Goal: Transaction & Acquisition: Purchase product/service

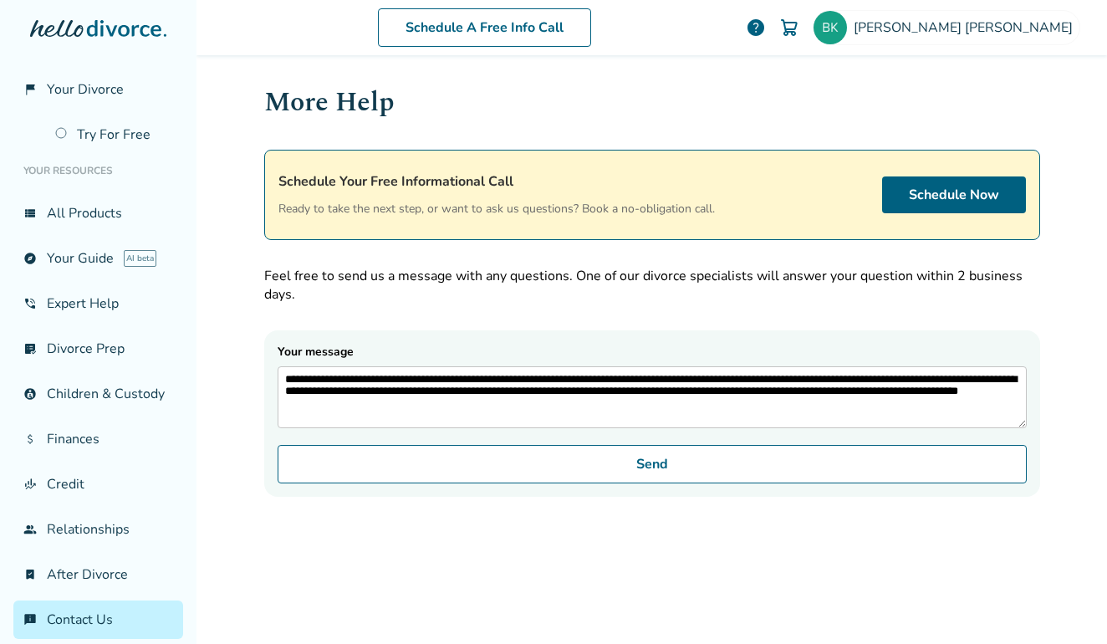
scroll to position [112, 0]
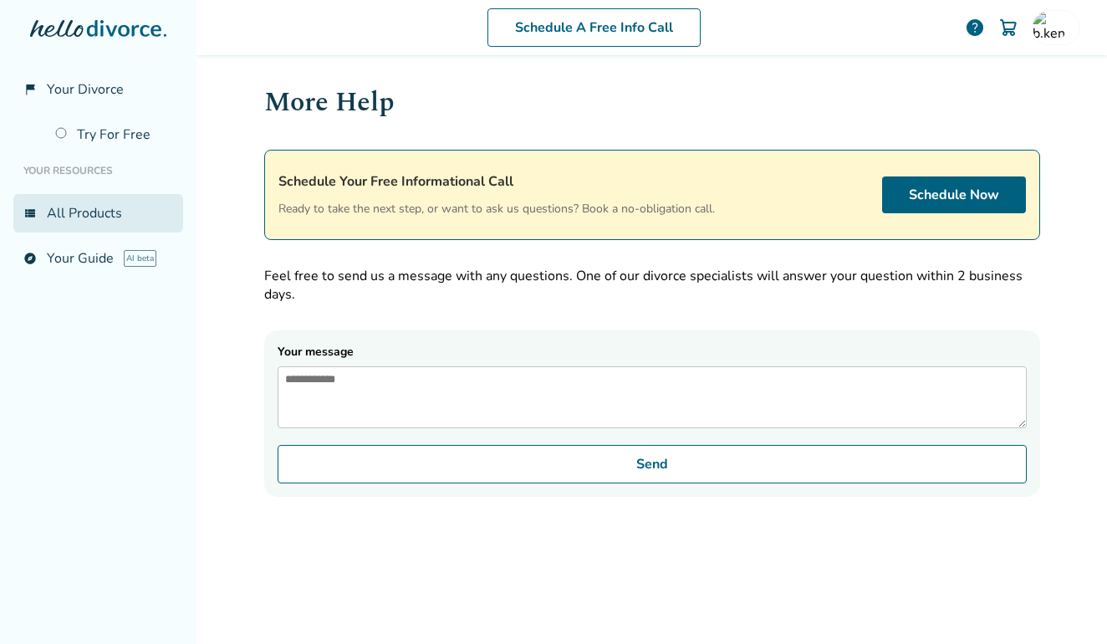
click at [73, 216] on link "view_list All Products" at bounding box center [98, 213] width 170 height 38
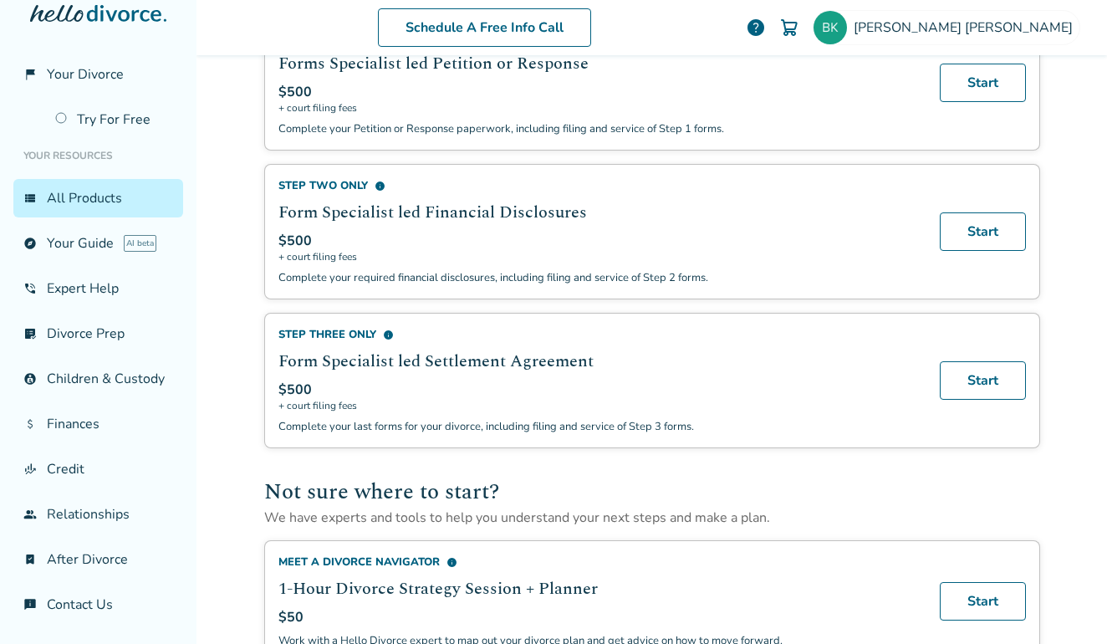
scroll to position [682, 0]
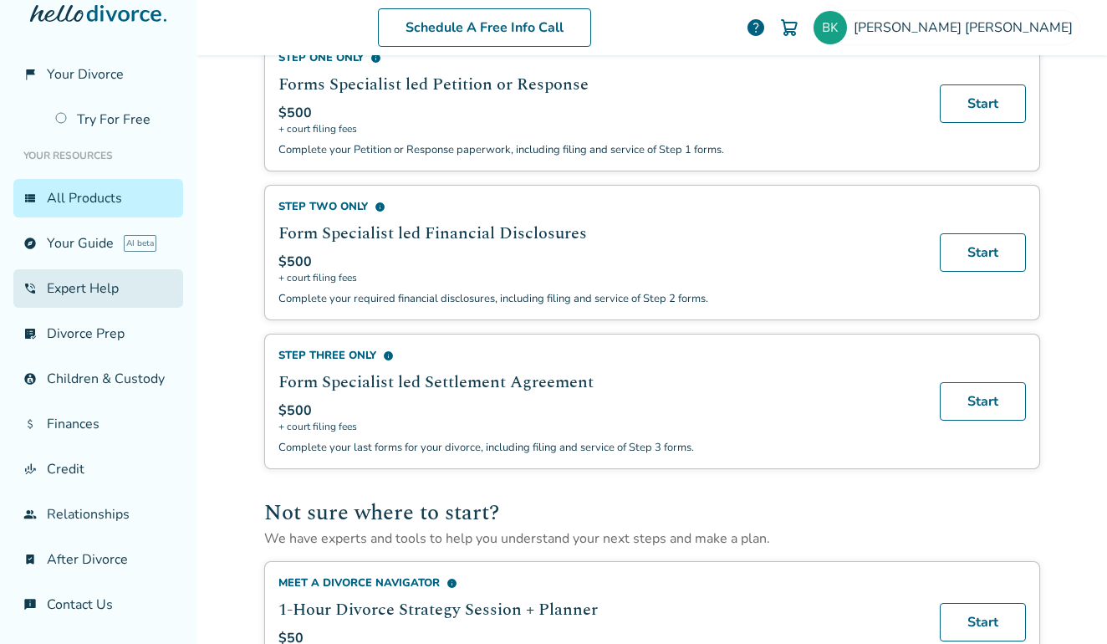
click at [109, 269] on link "phone_in_talk Expert Help" at bounding box center [98, 288] width 170 height 38
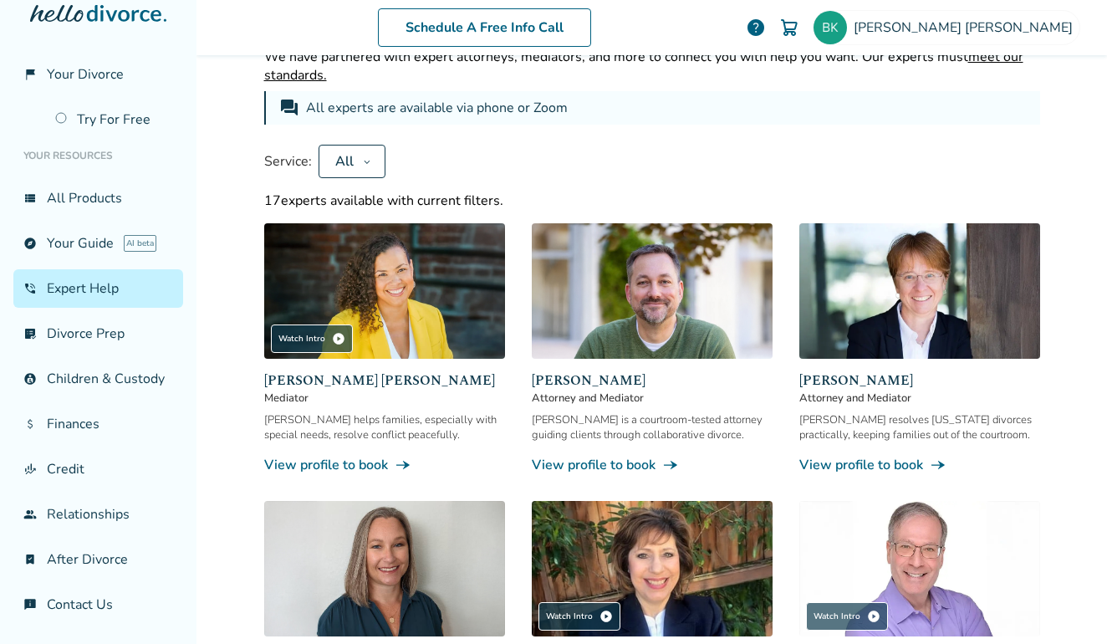
click at [377, 290] on img at bounding box center [384, 290] width 241 height 135
click at [364, 163] on icon at bounding box center [367, 161] width 6 height 3
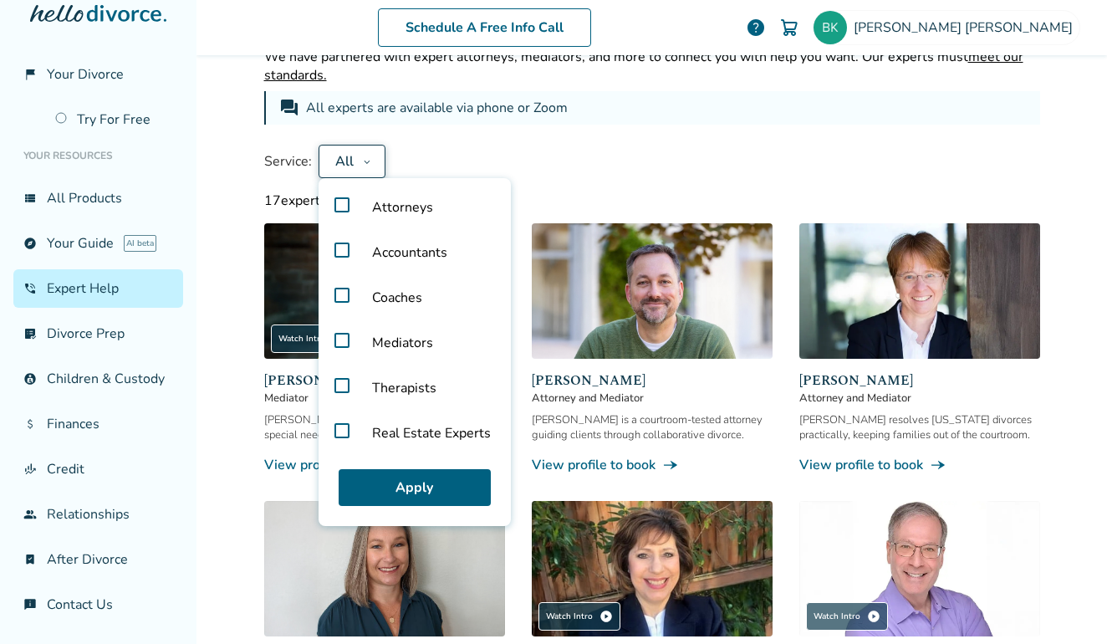
click at [328, 250] on label "Accountants" at bounding box center [414, 252] width 179 height 45
click at [391, 491] on button "Apply" at bounding box center [415, 487] width 152 height 37
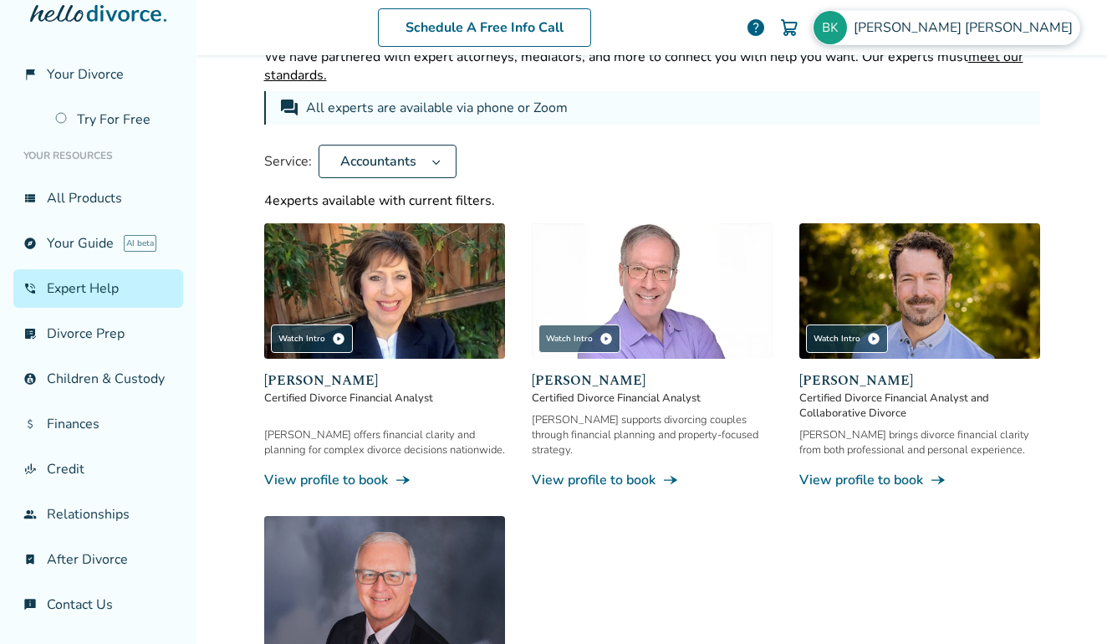
click at [1003, 17] on div "Brian Kendall" at bounding box center [945, 27] width 267 height 35
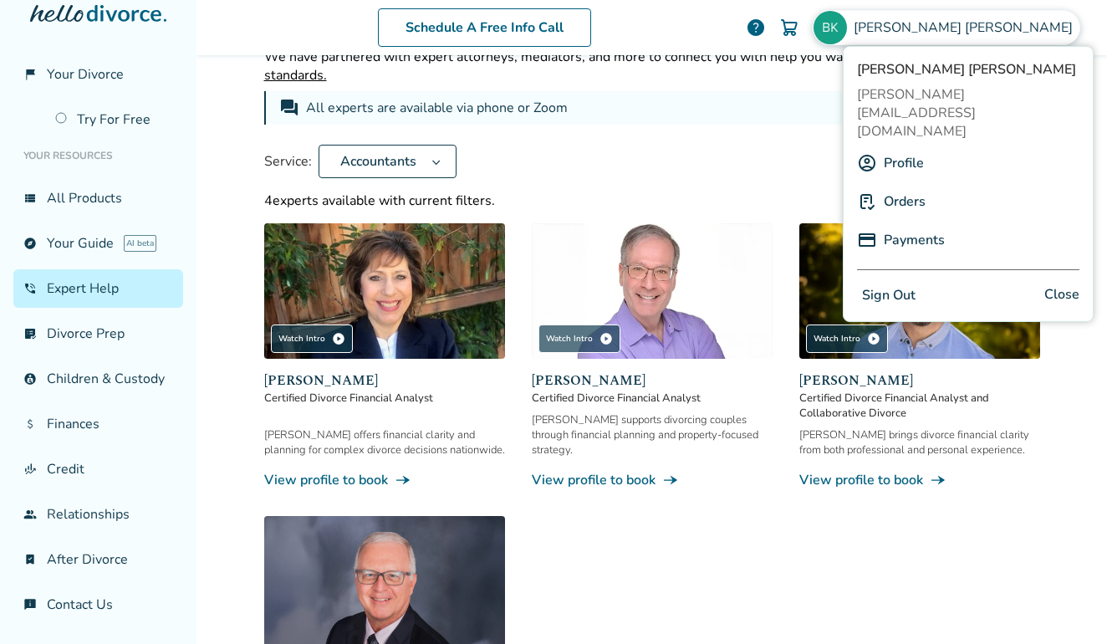
click at [892, 283] on button "Sign Out" at bounding box center [889, 295] width 64 height 24
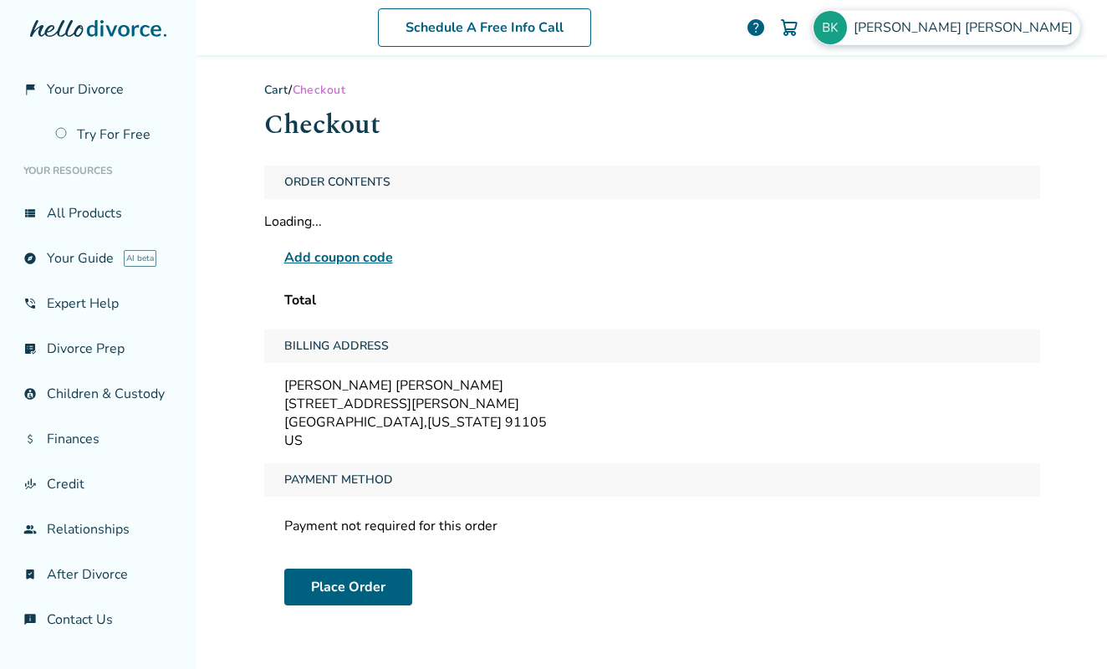
click at [993, 28] on span "Brian Kendall" at bounding box center [966, 27] width 226 height 18
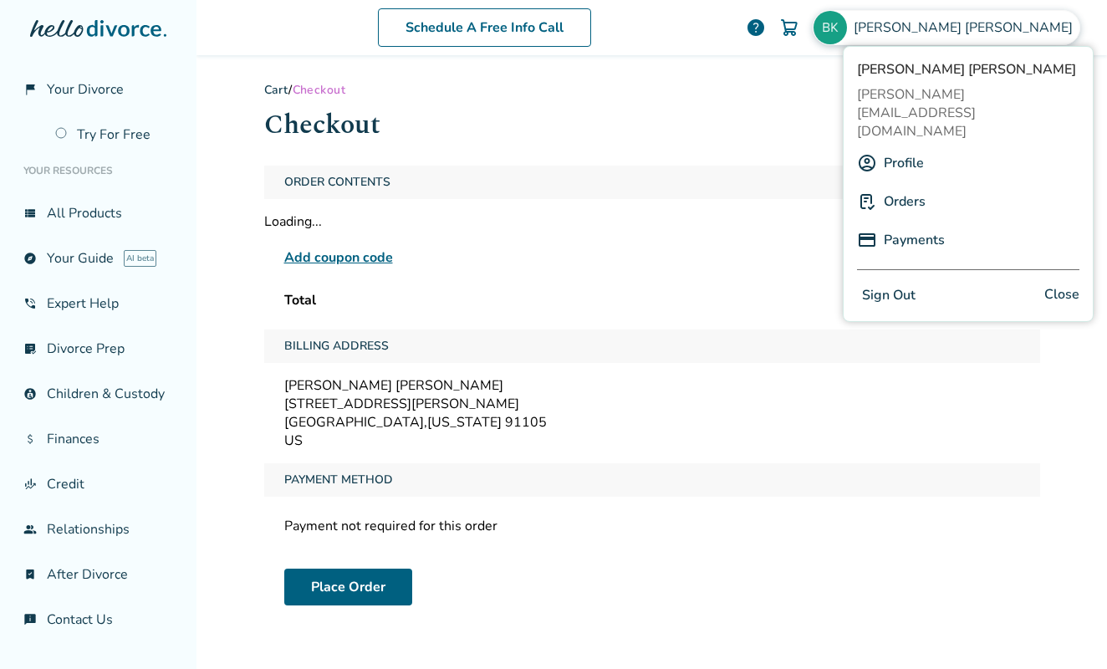
click at [883, 283] on button "Sign Out" at bounding box center [889, 295] width 64 height 24
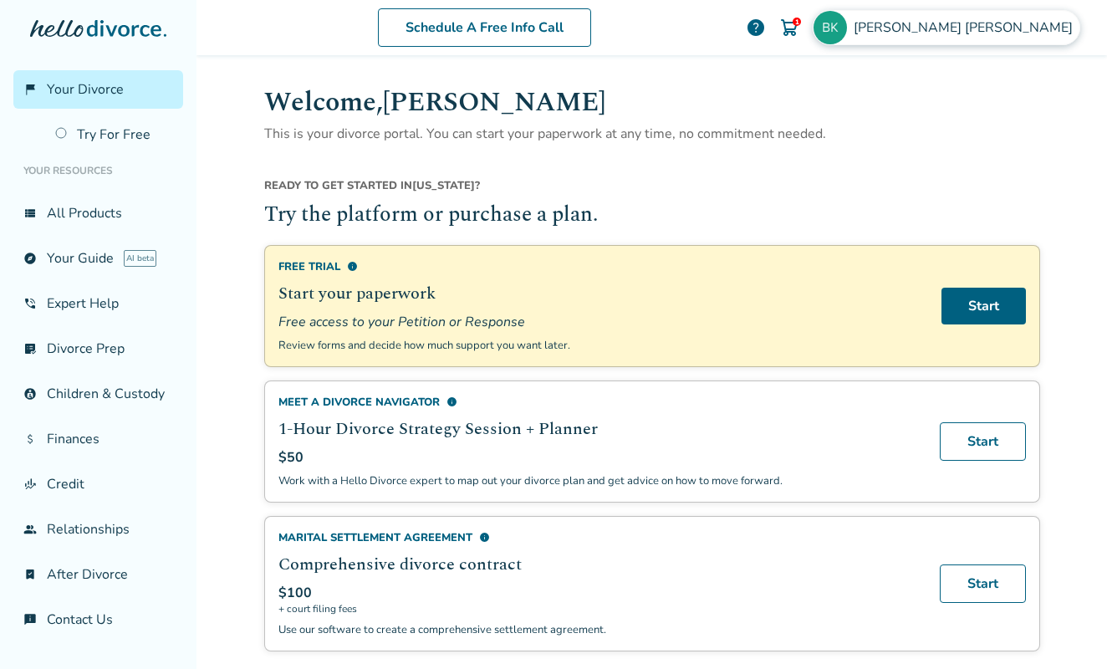
click at [1048, 32] on span "Brian Kendall" at bounding box center [966, 27] width 226 height 18
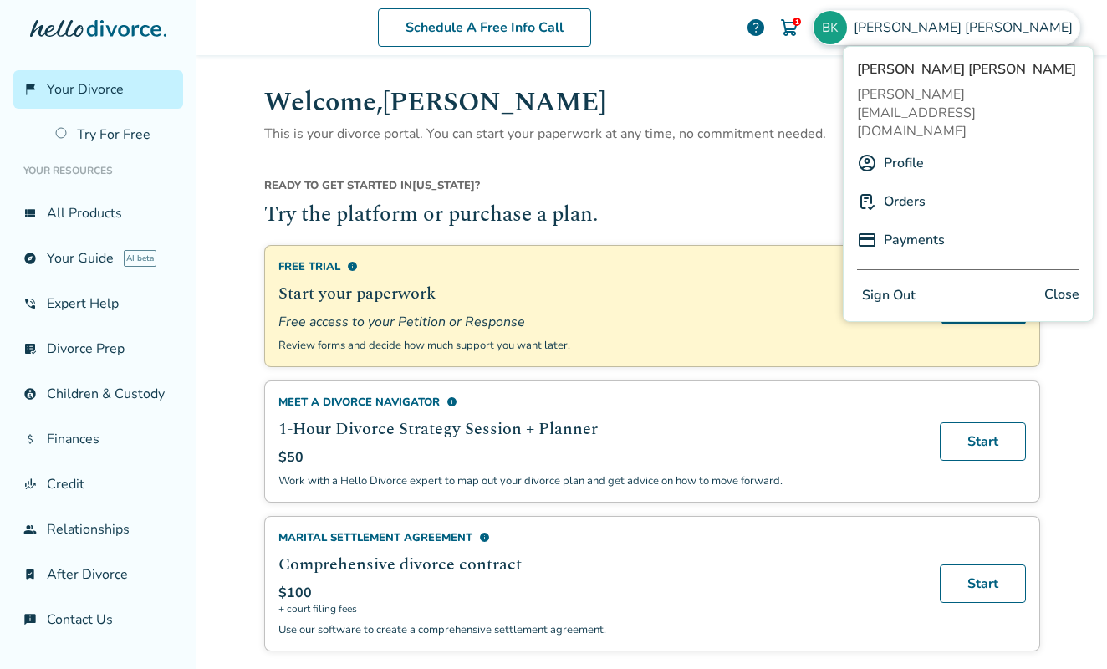
click at [888, 283] on button "Sign Out" at bounding box center [889, 295] width 64 height 24
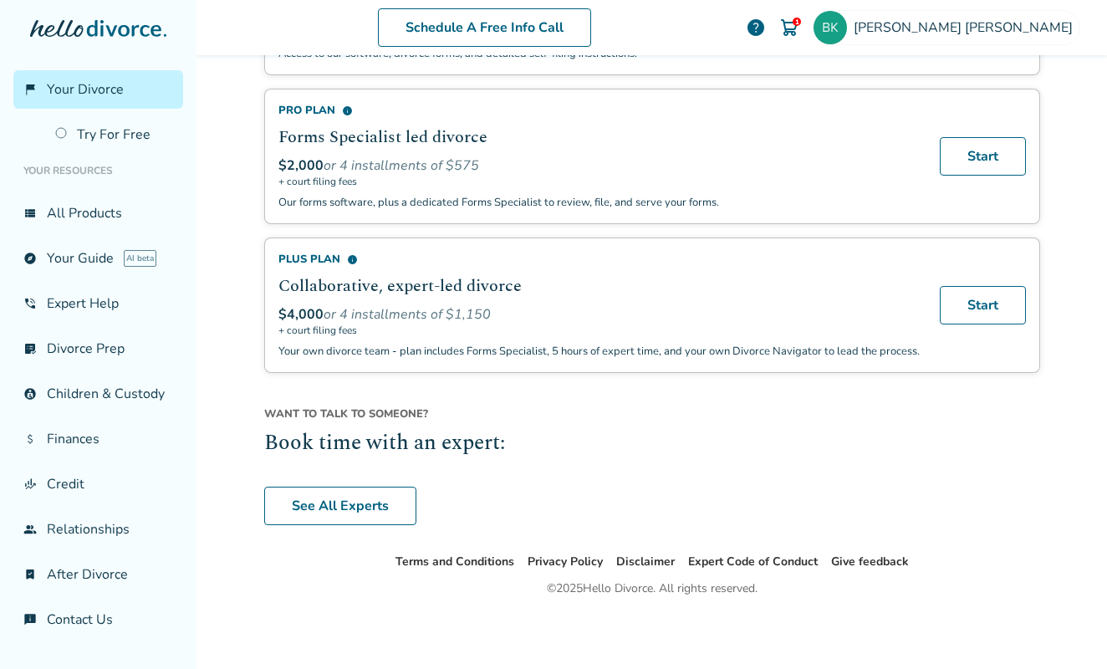
scroll to position [1192, 0]
click at [343, 501] on link "See All Experts" at bounding box center [340, 505] width 152 height 38
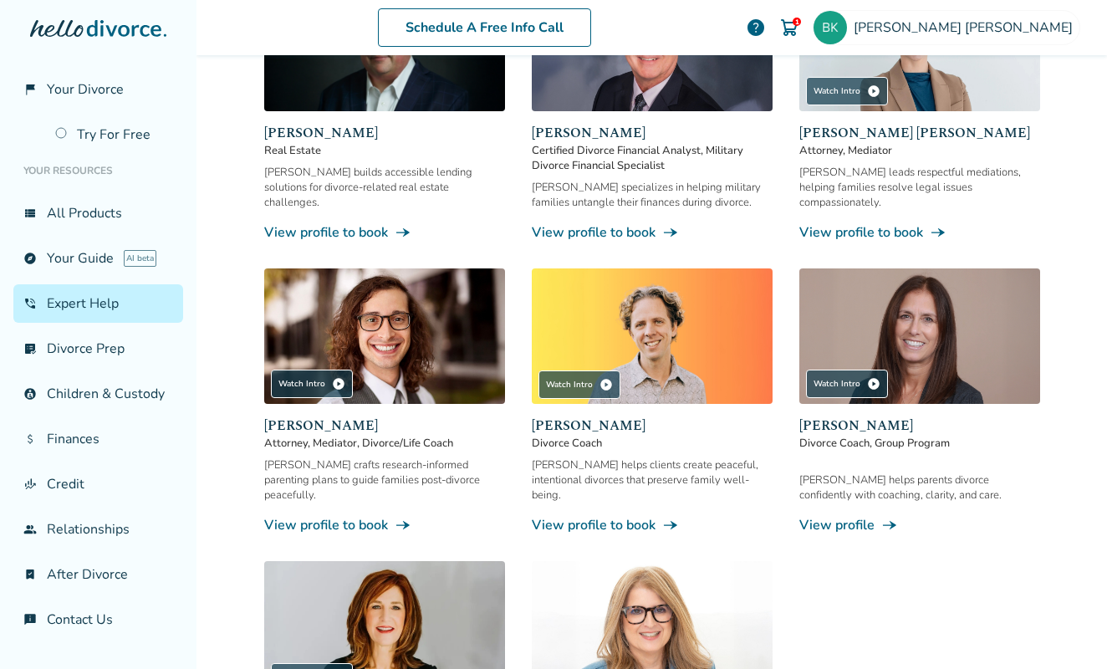
scroll to position [82, 0]
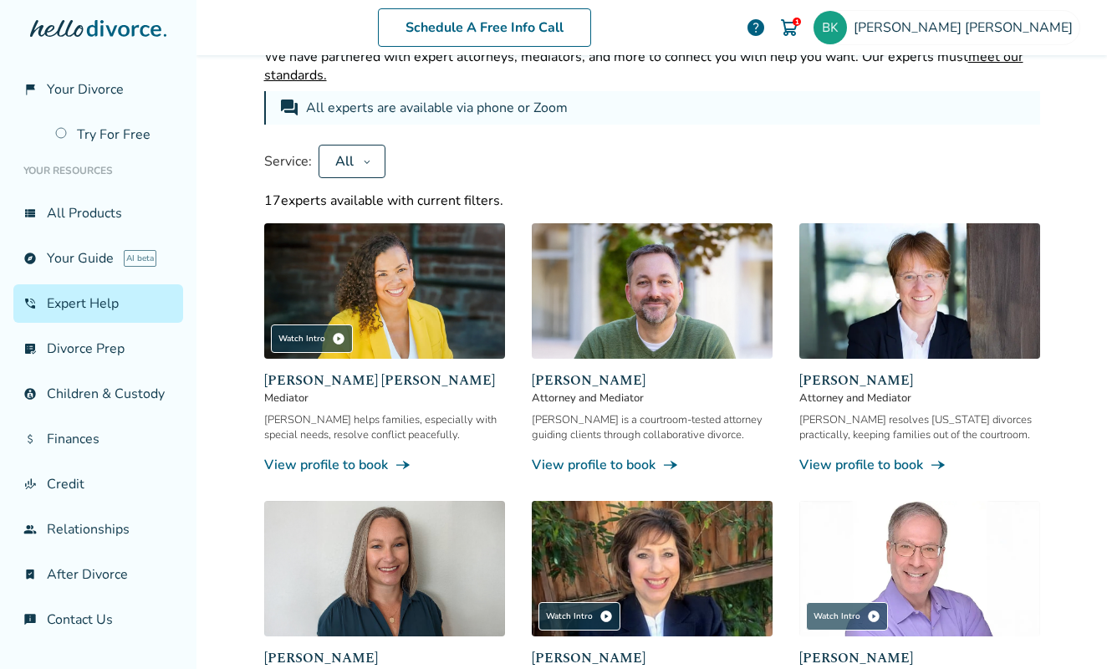
click at [336, 159] on div "All" at bounding box center [344, 161] width 23 height 18
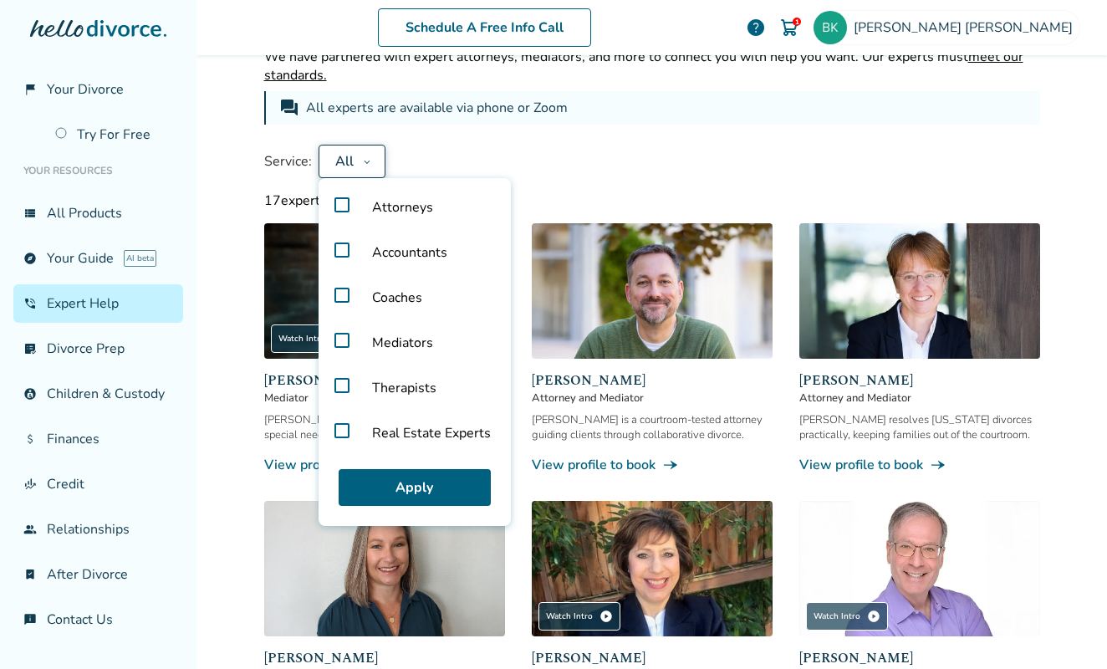
click at [419, 252] on span "Accountants" at bounding box center [410, 252] width 102 height 45
click at [424, 482] on button "Apply" at bounding box center [415, 487] width 152 height 37
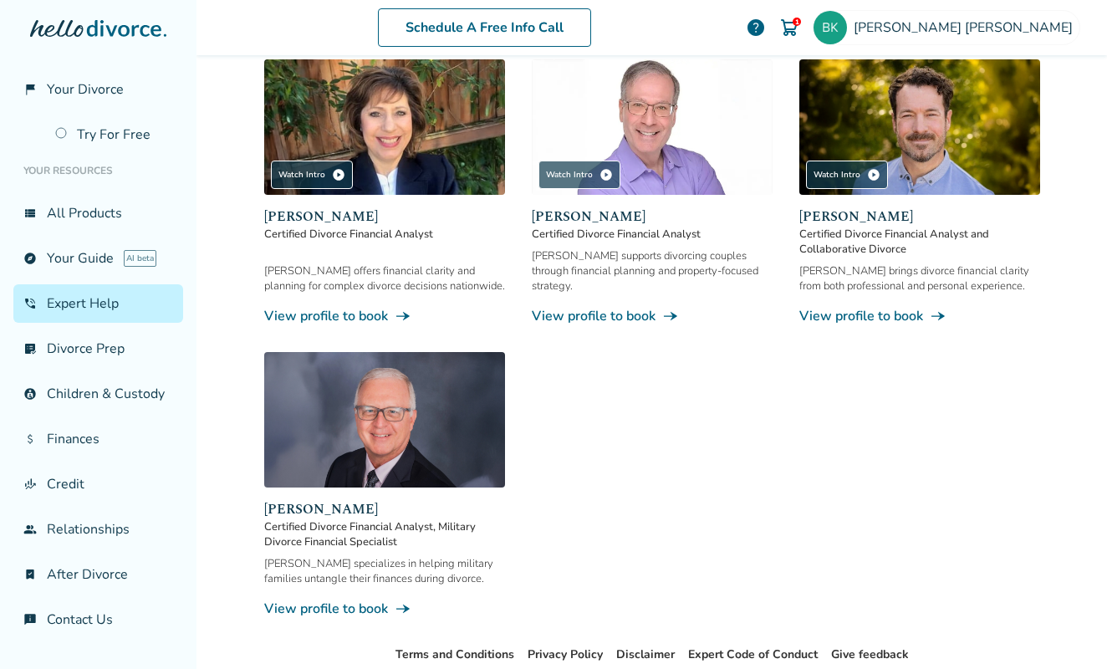
scroll to position [262, 0]
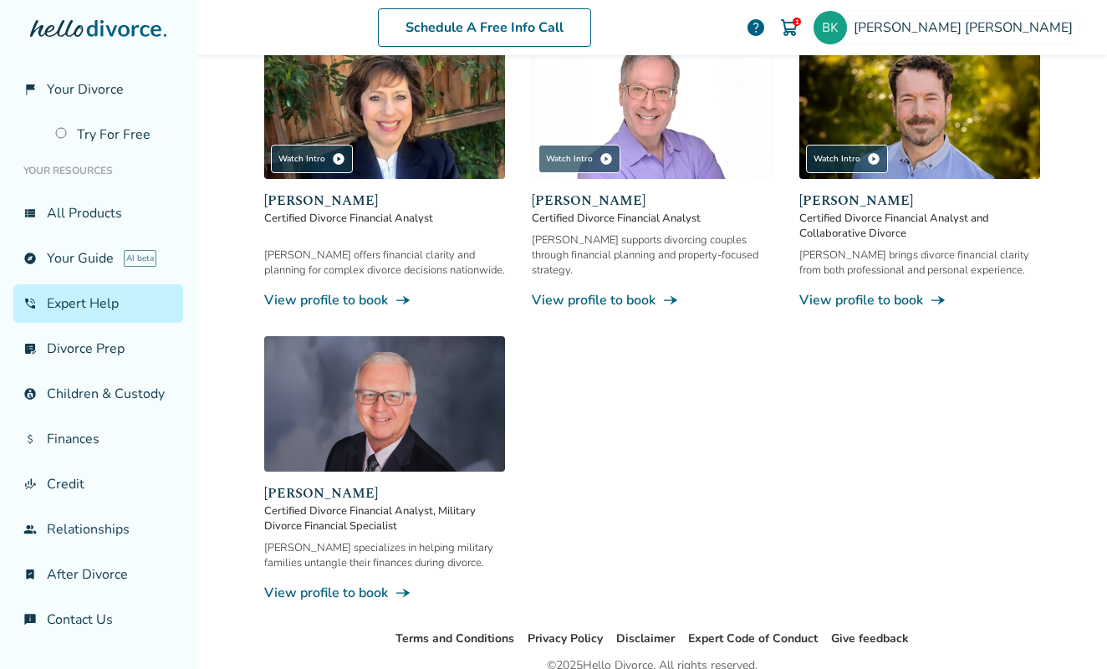
click at [372, 141] on img at bounding box center [384, 110] width 241 height 135
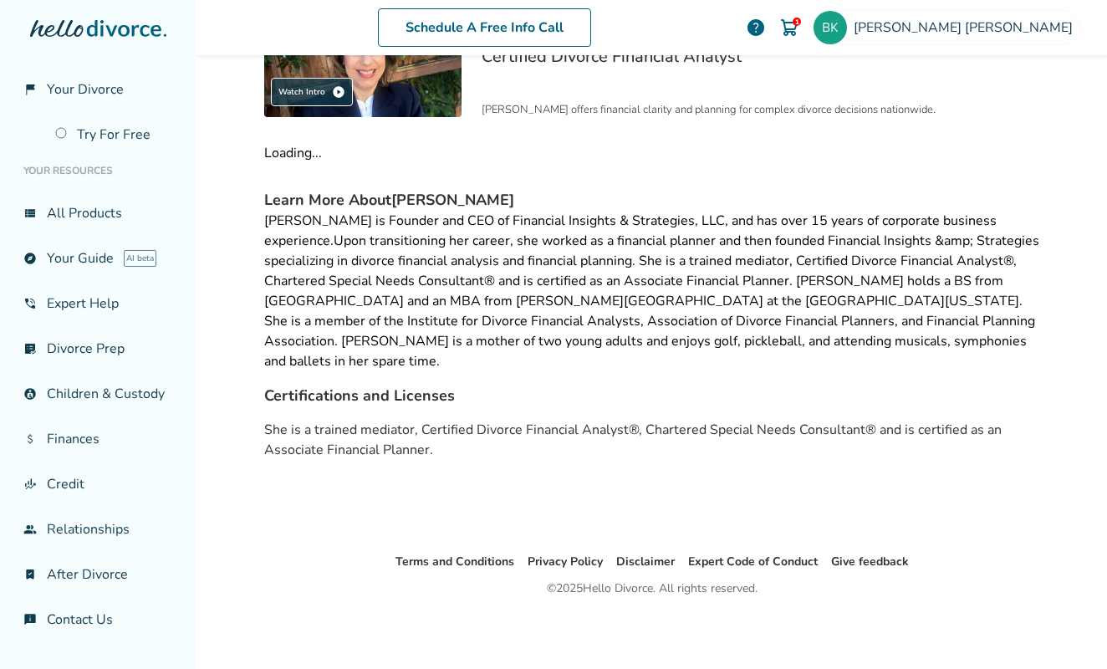
scroll to position [82, 0]
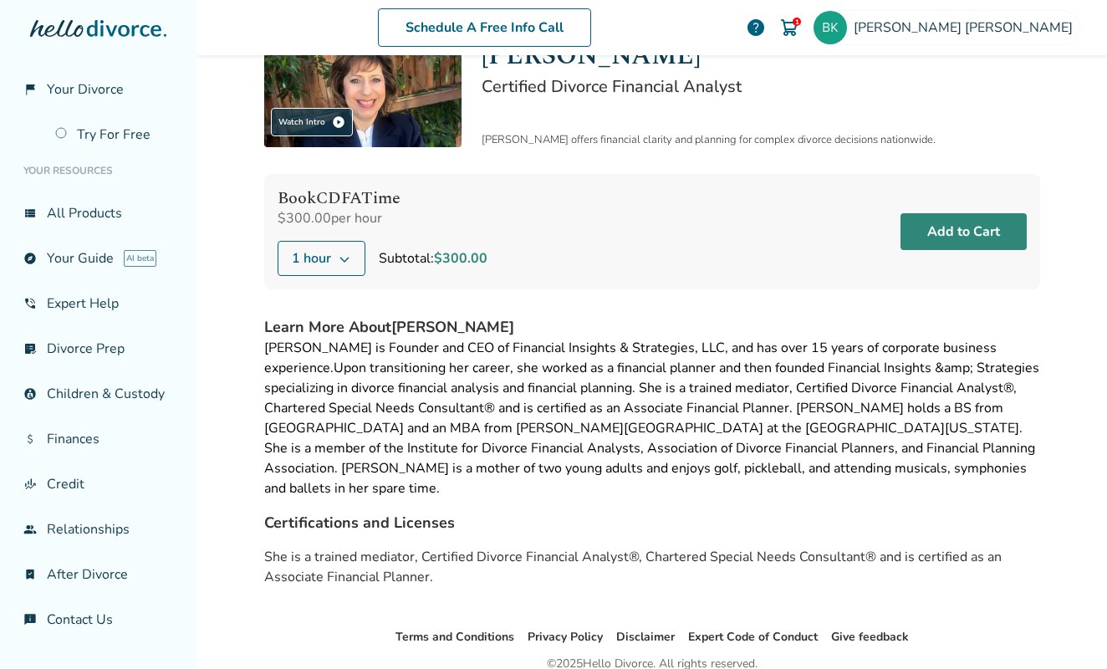
click at [966, 229] on button "Add to Cart" at bounding box center [963, 231] width 126 height 37
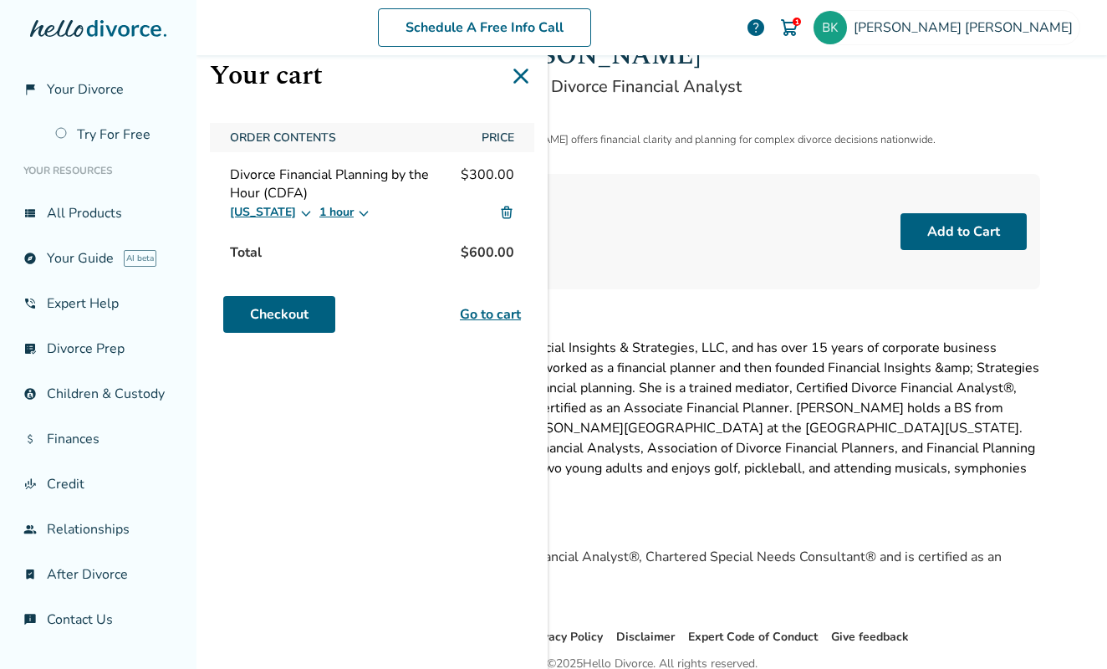
click at [511, 211] on img at bounding box center [506, 212] width 15 height 15
click at [503, 212] on img at bounding box center [506, 212] width 15 height 15
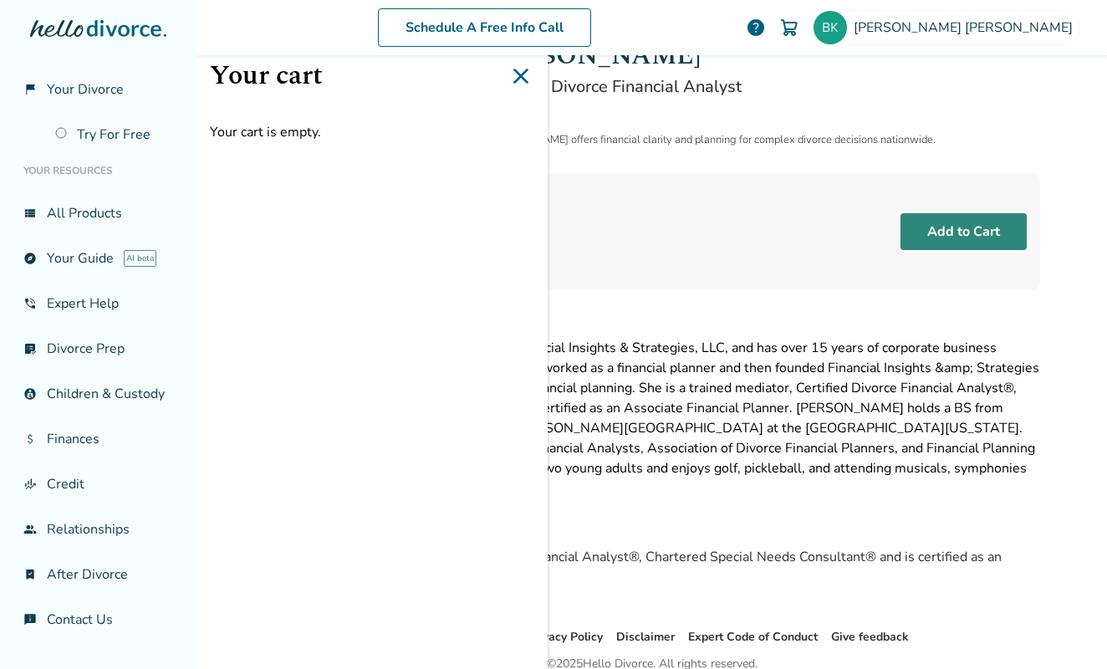
click at [947, 237] on button "Add to Cart" at bounding box center [963, 231] width 126 height 37
click at [520, 79] on icon at bounding box center [520, 76] width 27 height 27
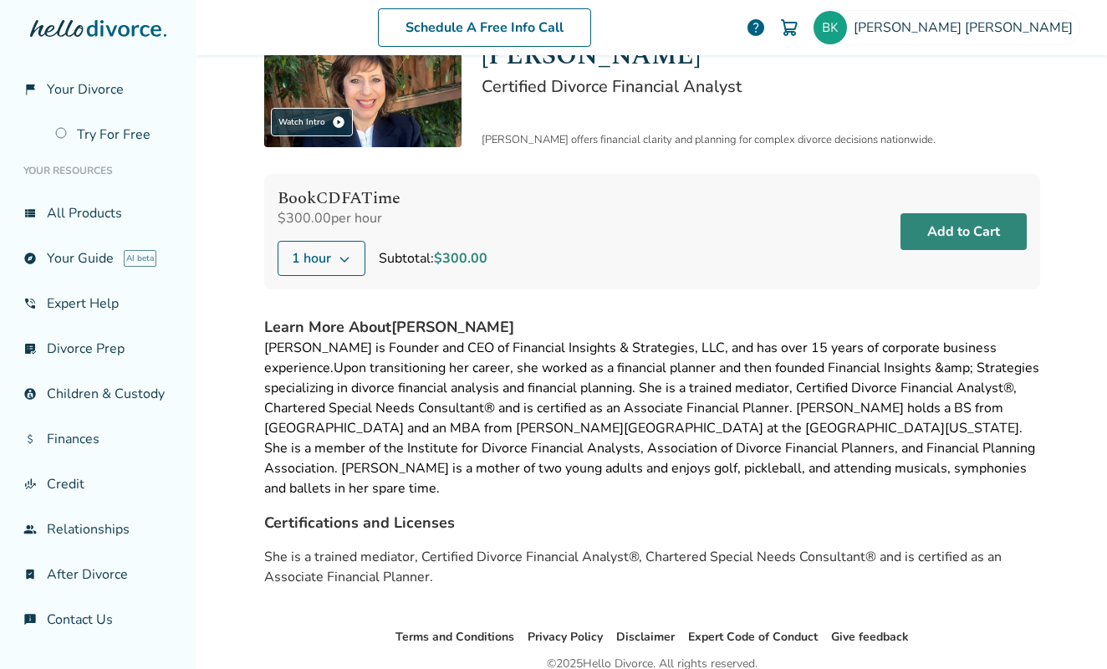
click at [962, 232] on button "Add to Cart" at bounding box center [963, 231] width 126 height 37
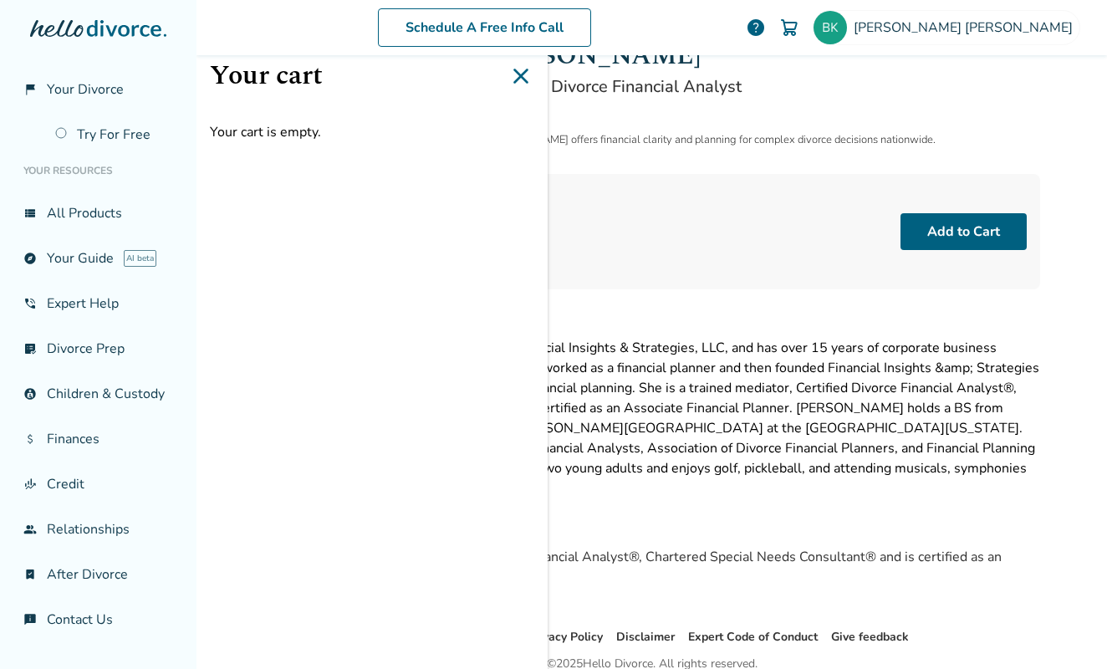
click at [600, 191] on div "Book CDFA Time $300.00 per hour 1 hour Subtotal: $300.00 Add to Cart" at bounding box center [652, 231] width 776 height 115
click at [518, 76] on icon at bounding box center [520, 76] width 27 height 27
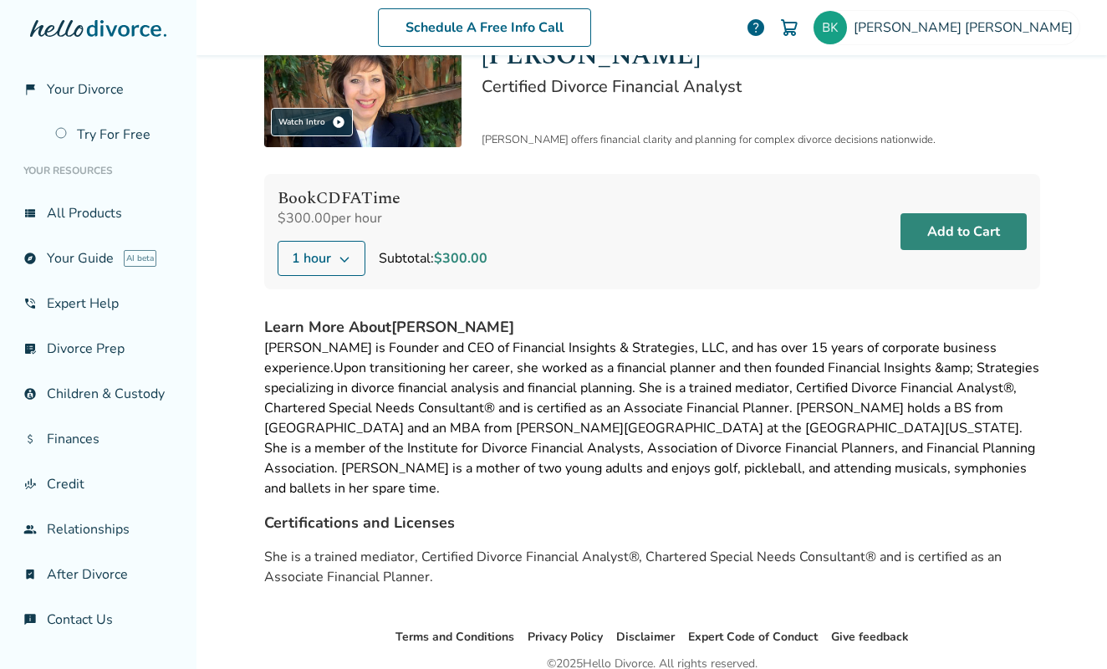
click at [949, 234] on button "Add to Cart" at bounding box center [963, 231] width 126 height 37
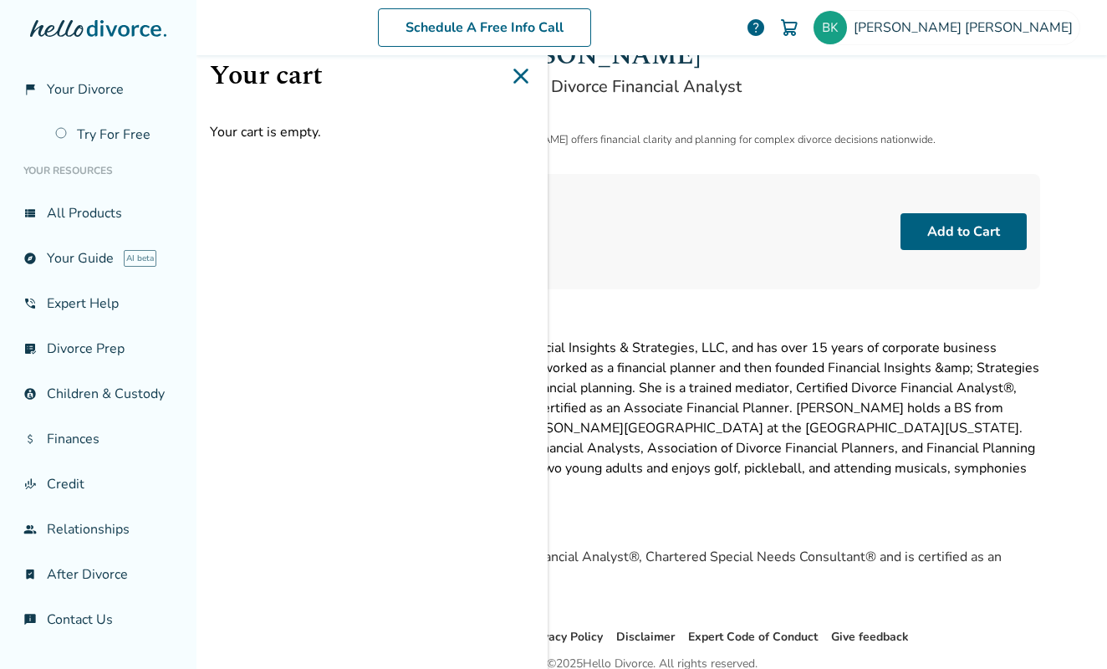
click at [517, 74] on icon at bounding box center [520, 76] width 27 height 27
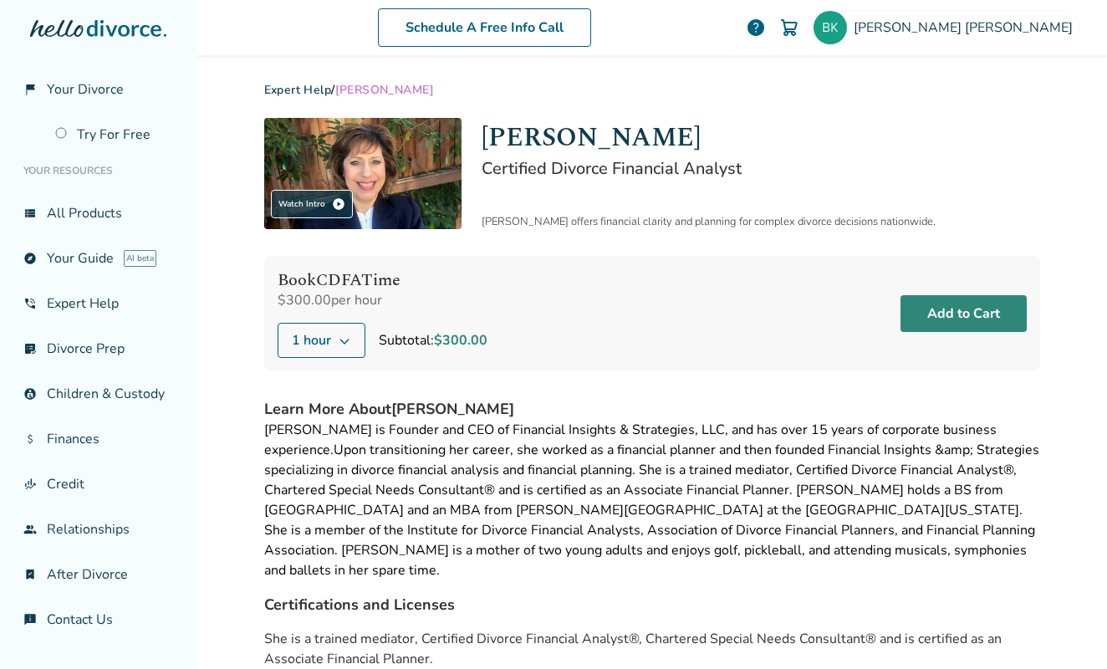
click at [918, 311] on button "Add to Cart" at bounding box center [963, 313] width 126 height 37
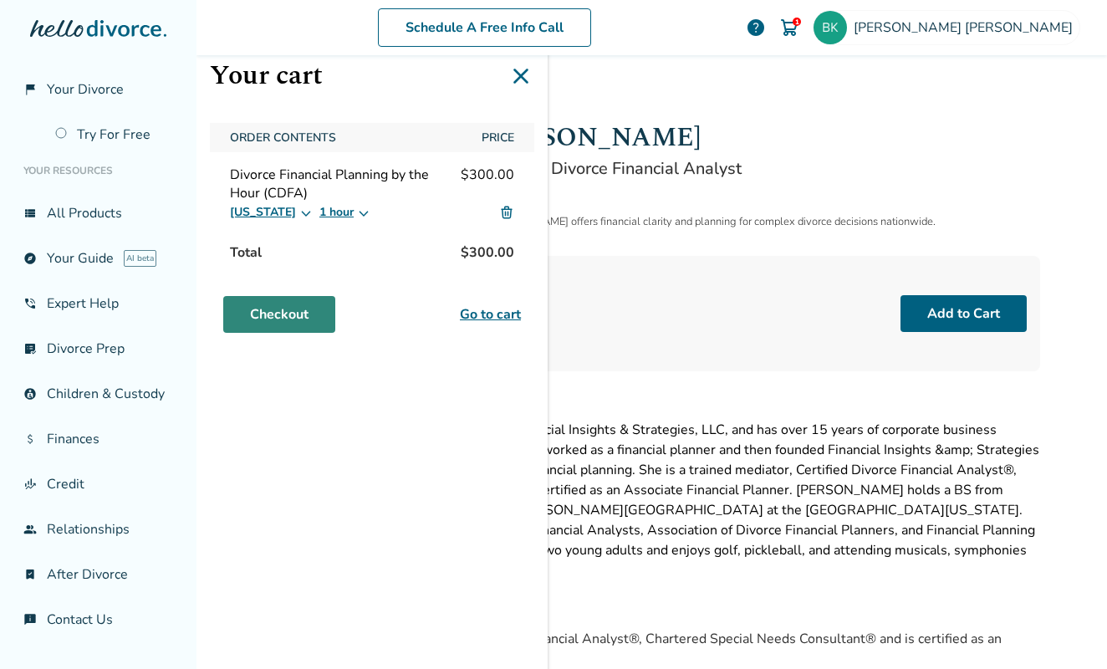
click at [269, 315] on link "Checkout" at bounding box center [279, 314] width 112 height 37
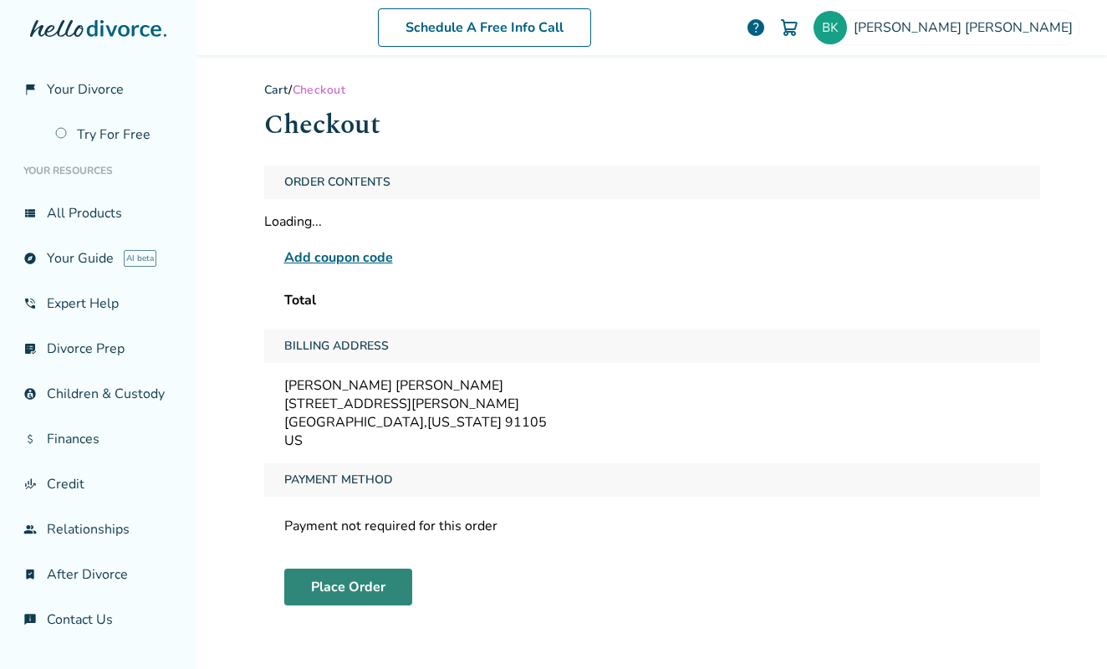
click at [344, 583] on button "Place Order" at bounding box center [348, 586] width 128 height 37
click at [607, 263] on div "Add coupon code" at bounding box center [652, 257] width 736 height 20
click at [350, 586] on button "Place Order" at bounding box center [348, 586] width 128 height 37
click at [362, 487] on span "Payment Method" at bounding box center [339, 479] width 122 height 33
click at [364, 477] on span "Payment Method" at bounding box center [339, 479] width 122 height 33
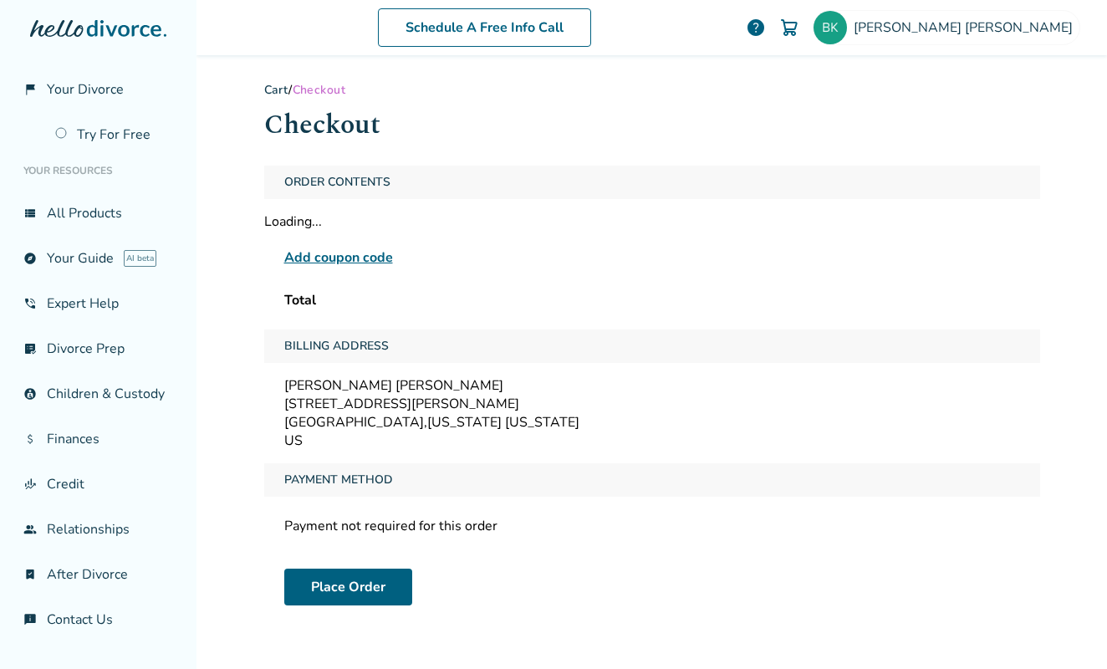
click at [489, 283] on div "Order Contents Loading... Add coupon code Total" at bounding box center [652, 241] width 776 height 150
click at [534, 216] on div "Loading..." at bounding box center [652, 221] width 776 height 18
click at [113, 300] on link "phone_in_talk Expert Help" at bounding box center [98, 303] width 170 height 38
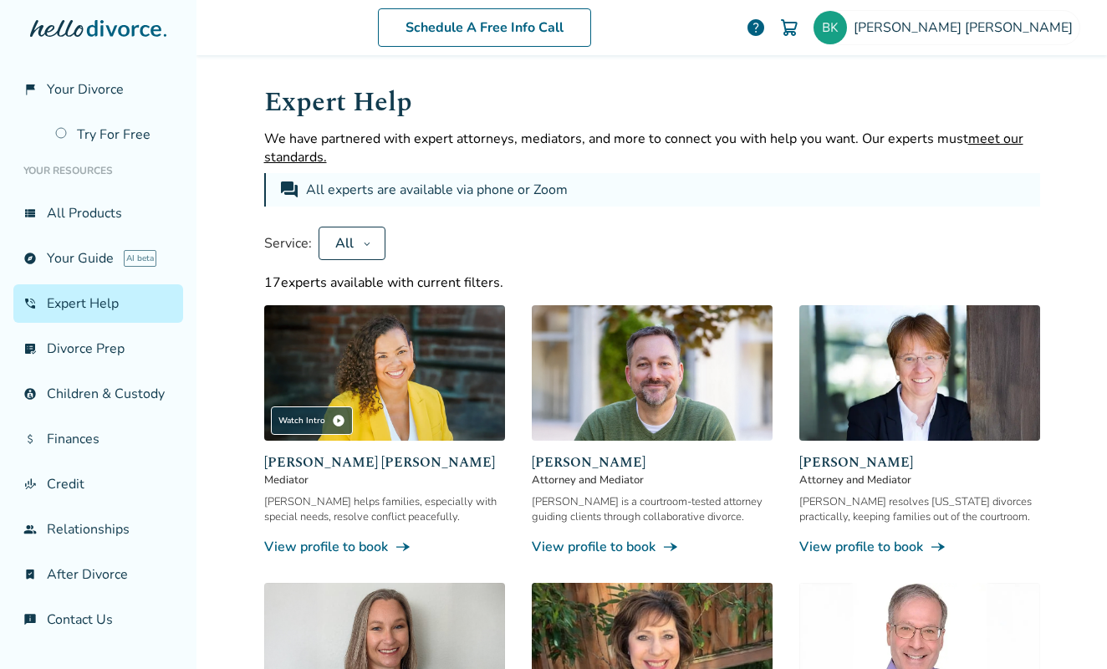
click at [799, 24] on img at bounding box center [789, 28] width 20 height 20
click at [337, 235] on div "All" at bounding box center [344, 243] width 23 height 18
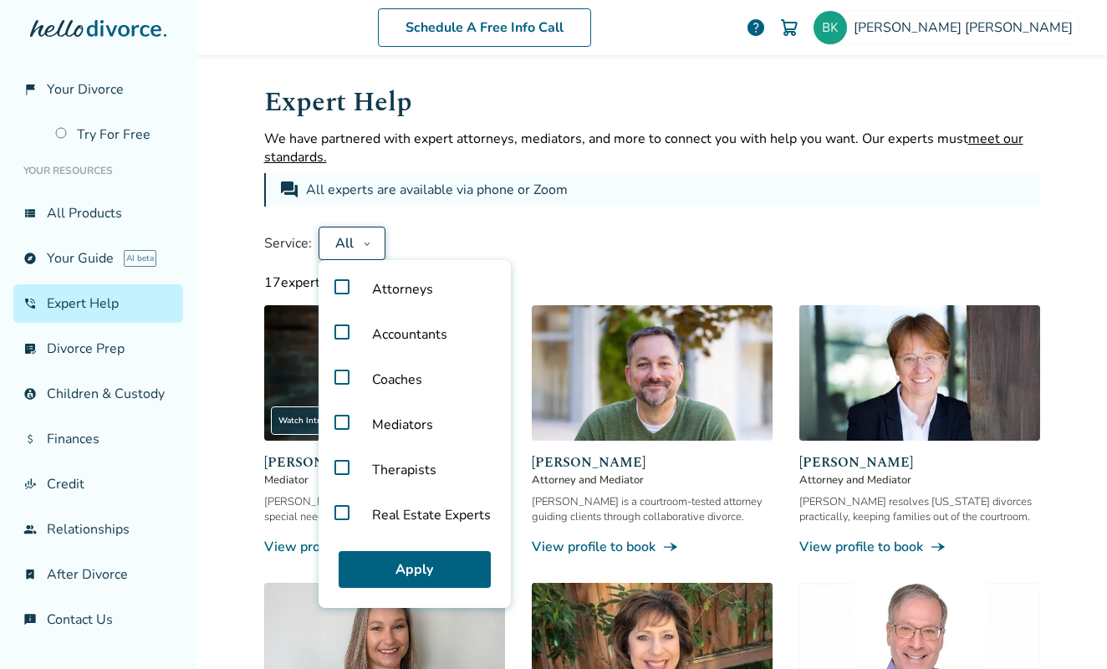
click at [334, 328] on label "Accountants" at bounding box center [414, 334] width 179 height 45
click at [425, 563] on button "Apply" at bounding box center [415, 569] width 152 height 37
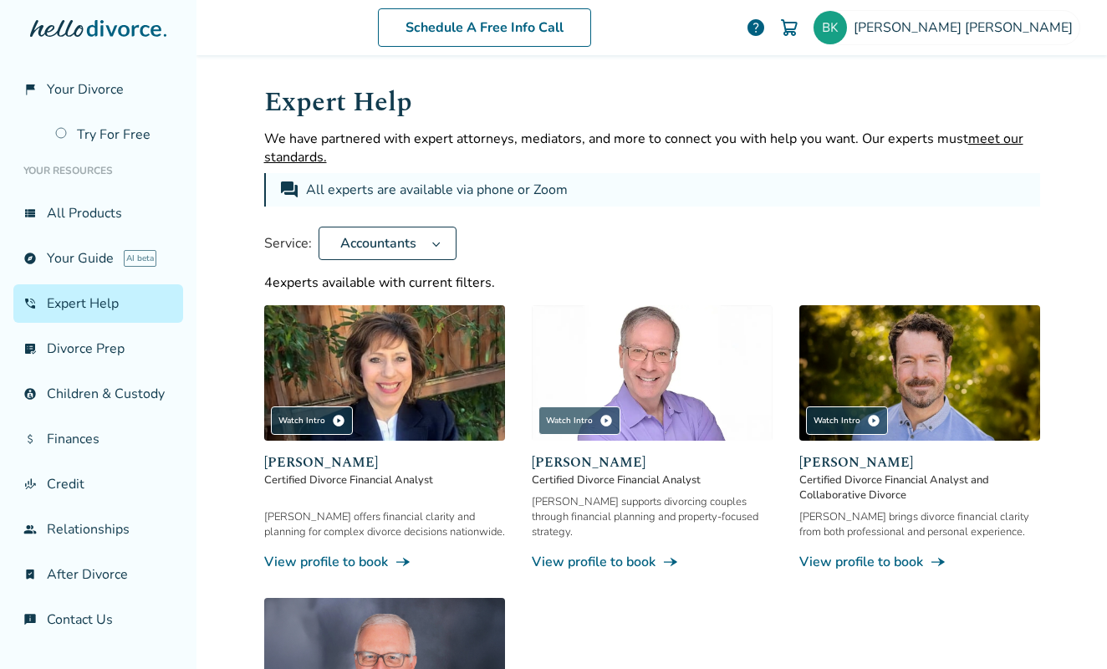
click at [415, 346] on img at bounding box center [384, 372] width 241 height 135
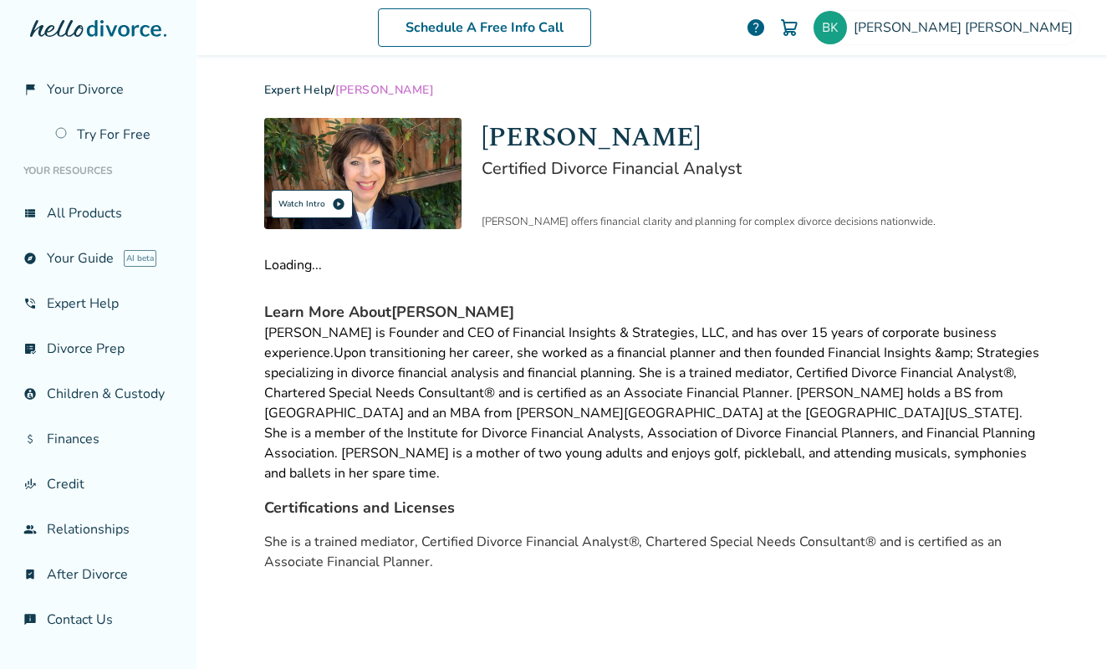
click at [283, 206] on div "Watch Intro play_circle" at bounding box center [312, 204] width 82 height 28
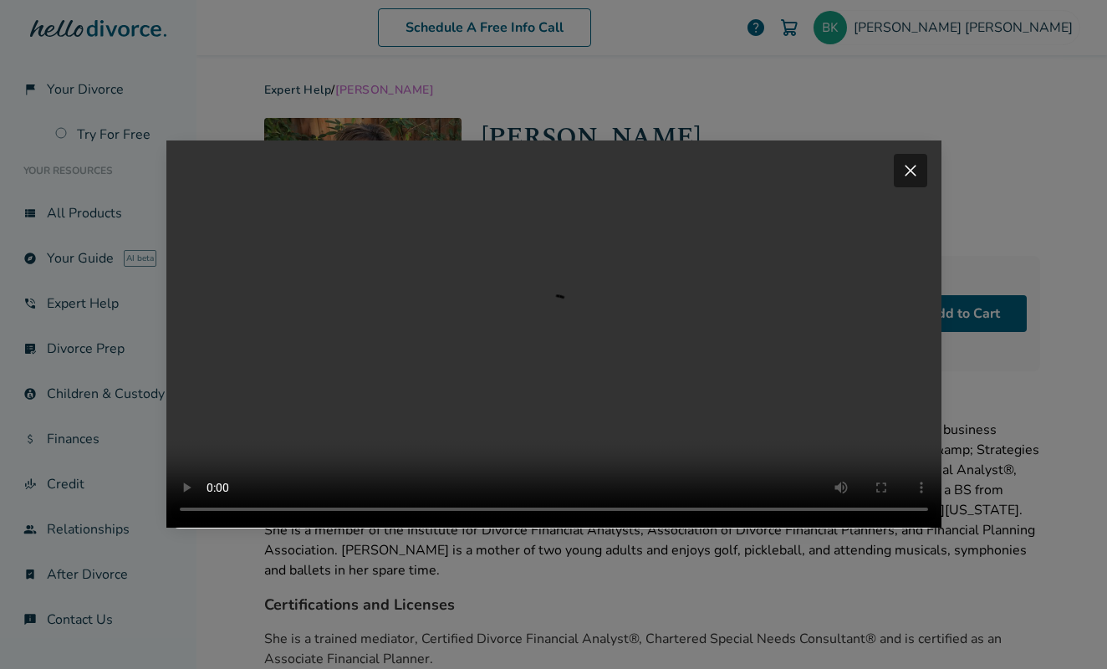
click at [312, 527] on video "Your browser does not support the video tag." at bounding box center [553, 333] width 775 height 387
click at [679, 527] on video "Your browser does not support the video tag." at bounding box center [553, 333] width 775 height 387
click at [909, 160] on span "close" at bounding box center [910, 170] width 20 height 20
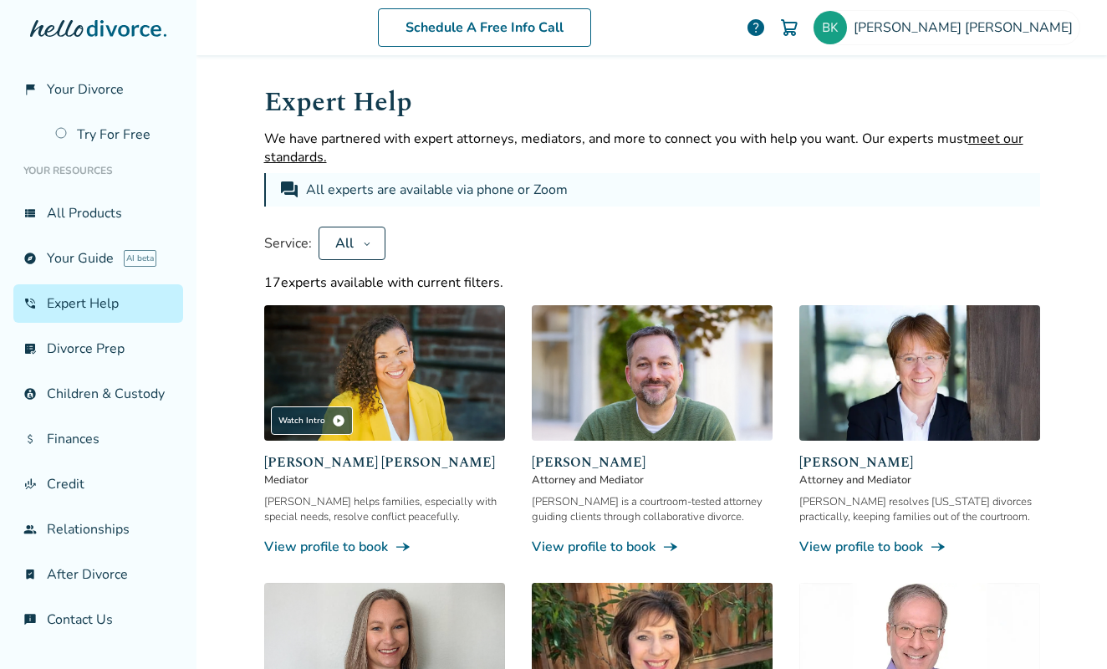
click at [363, 246] on icon at bounding box center [367, 243] width 8 height 13
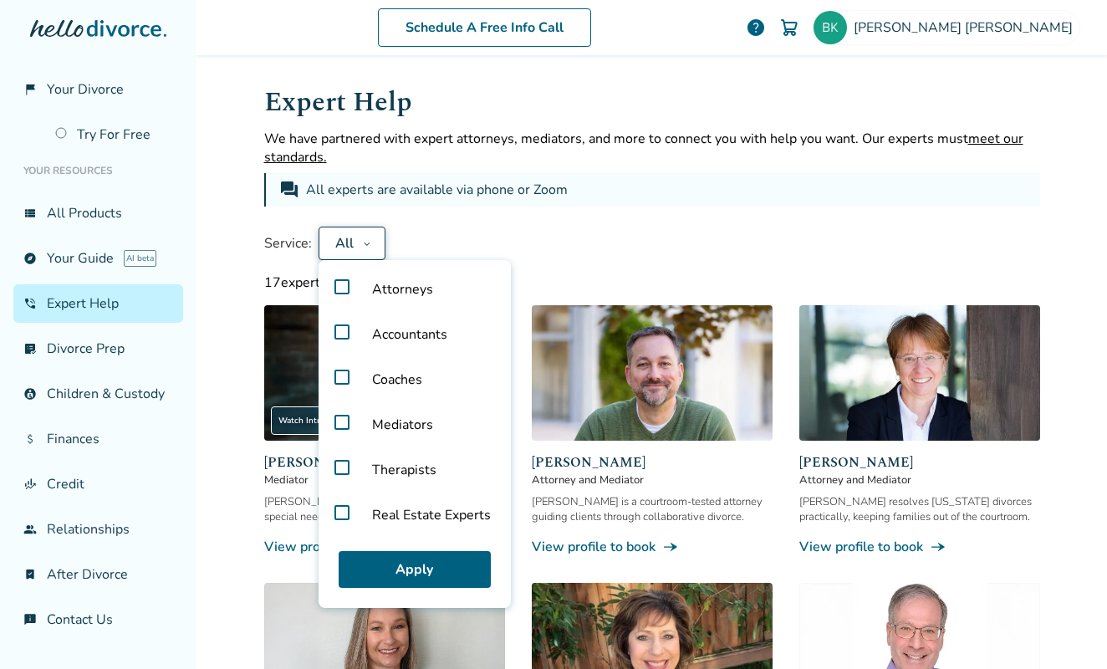
click at [359, 334] on span "Accountants" at bounding box center [410, 334] width 102 height 45
click at [419, 577] on button "Apply" at bounding box center [415, 569] width 152 height 37
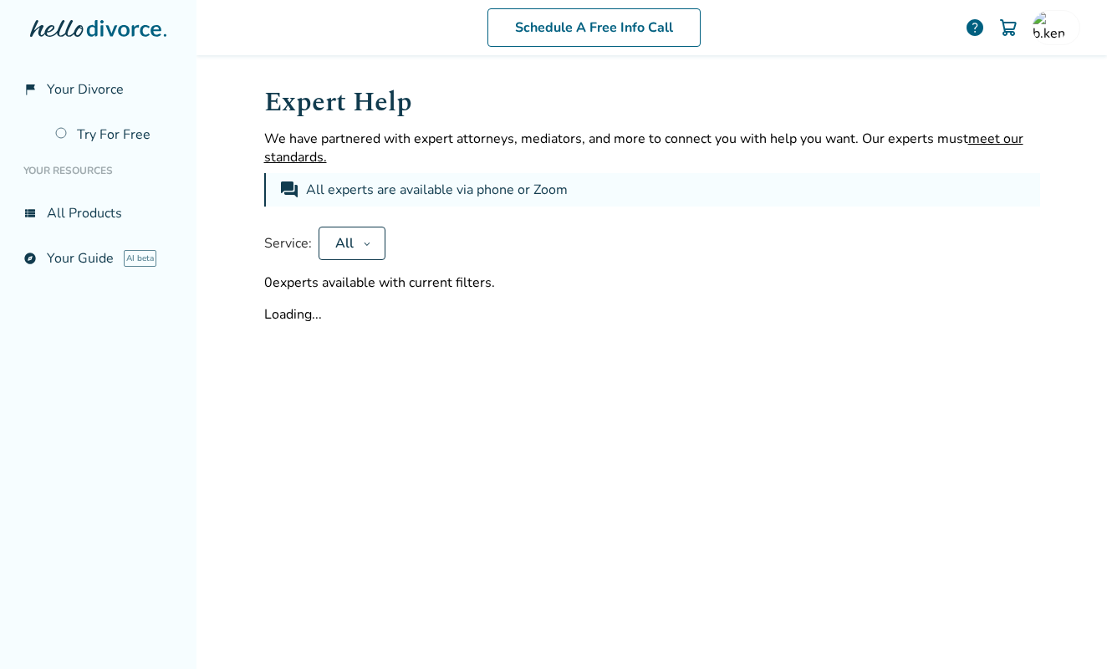
click at [369, 247] on button "All" at bounding box center [351, 243] width 67 height 33
click at [366, 287] on button "Apply" at bounding box center [384, 298] width 91 height 37
click at [433, 242] on div "Service: All" at bounding box center [652, 243] width 776 height 33
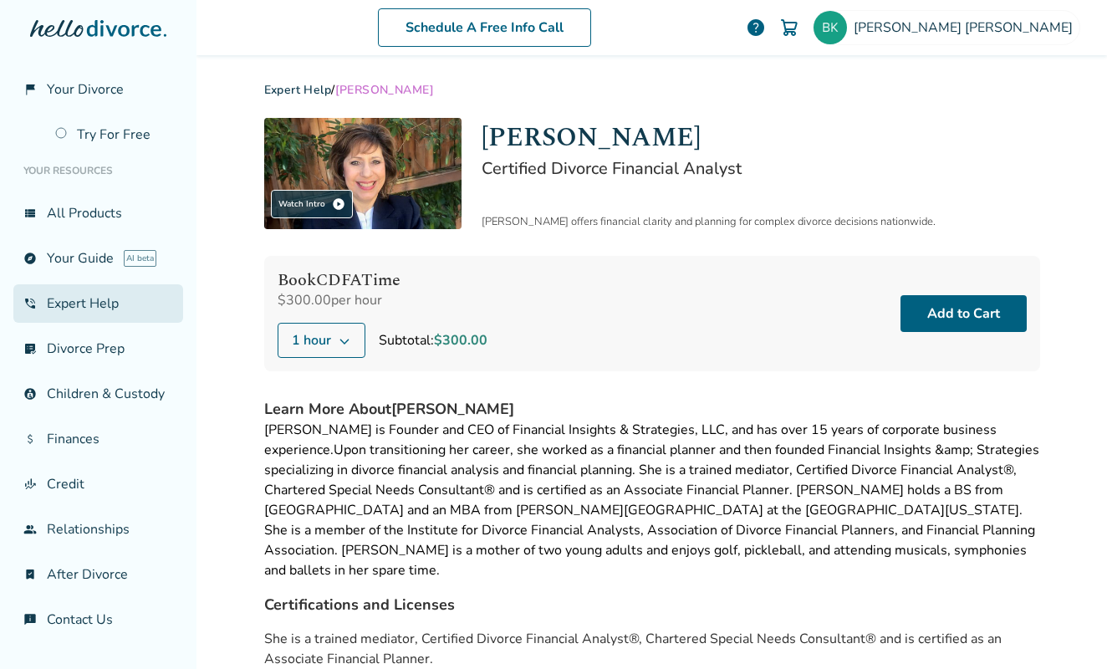
click at [37, 301] on link "phone_in_talk Expert Help" at bounding box center [98, 303] width 170 height 38
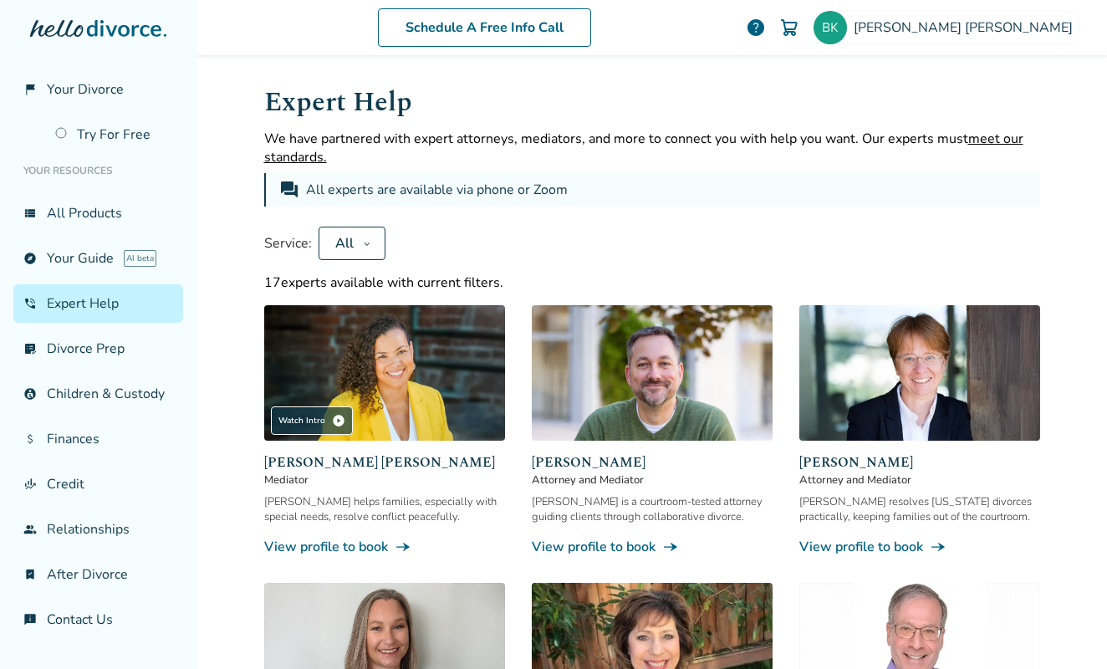
click at [363, 240] on icon at bounding box center [367, 243] width 8 height 13
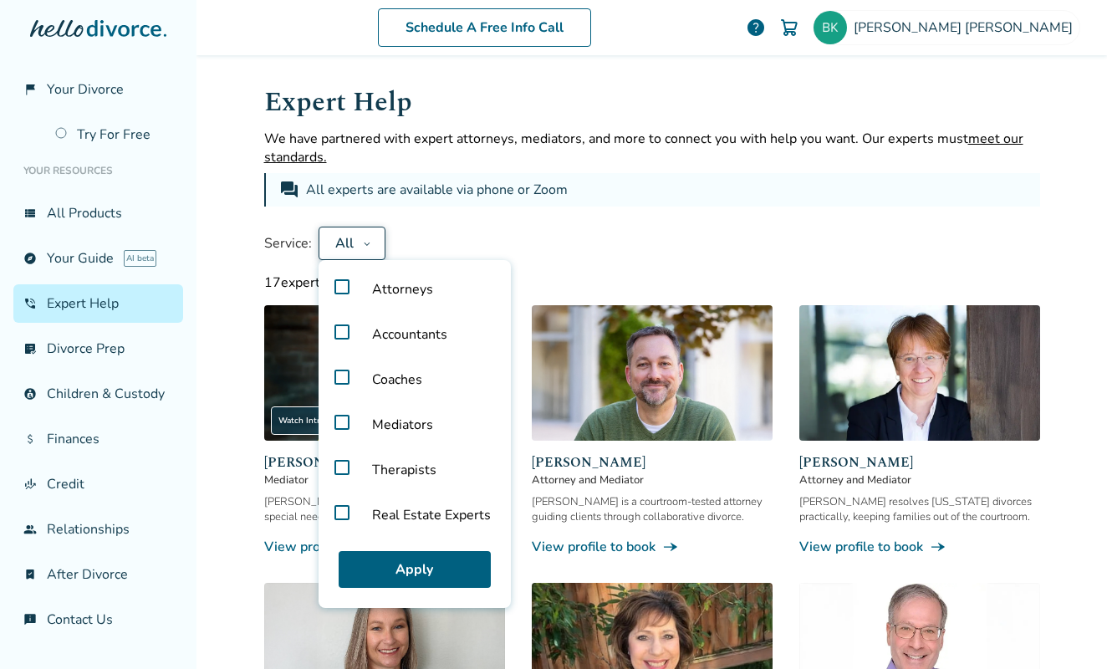
click at [416, 331] on span "Accountants" at bounding box center [410, 334] width 102 height 45
click at [404, 570] on button "Apply" at bounding box center [415, 569] width 152 height 37
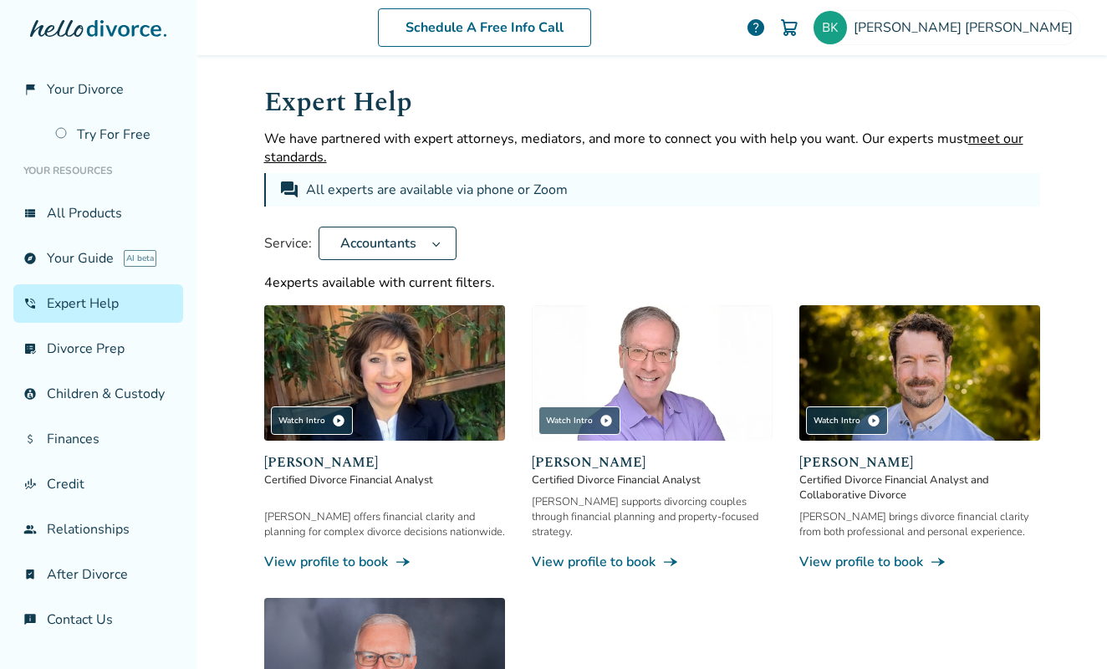
click at [639, 382] on img at bounding box center [652, 372] width 241 height 135
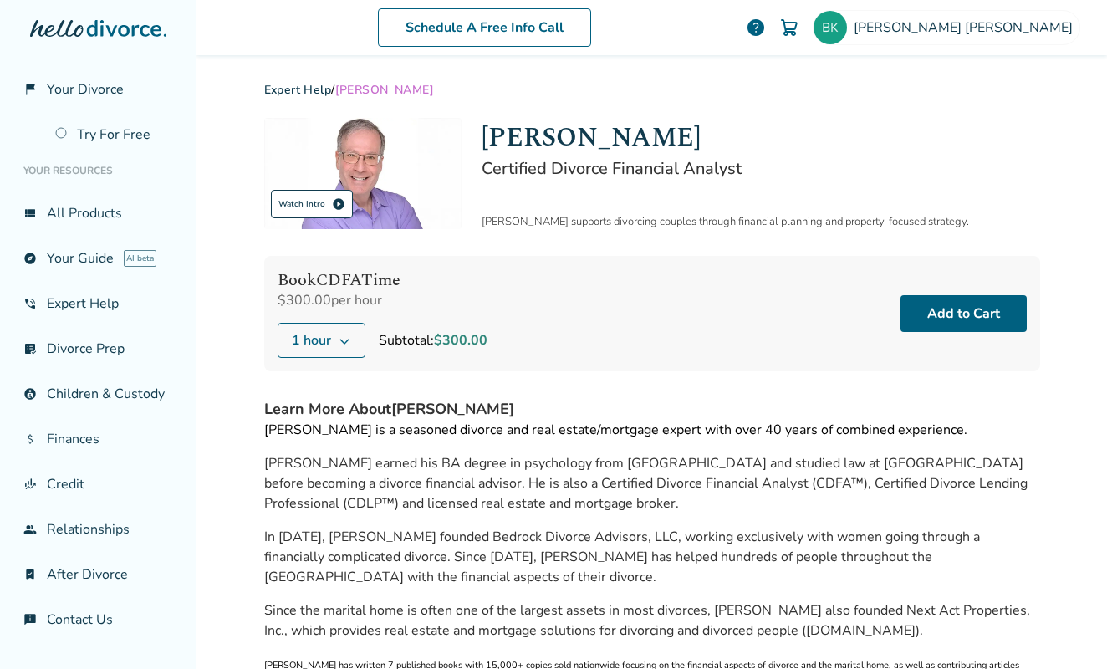
click at [290, 205] on div "Watch Intro play_circle" at bounding box center [312, 204] width 82 height 28
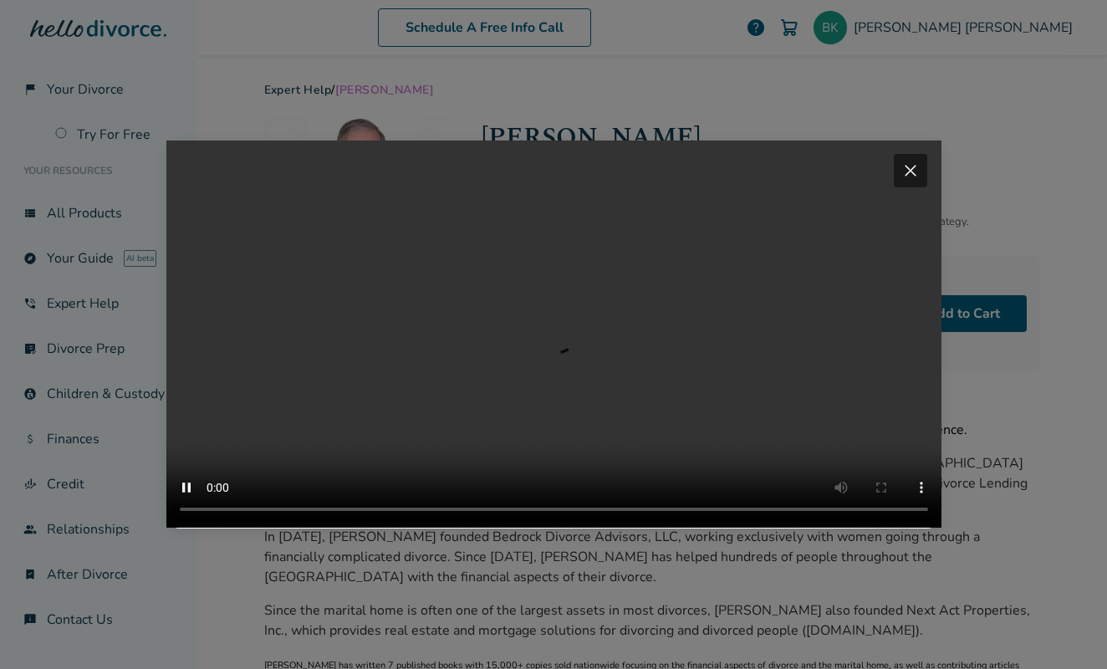
click at [1006, 460] on div "Your browser does not support the video tag. close" at bounding box center [553, 334] width 1107 height 669
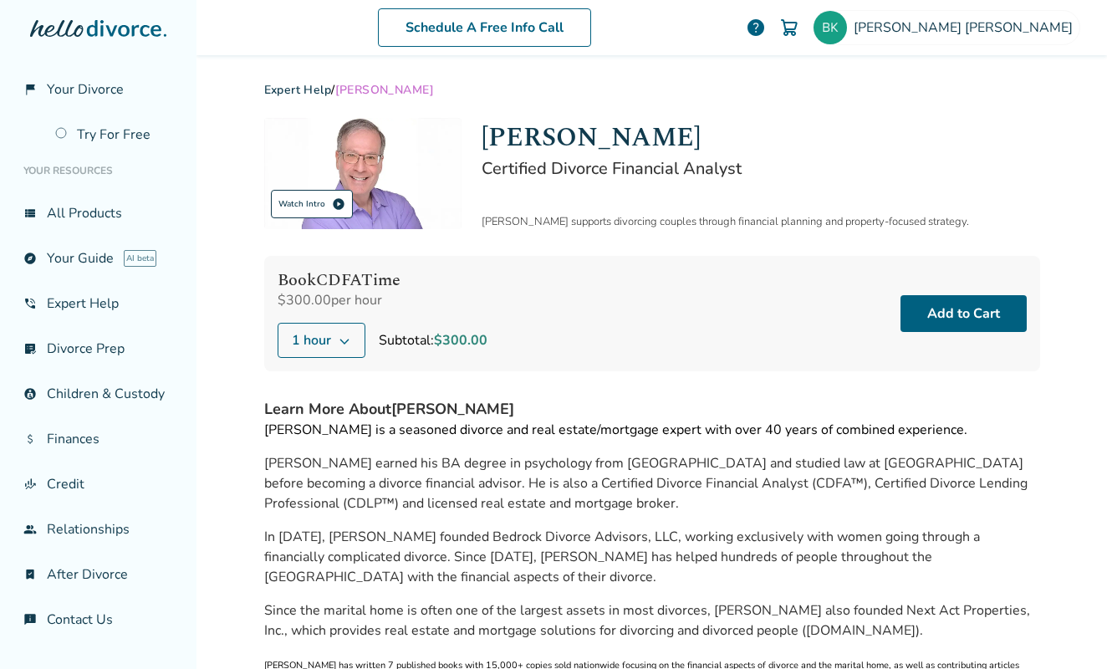
click at [319, 202] on div "Watch Intro play_circle" at bounding box center [312, 204] width 82 height 28
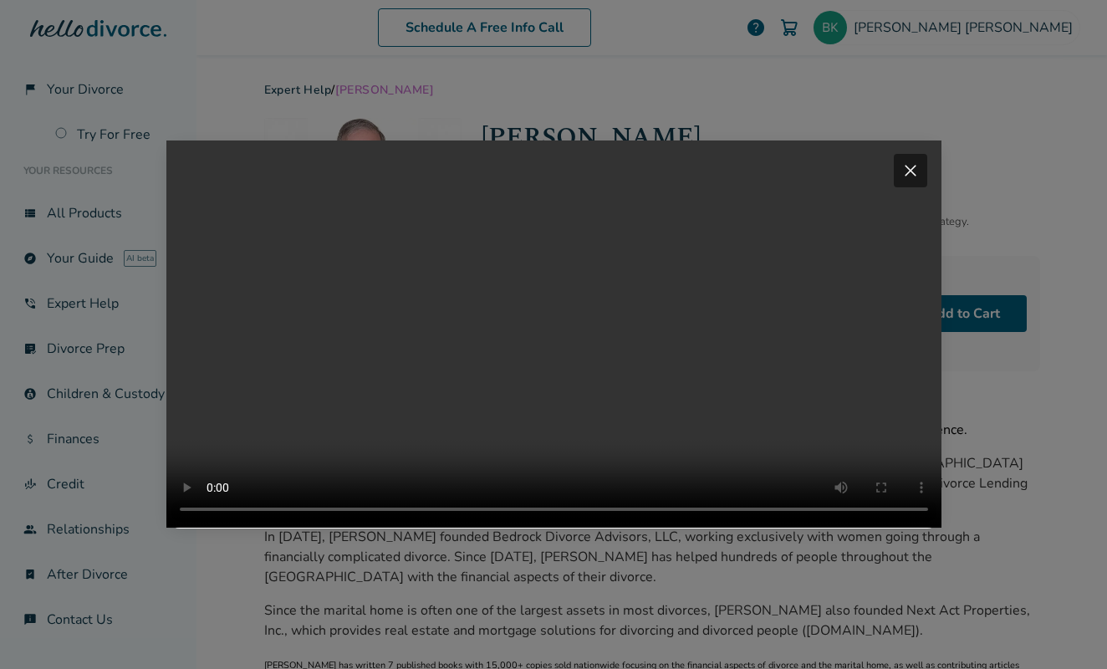
click at [313, 527] on video "Your browser does not support the video tag." at bounding box center [553, 333] width 775 height 387
click at [907, 160] on span "close" at bounding box center [910, 170] width 20 height 20
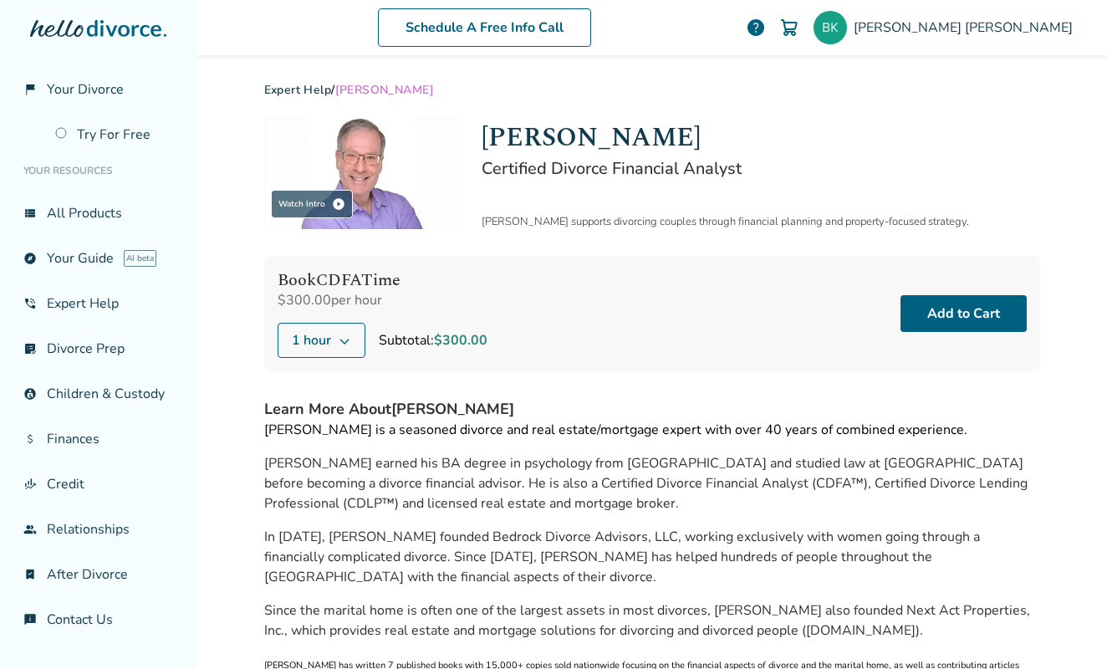
click at [899, 139] on h1 "[PERSON_NAME]" at bounding box center [760, 137] width 558 height 39
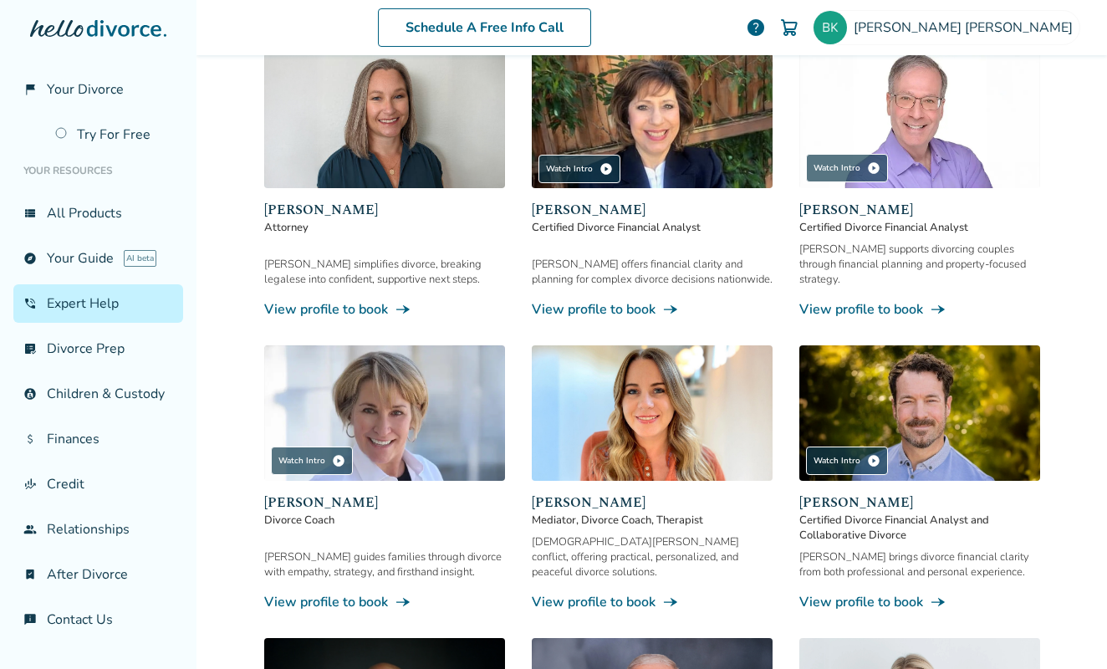
click at [884, 422] on img at bounding box center [919, 412] width 241 height 135
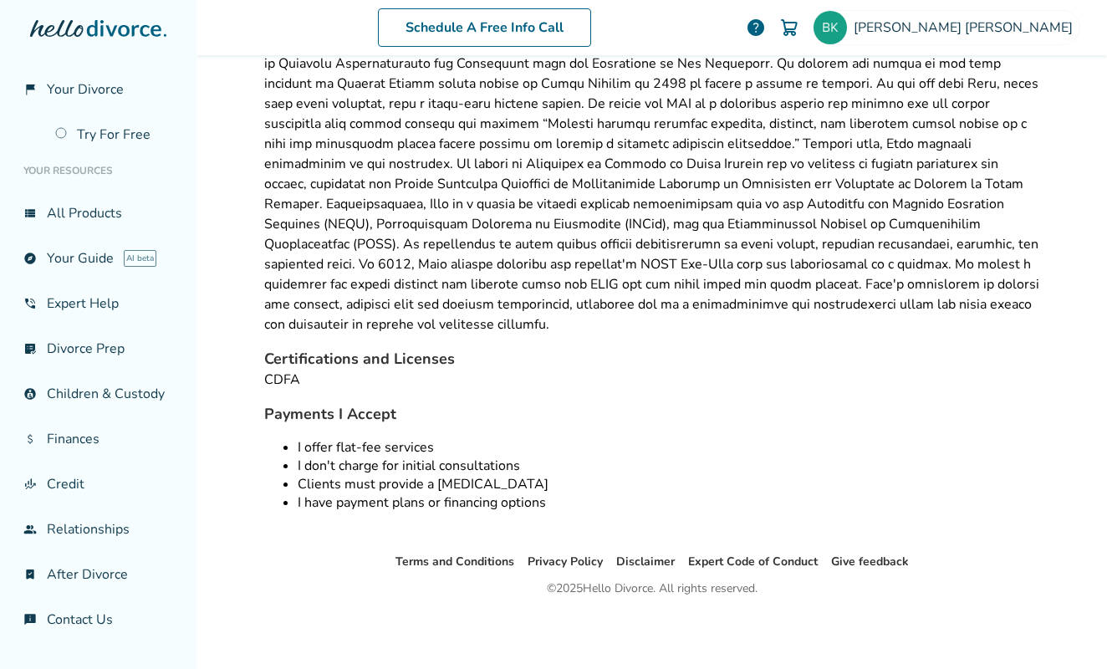
scroll to position [82, 0]
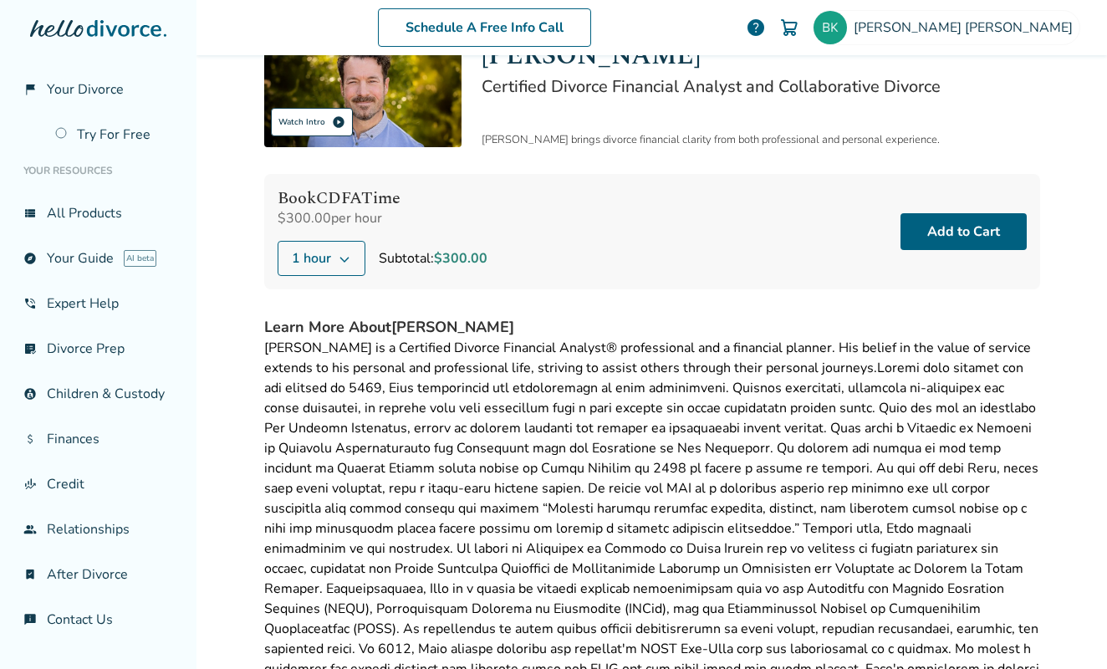
click at [314, 119] on div "Watch Intro play_circle" at bounding box center [312, 122] width 82 height 28
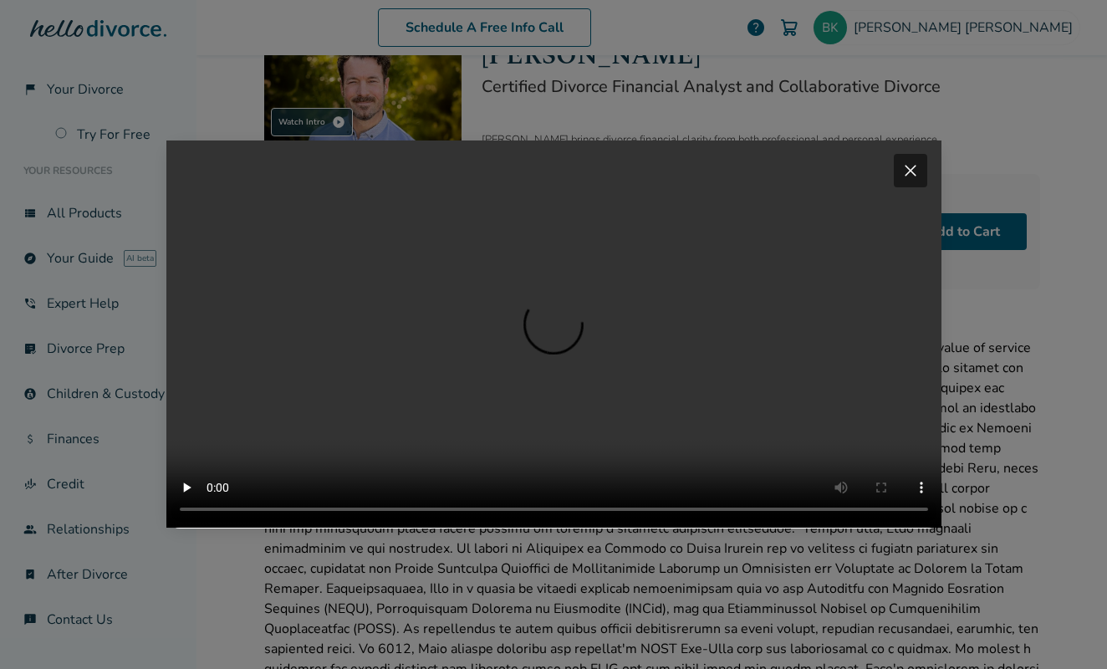
click at [308, 527] on video "Your browser does not support the video tag." at bounding box center [553, 333] width 775 height 387
click at [374, 527] on video "Your browser does not support the video tag." at bounding box center [553, 333] width 775 height 387
click at [517, 527] on video "Your browser does not support the video tag." at bounding box center [553, 333] width 775 height 387
click at [577, 527] on video "Your browser does not support the video tag." at bounding box center [553, 333] width 775 height 387
click at [913, 160] on span "close" at bounding box center [910, 170] width 20 height 20
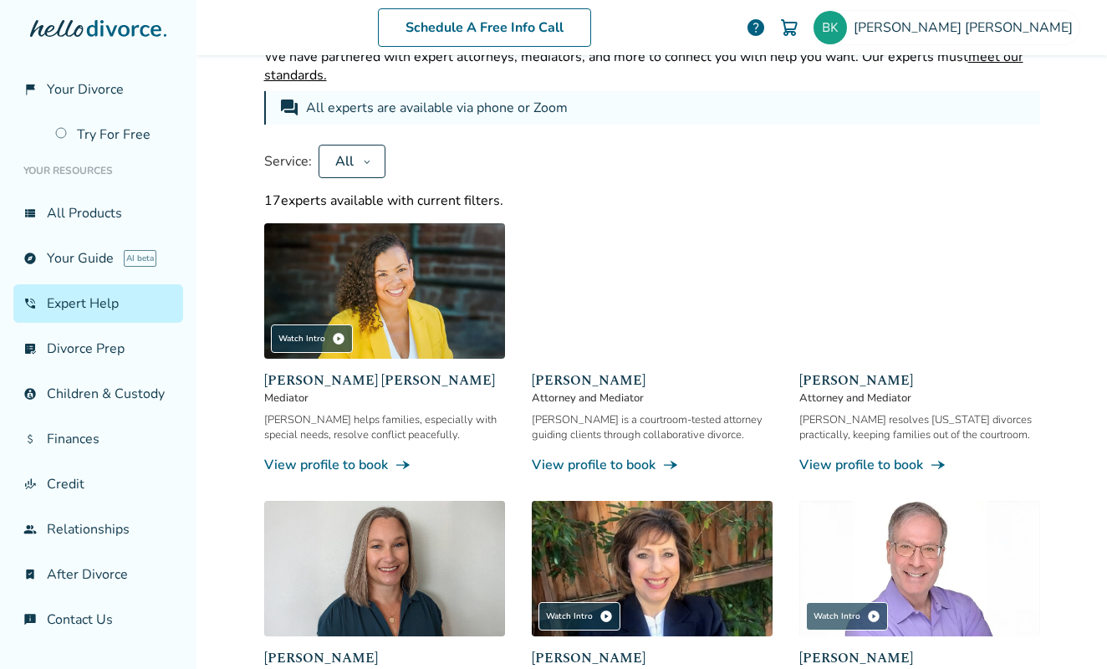
click at [363, 158] on icon at bounding box center [367, 161] width 8 height 13
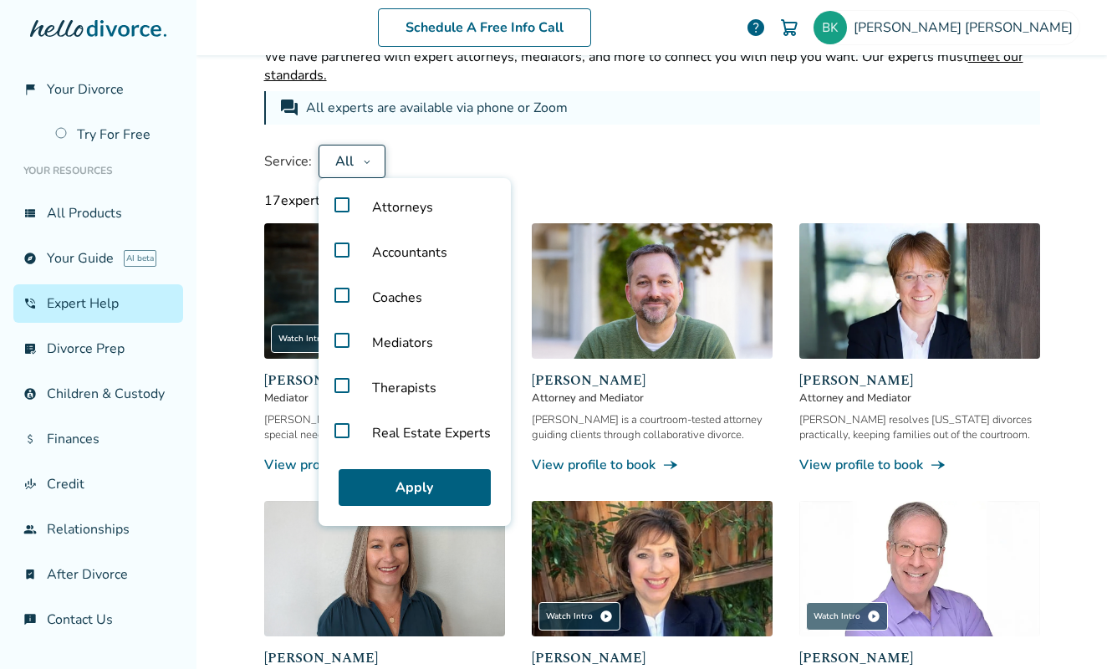
click at [338, 249] on label "Accountants" at bounding box center [414, 252] width 179 height 45
click at [421, 478] on button "Apply" at bounding box center [415, 487] width 152 height 37
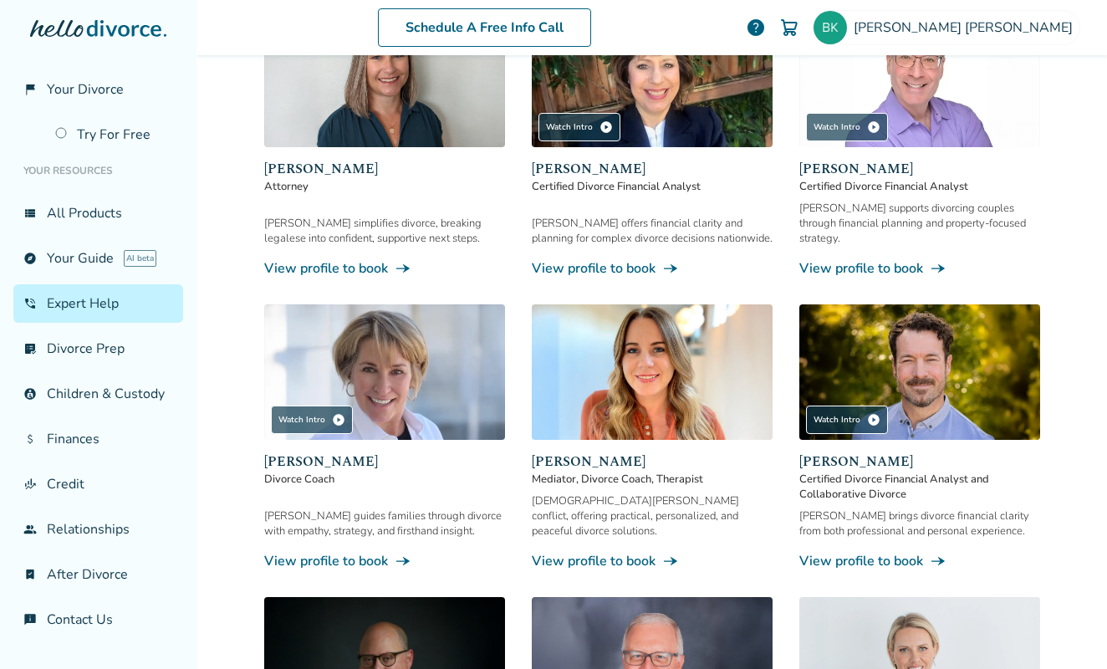
click at [94, 296] on link "phone_in_talk Expert Help" at bounding box center [98, 303] width 170 height 38
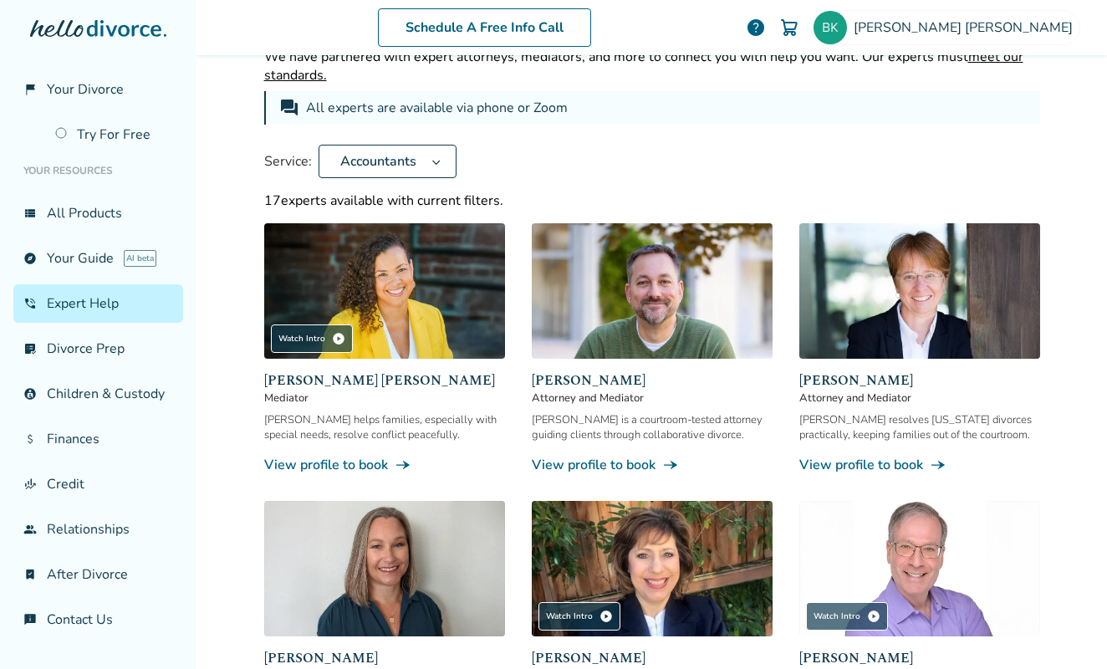
click at [355, 168] on span "Accountants" at bounding box center [378, 161] width 89 height 18
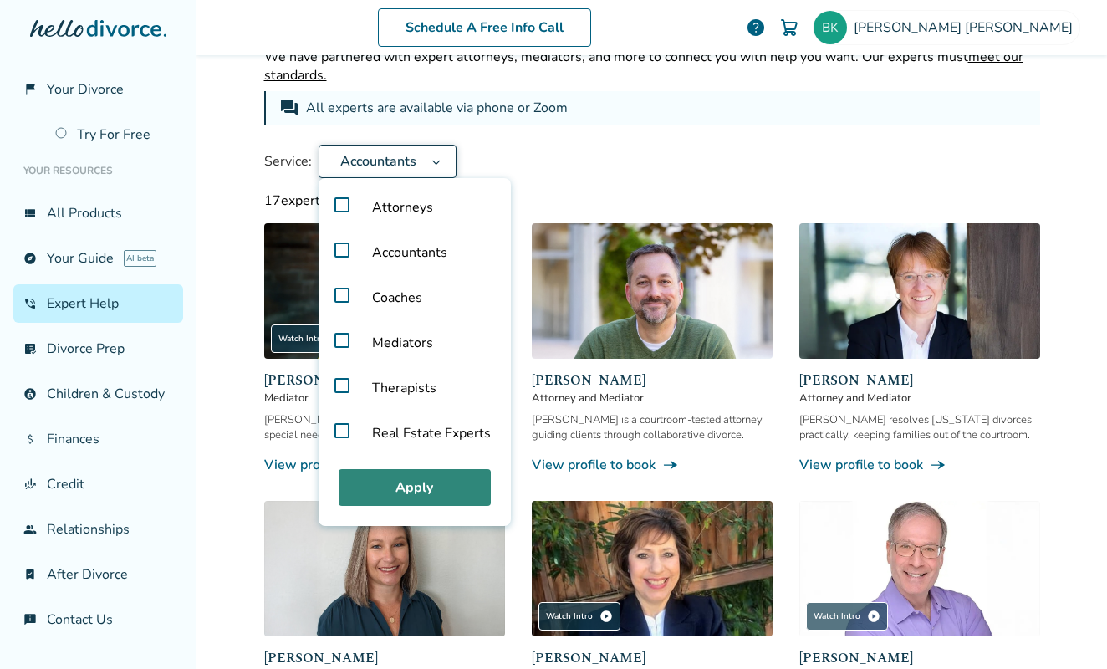
click at [394, 484] on button "Apply" at bounding box center [415, 487] width 152 height 37
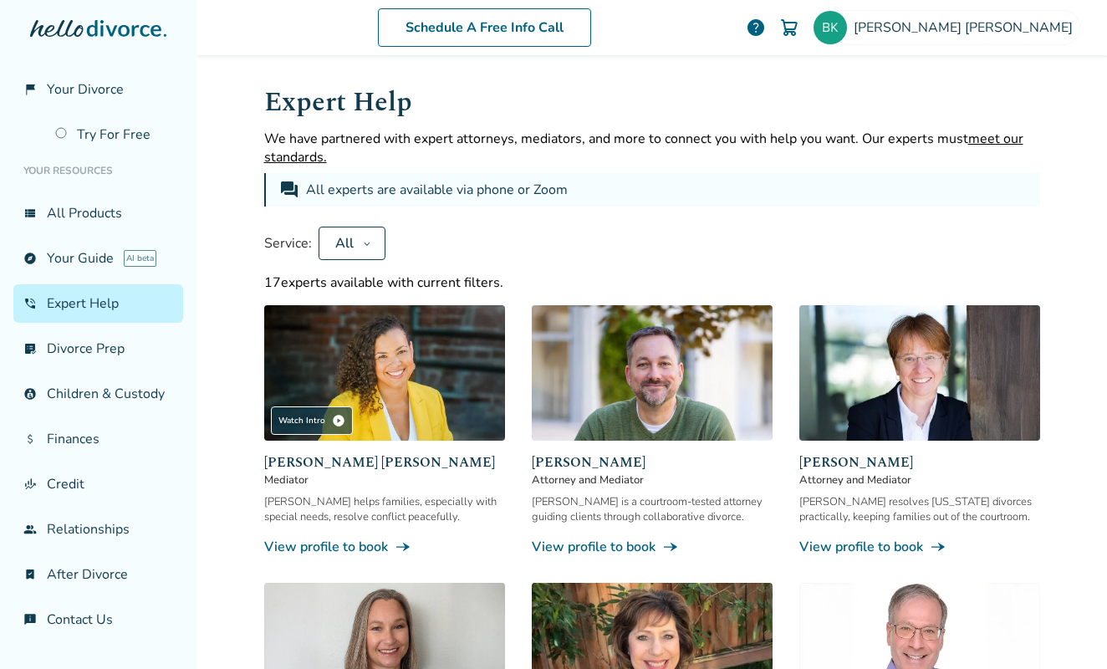
click at [67, 298] on link "phone_in_talk Expert Help" at bounding box center [98, 303] width 170 height 38
click at [357, 235] on button "All" at bounding box center [351, 243] width 67 height 33
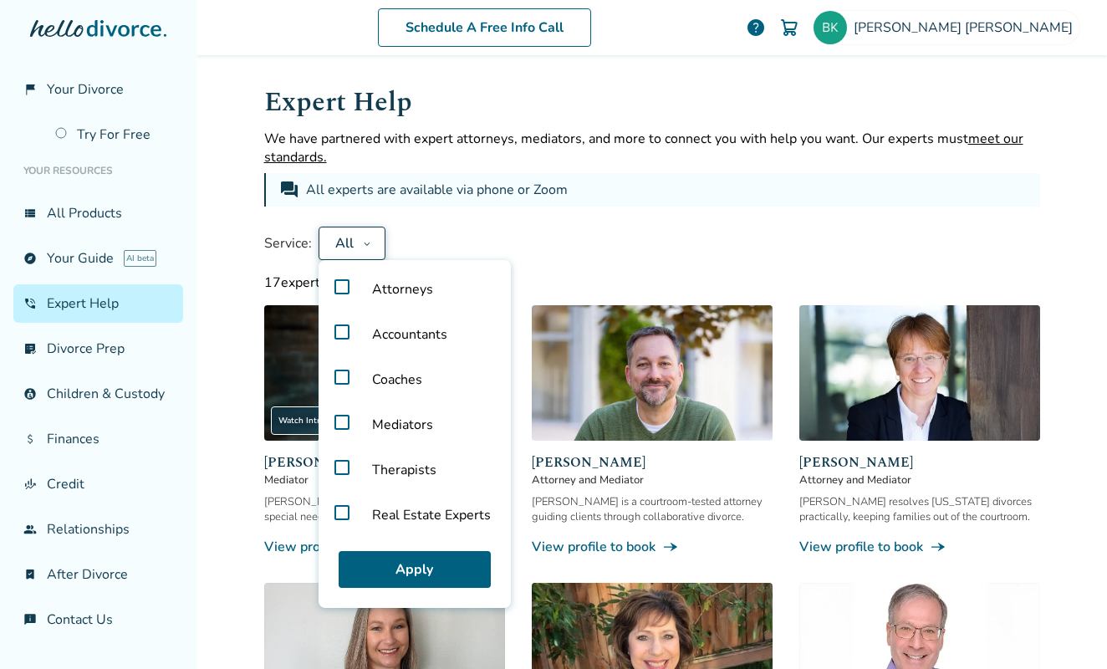
click at [335, 339] on label "Accountants" at bounding box center [414, 334] width 179 height 45
click at [413, 568] on button "Apply" at bounding box center [415, 569] width 152 height 37
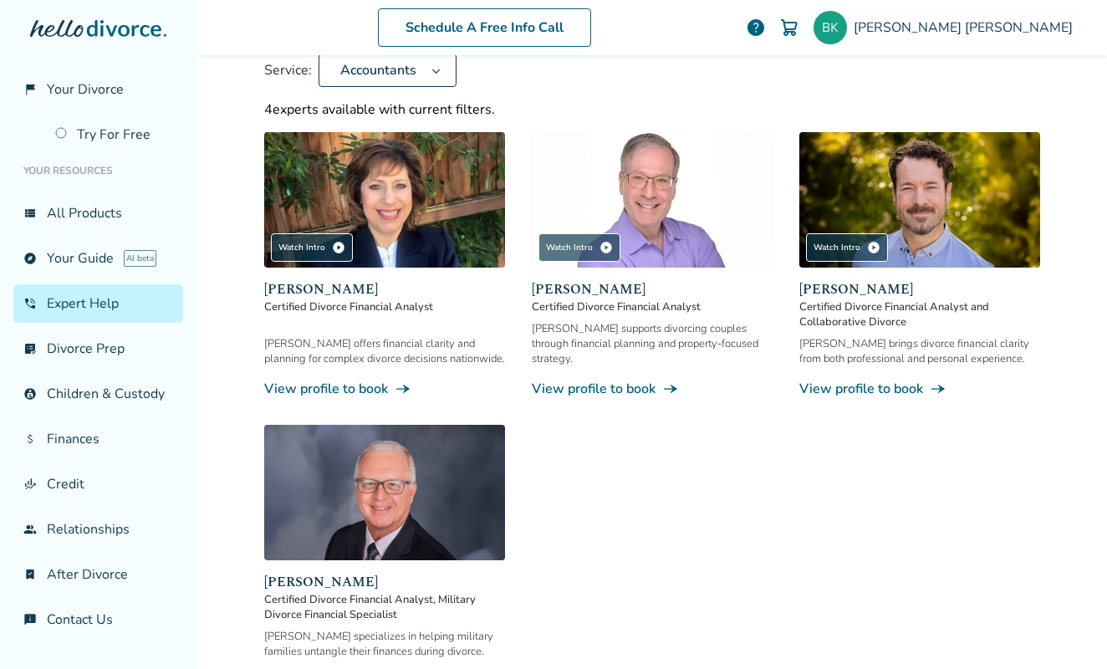
scroll to position [186, 0]
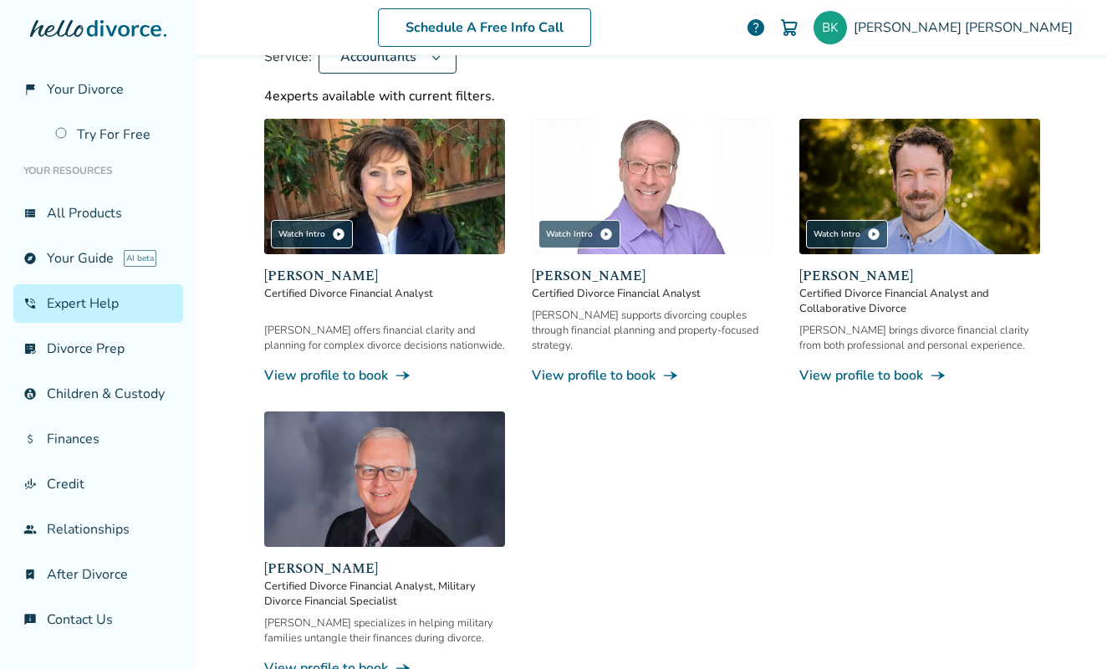
click at [379, 487] on img at bounding box center [384, 478] width 241 height 135
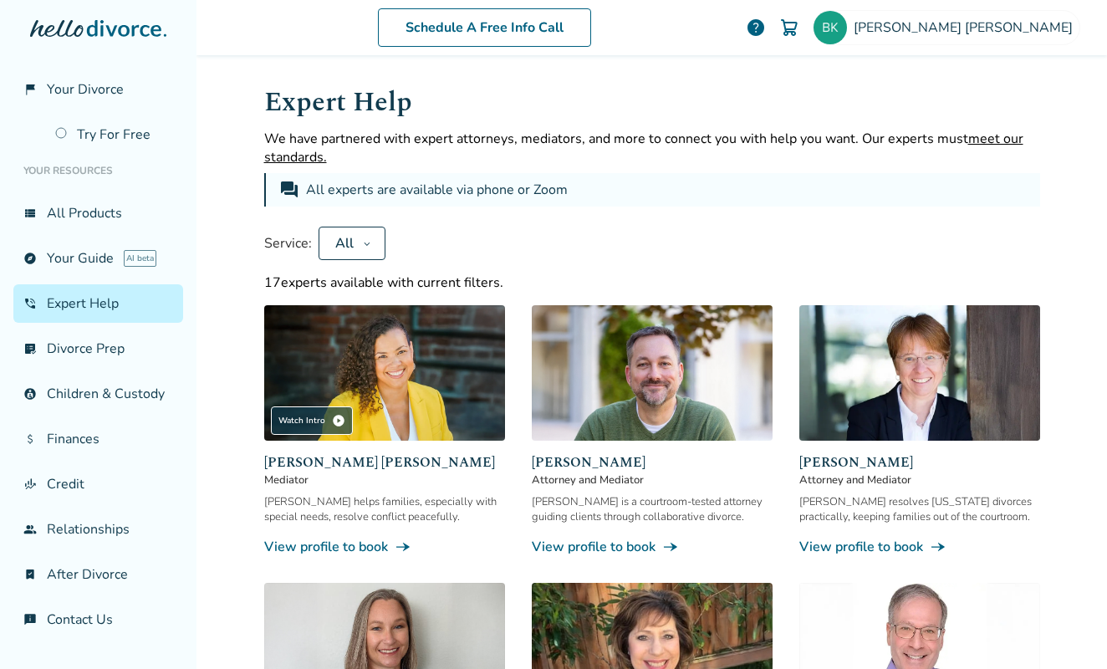
click at [390, 385] on img at bounding box center [384, 372] width 241 height 135
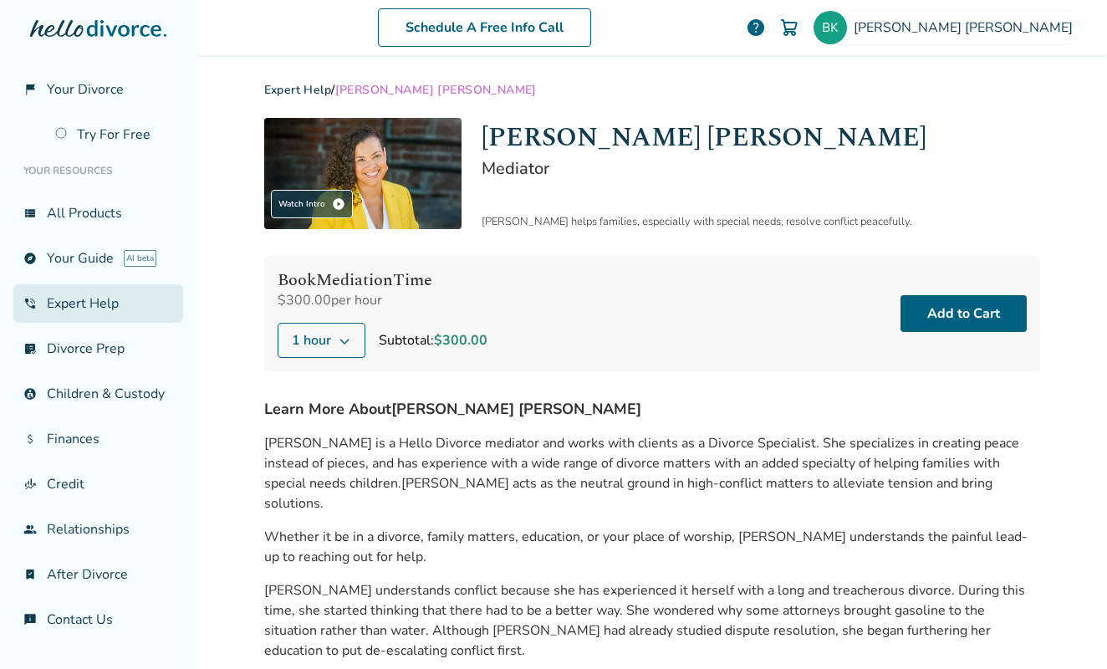
click at [73, 311] on link "phone_in_talk Expert Help" at bounding box center [98, 303] width 170 height 38
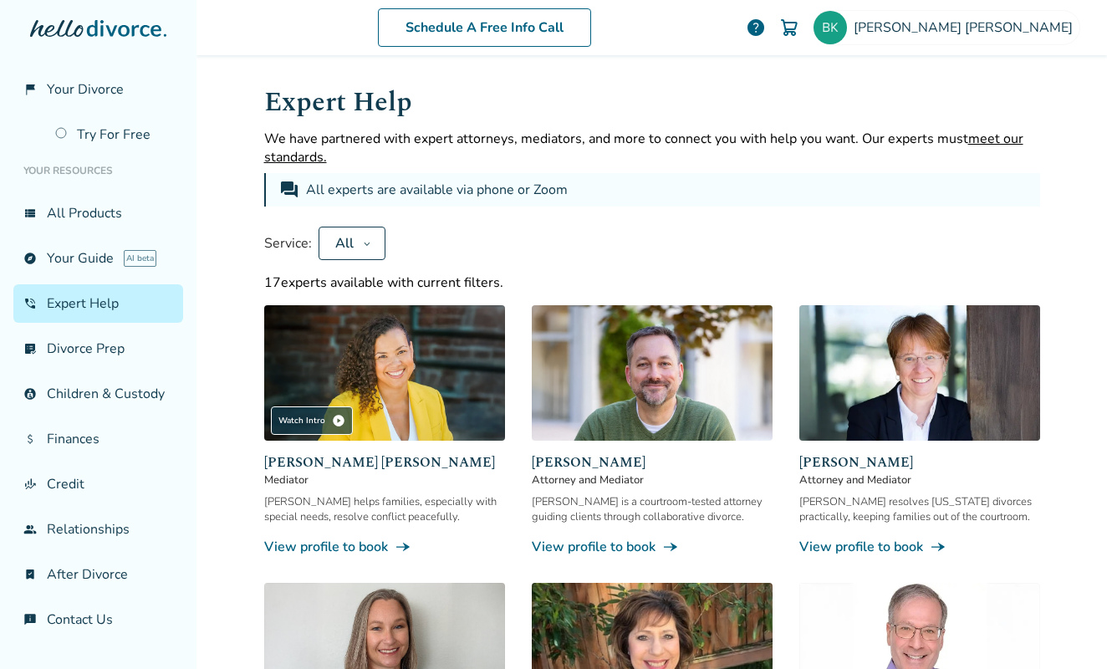
click at [322, 238] on button "All" at bounding box center [351, 243] width 67 height 33
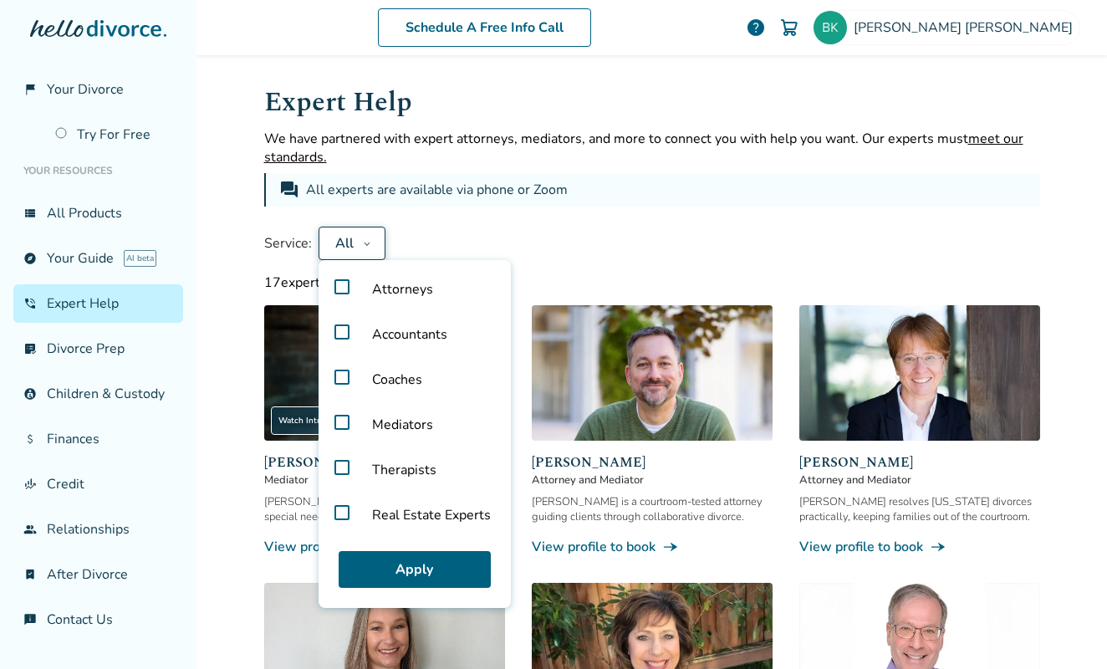
click at [334, 333] on label "Accountants" at bounding box center [414, 334] width 179 height 45
click at [407, 563] on button "Apply" at bounding box center [415, 569] width 152 height 37
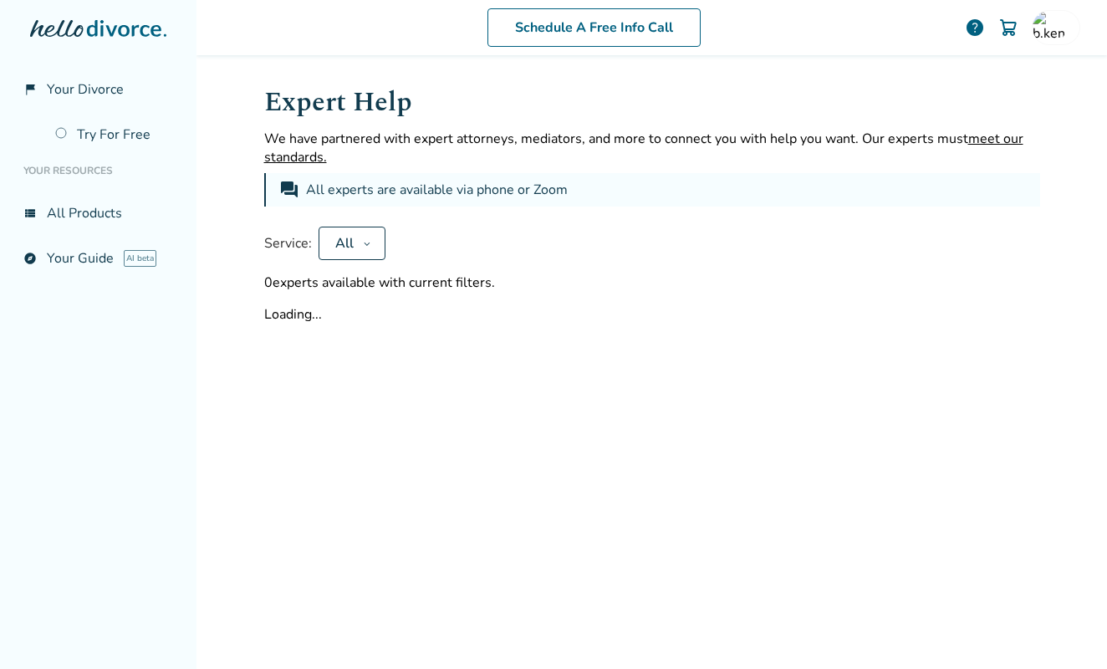
click at [103, 31] on icon at bounding box center [124, 28] width 74 height 17
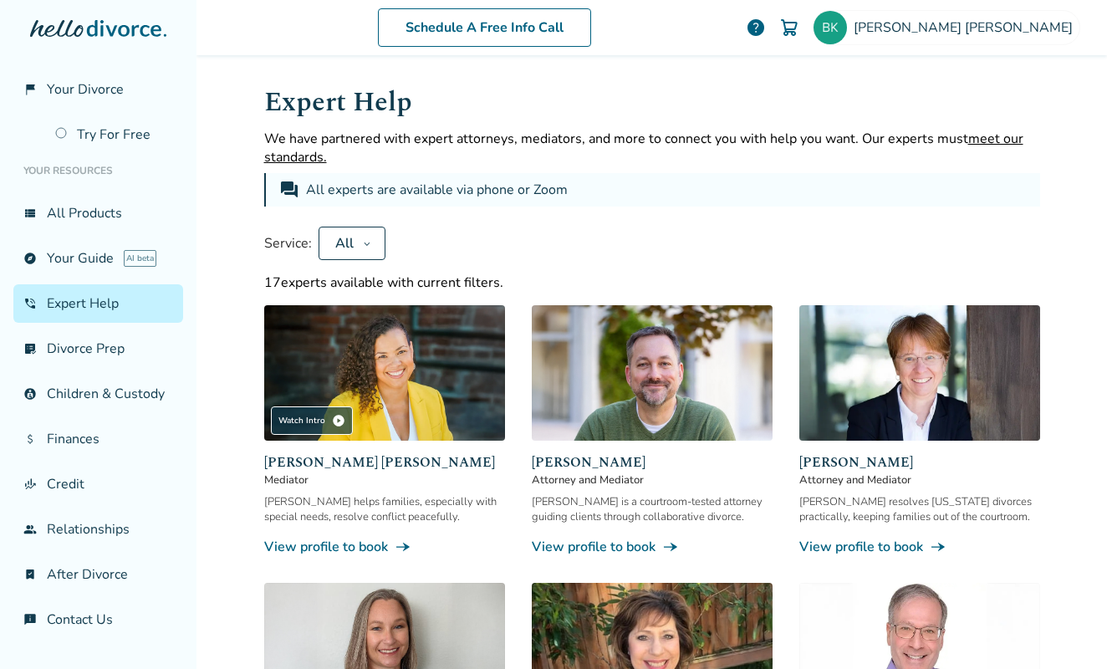
click at [363, 242] on icon at bounding box center [367, 243] width 8 height 13
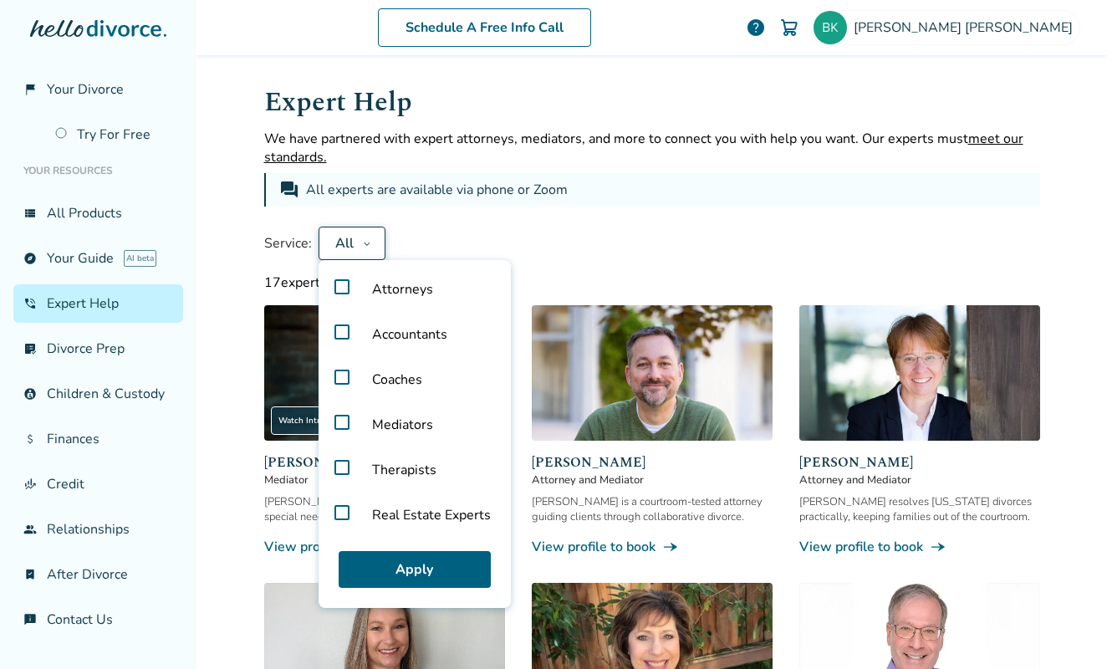
click at [338, 335] on label "Accountants" at bounding box center [414, 334] width 179 height 45
click at [422, 568] on button "Apply" at bounding box center [415, 569] width 152 height 37
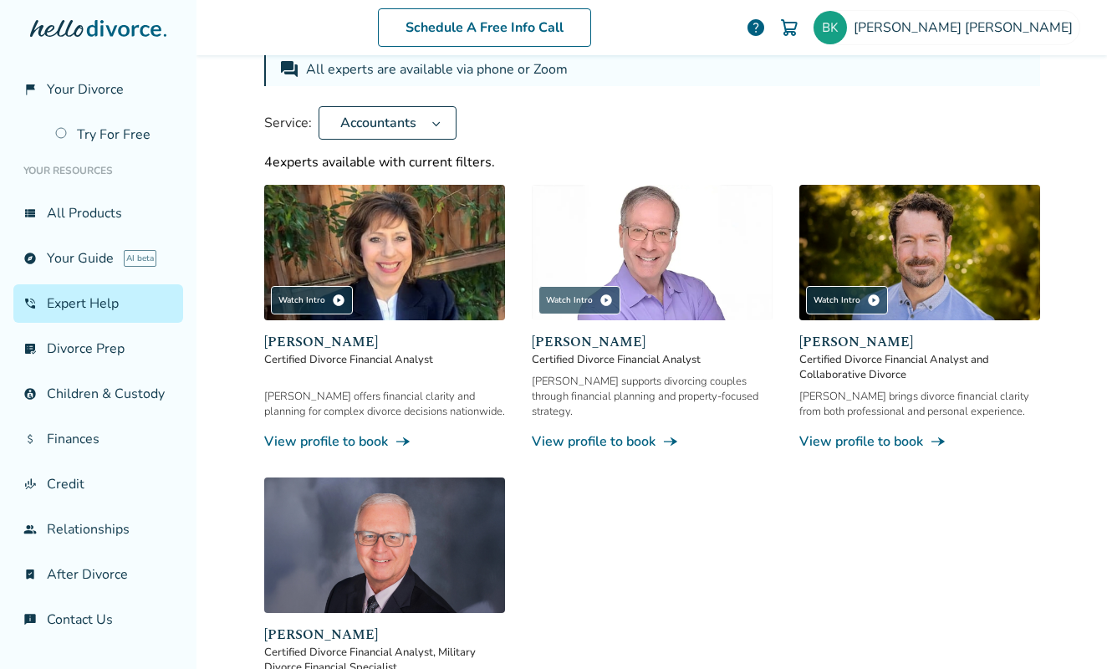
scroll to position [120, 0]
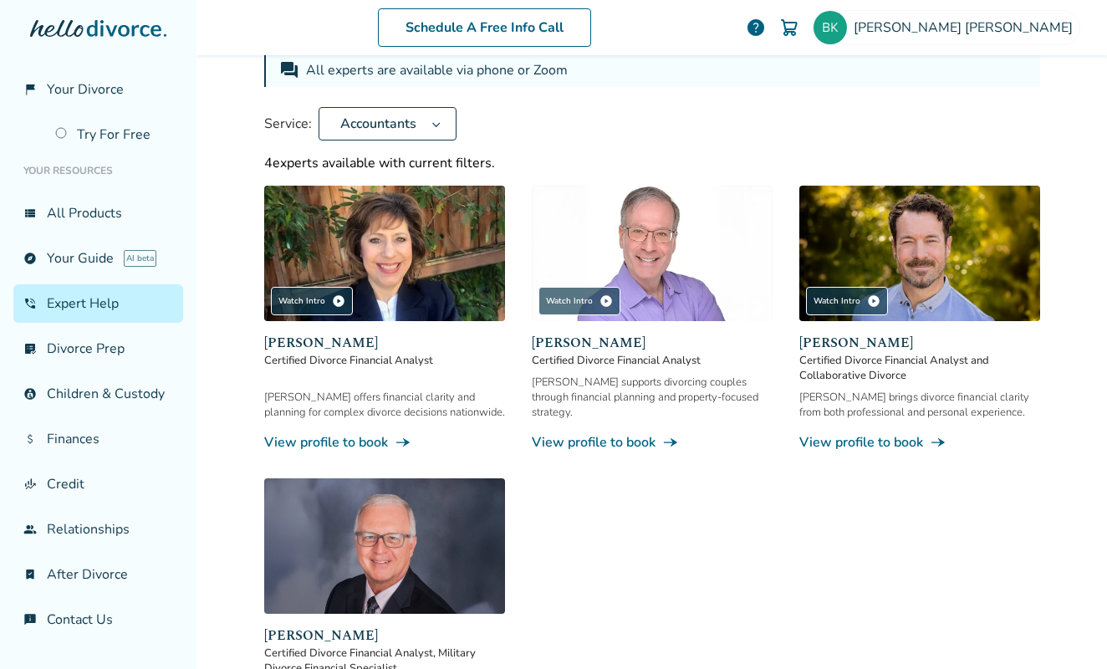
click at [650, 245] on img at bounding box center [652, 253] width 241 height 135
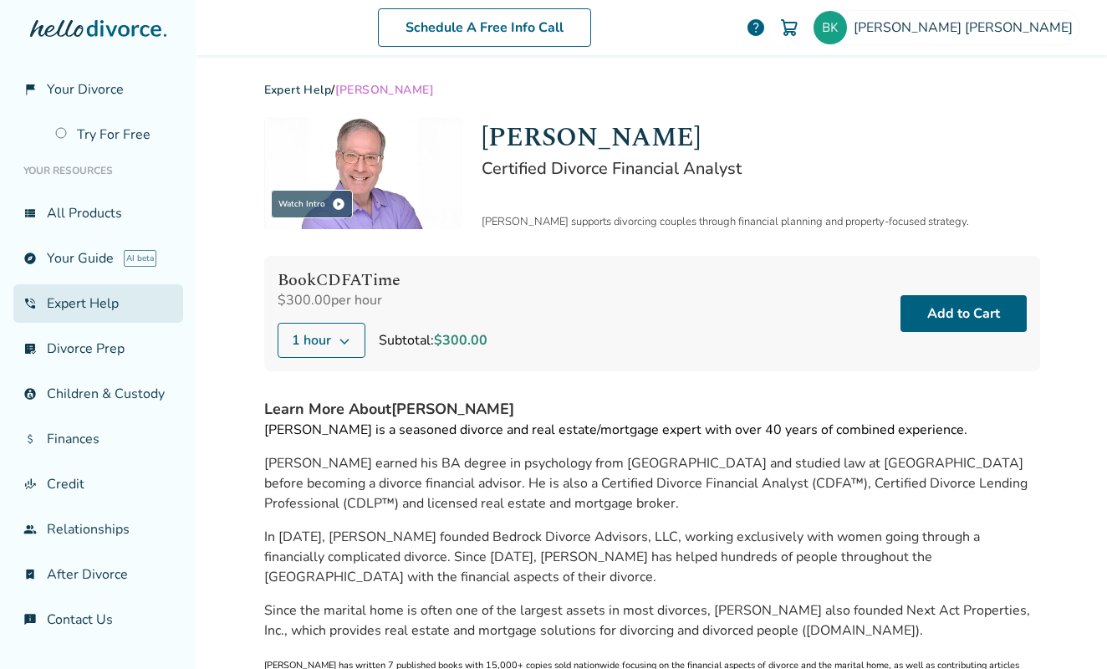
click at [65, 303] on link "phone_in_talk Expert Help" at bounding box center [98, 303] width 170 height 38
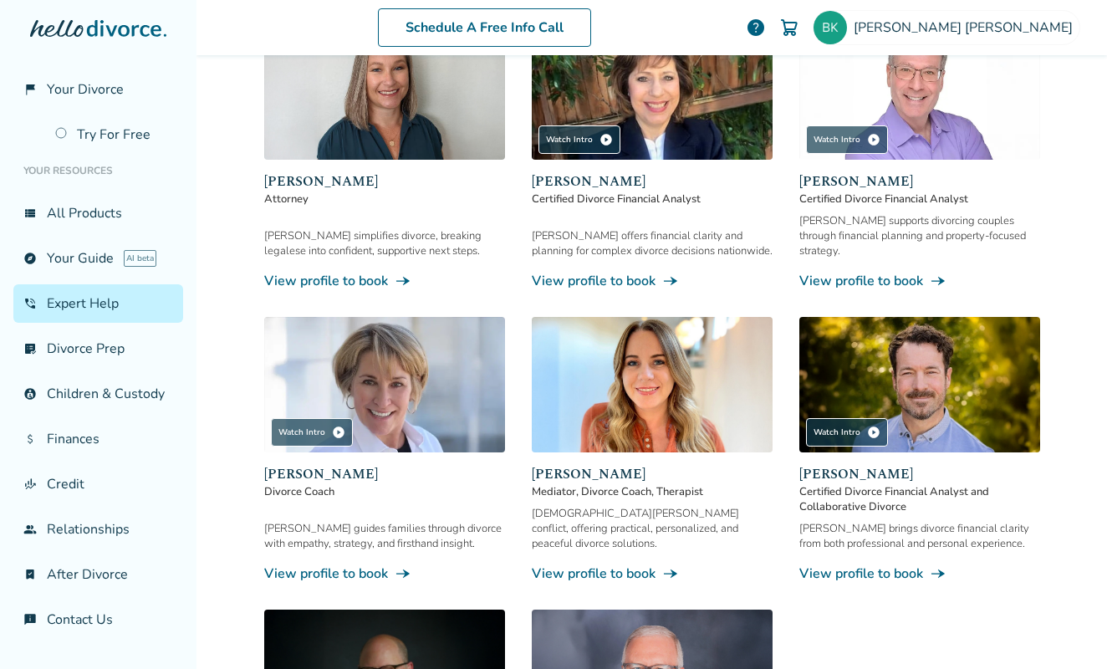
scroll to position [561, 0]
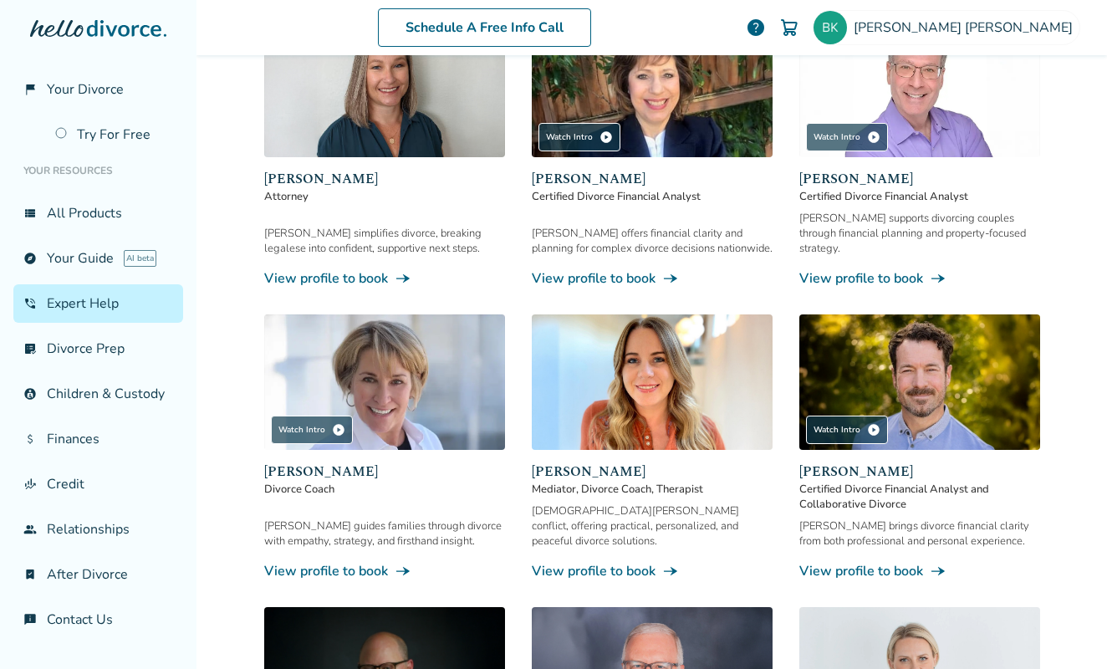
click at [875, 335] on img at bounding box center [919, 381] width 241 height 135
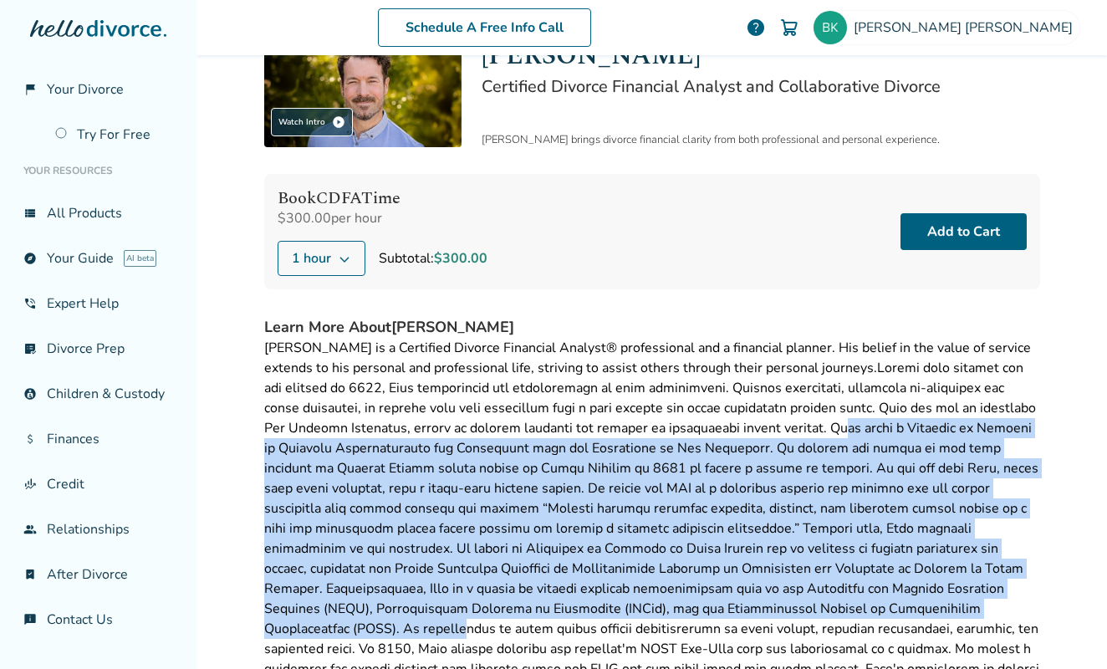
drag, startPoint x: 787, startPoint y: 429, endPoint x: 776, endPoint y: 567, distance: 138.3
click at [779, 598] on div "John Duffy is a Certified Divorce Financial Analyst® professional and a financi…" at bounding box center [652, 528] width 776 height 381
click at [346, 114] on img at bounding box center [362, 91] width 197 height 111
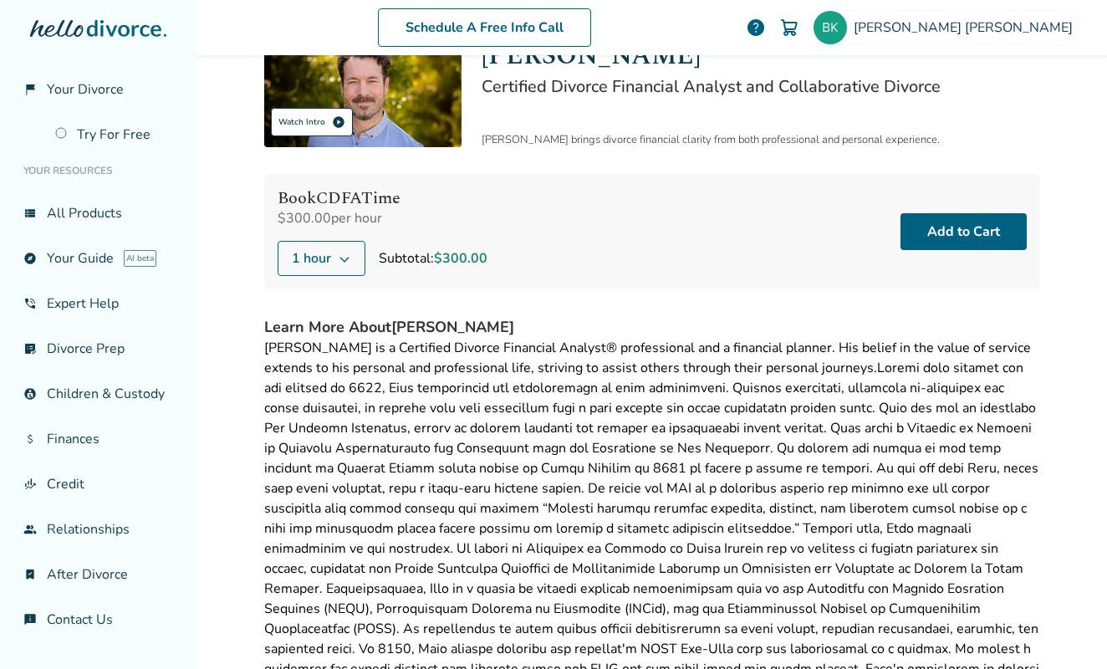
click at [315, 123] on div "Watch Intro play_circle" at bounding box center [312, 122] width 82 height 28
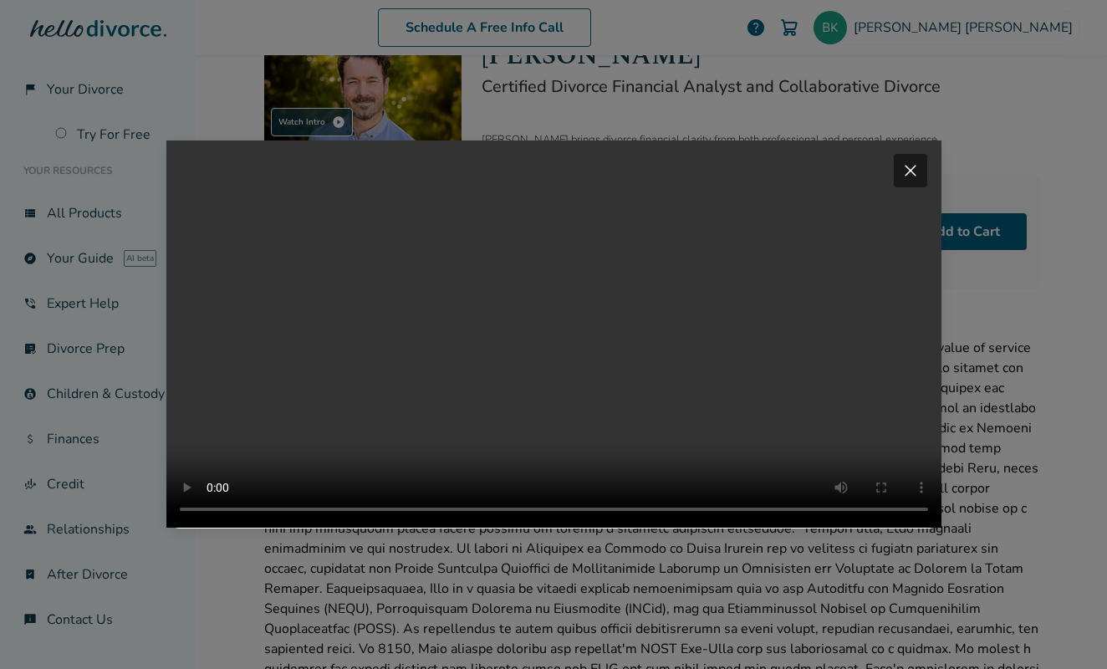
click at [312, 527] on video "Your browser does not support the video tag." at bounding box center [553, 333] width 775 height 387
click at [410, 527] on video "Your browser does not support the video tag." at bounding box center [553, 333] width 775 height 387
click at [549, 527] on video "Your browser does not support the video tag." at bounding box center [553, 333] width 775 height 387
click at [472, 522] on video "Your browser does not support the video tag." at bounding box center [553, 333] width 775 height 387
click at [476, 527] on video "Your browser does not support the video tag." at bounding box center [553, 333] width 775 height 387
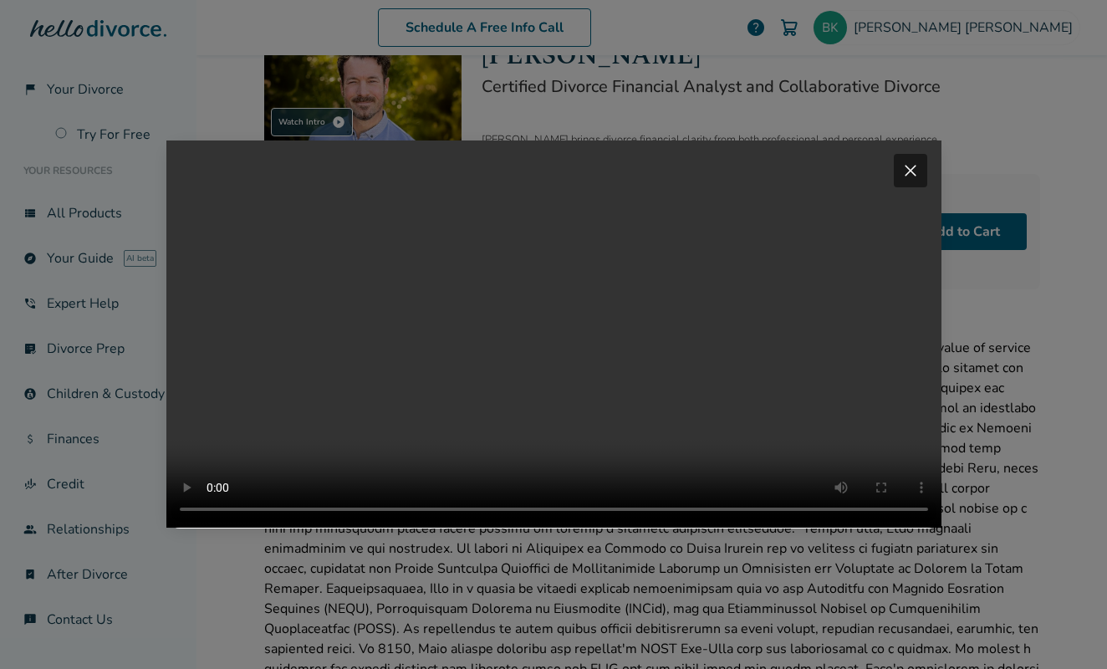
click at [559, 527] on video "Your browser does not support the video tag." at bounding box center [553, 333] width 775 height 387
click at [730, 527] on video "Your browser does not support the video tag." at bounding box center [553, 333] width 775 height 387
click at [913, 160] on span "close" at bounding box center [910, 170] width 20 height 20
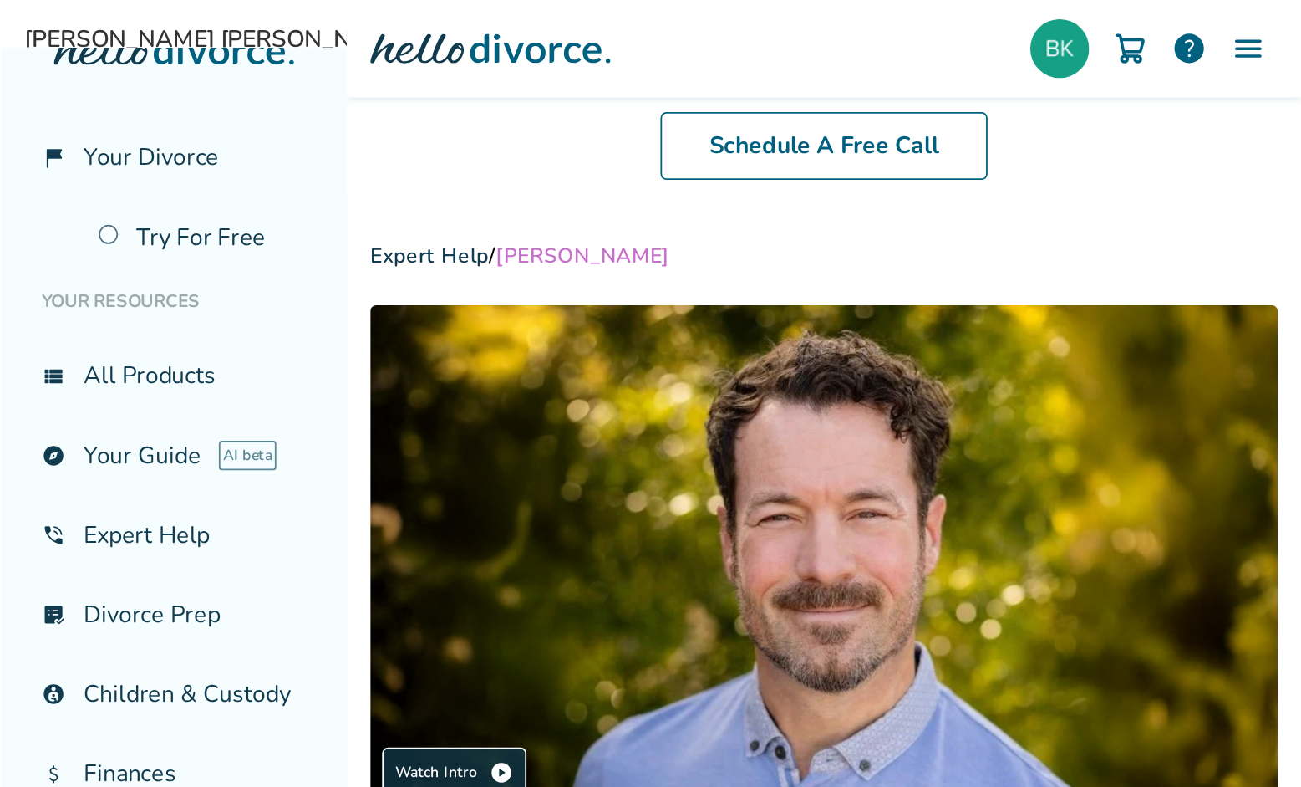
scroll to position [0, 0]
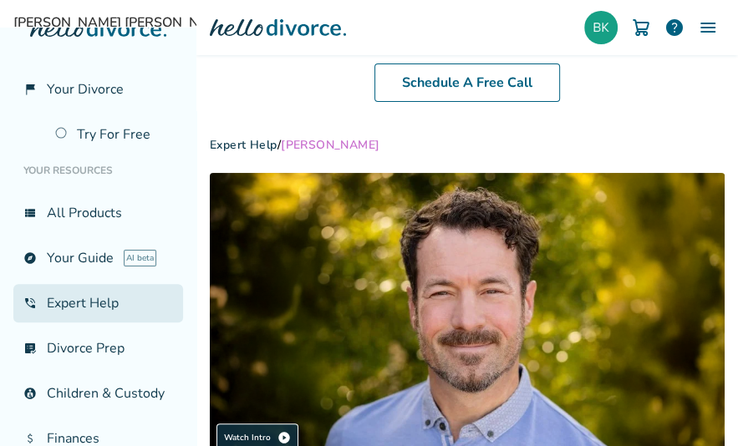
click at [94, 298] on link "phone_in_talk Expert Help" at bounding box center [98, 303] width 170 height 38
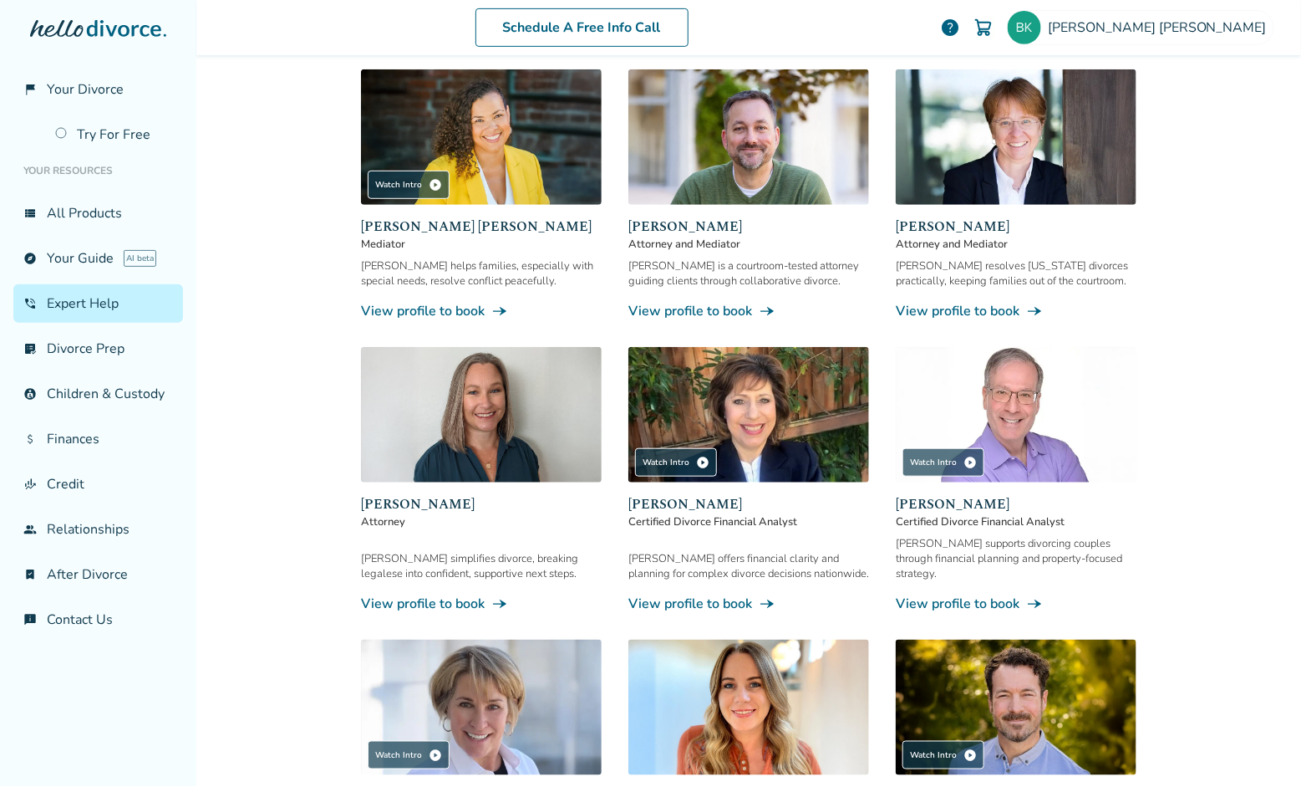
scroll to position [218, 0]
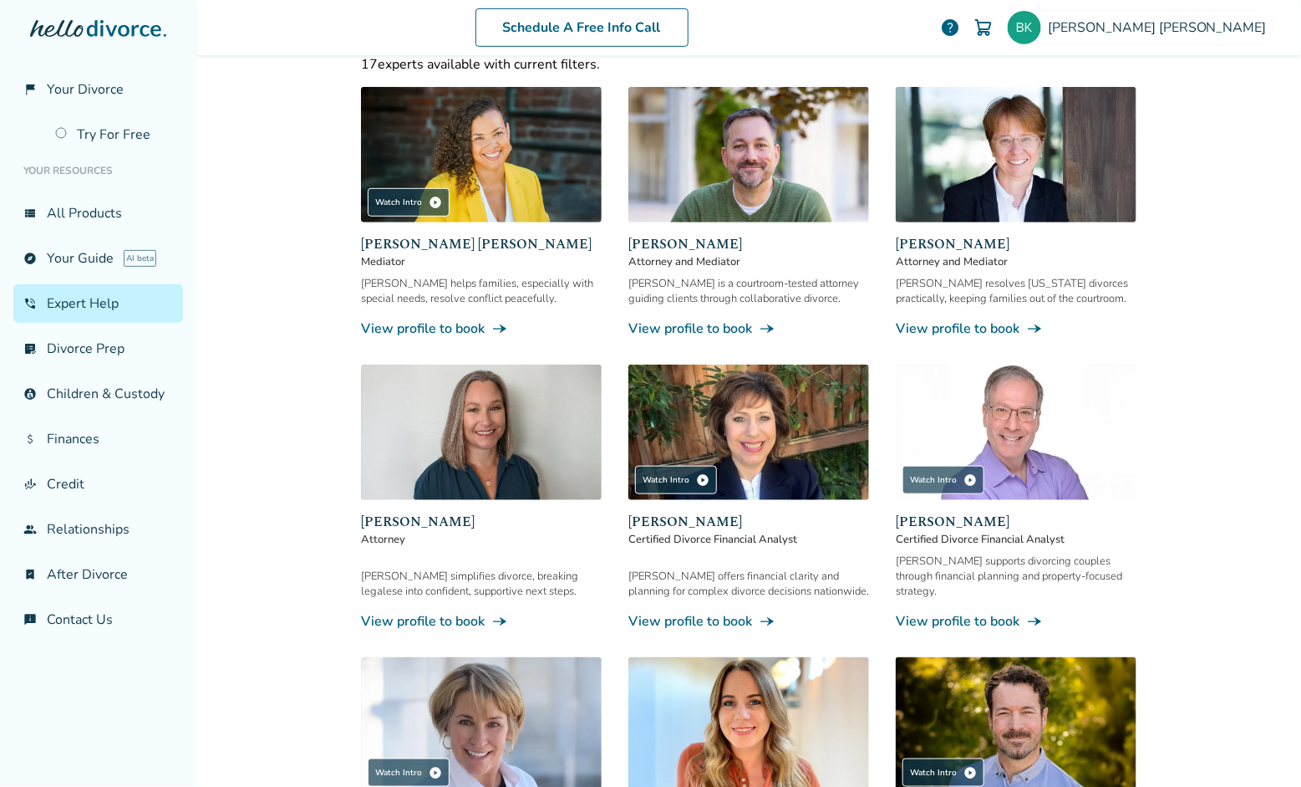
click at [1031, 430] on img at bounding box center [1016, 431] width 241 height 135
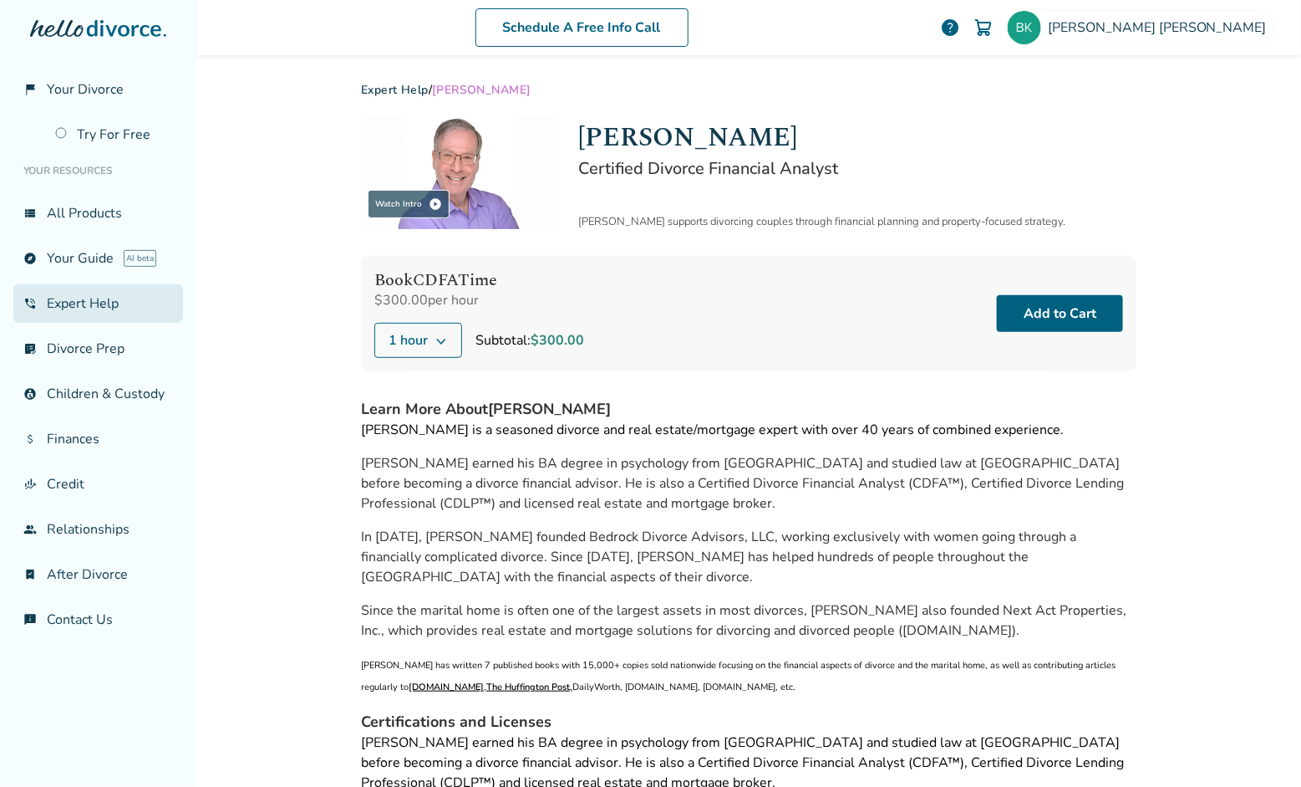
click at [94, 292] on link "phone_in_talk Expert Help" at bounding box center [98, 303] width 170 height 38
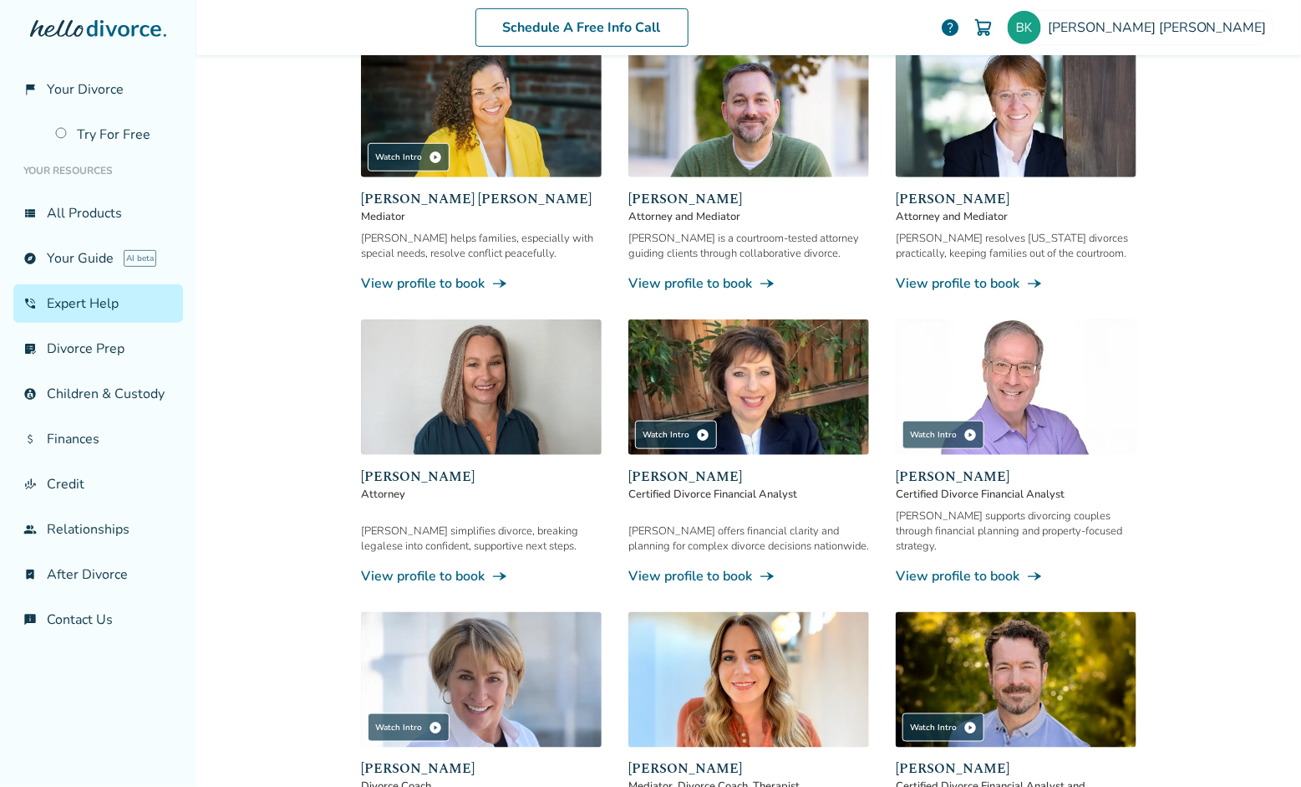
scroll to position [334, 0]
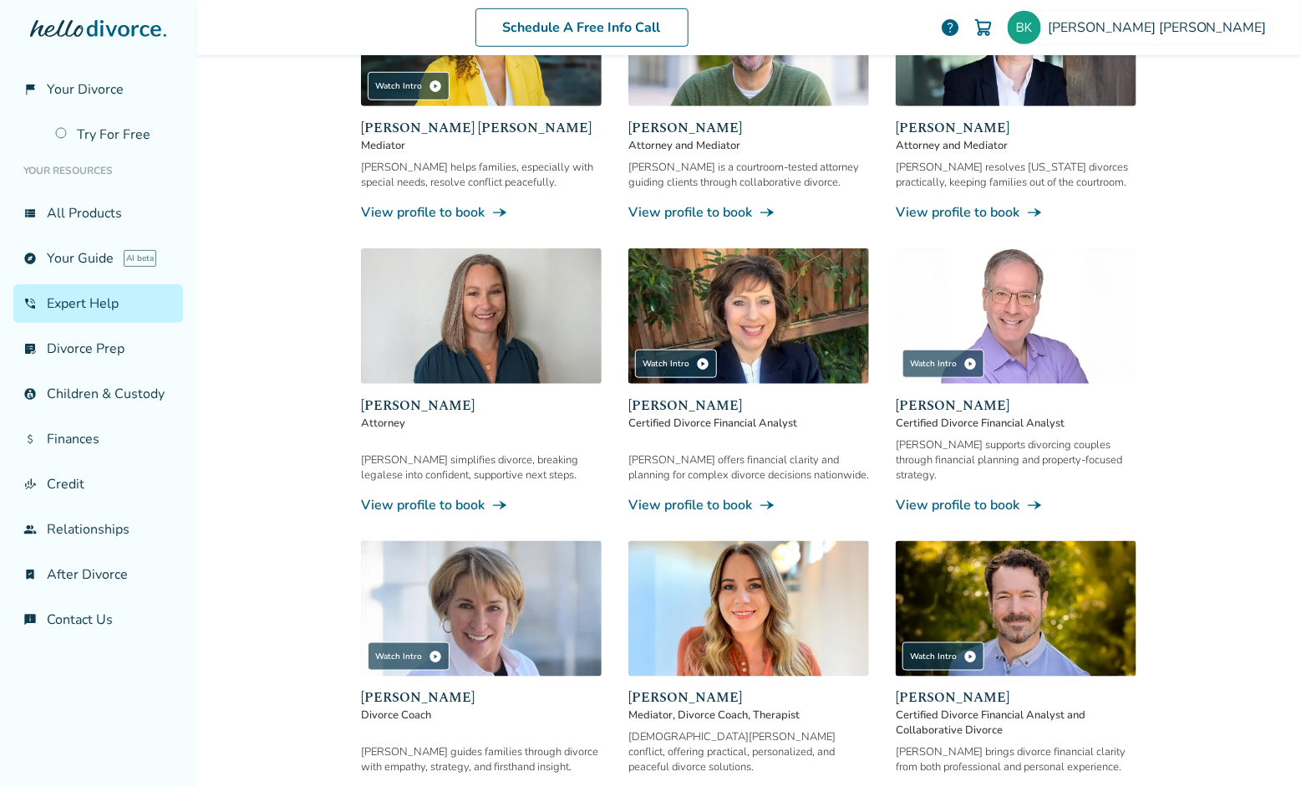
click at [775, 336] on img at bounding box center [749, 315] width 241 height 135
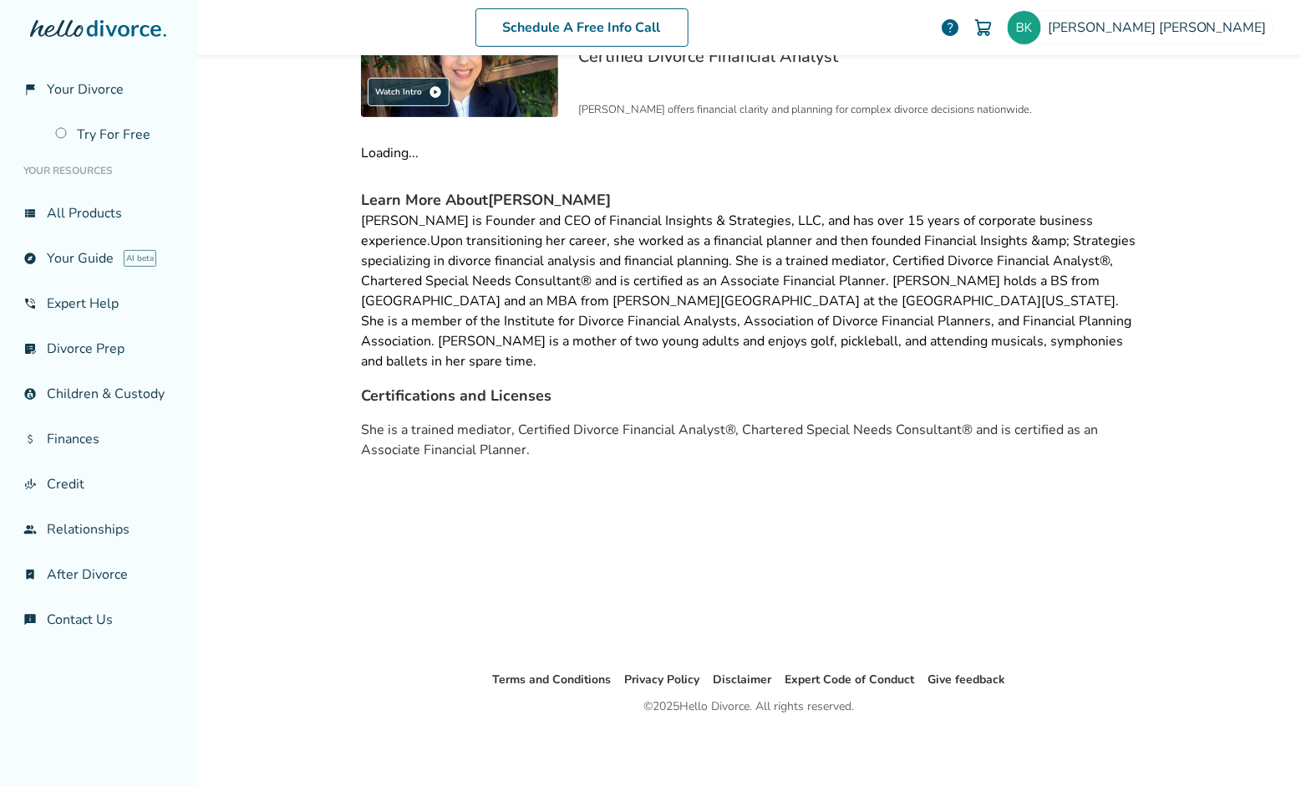
scroll to position [81, 0]
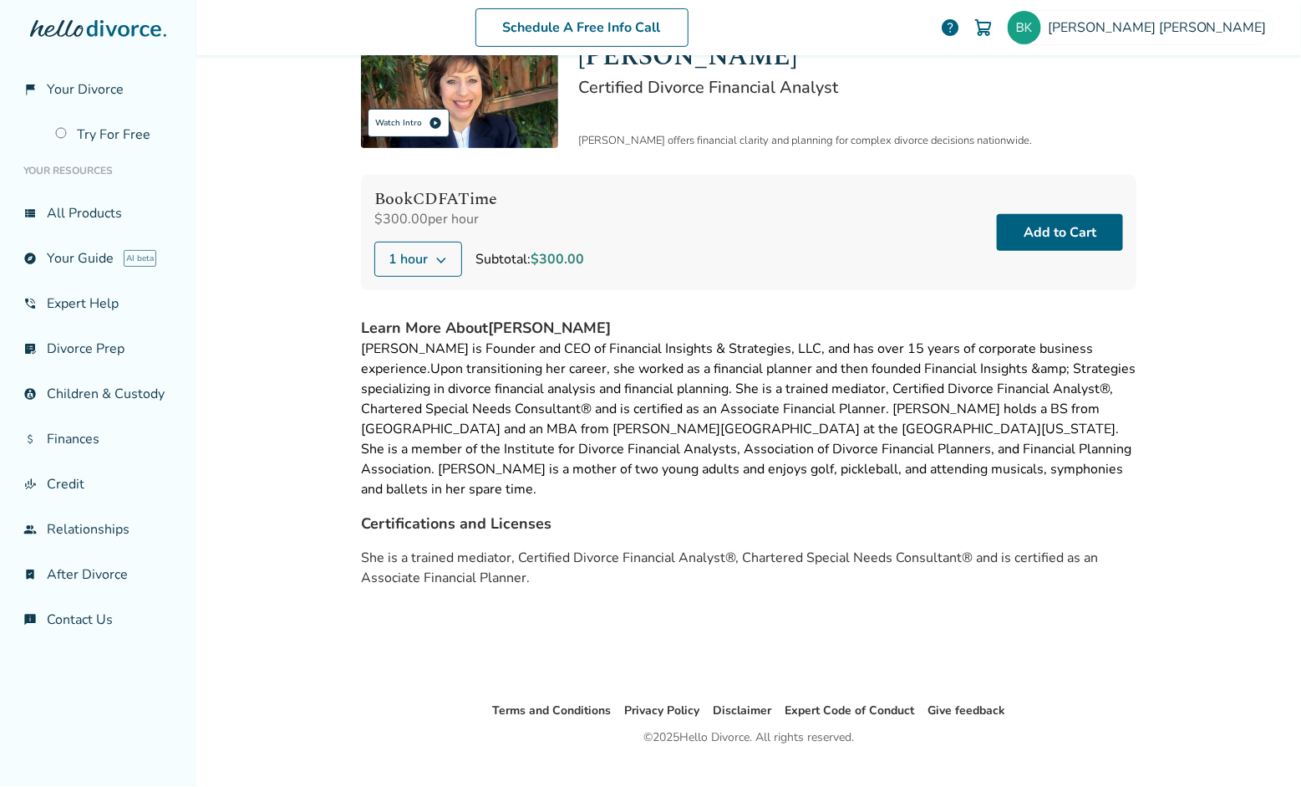
click at [417, 116] on div "Watch Intro play_circle" at bounding box center [409, 123] width 82 height 28
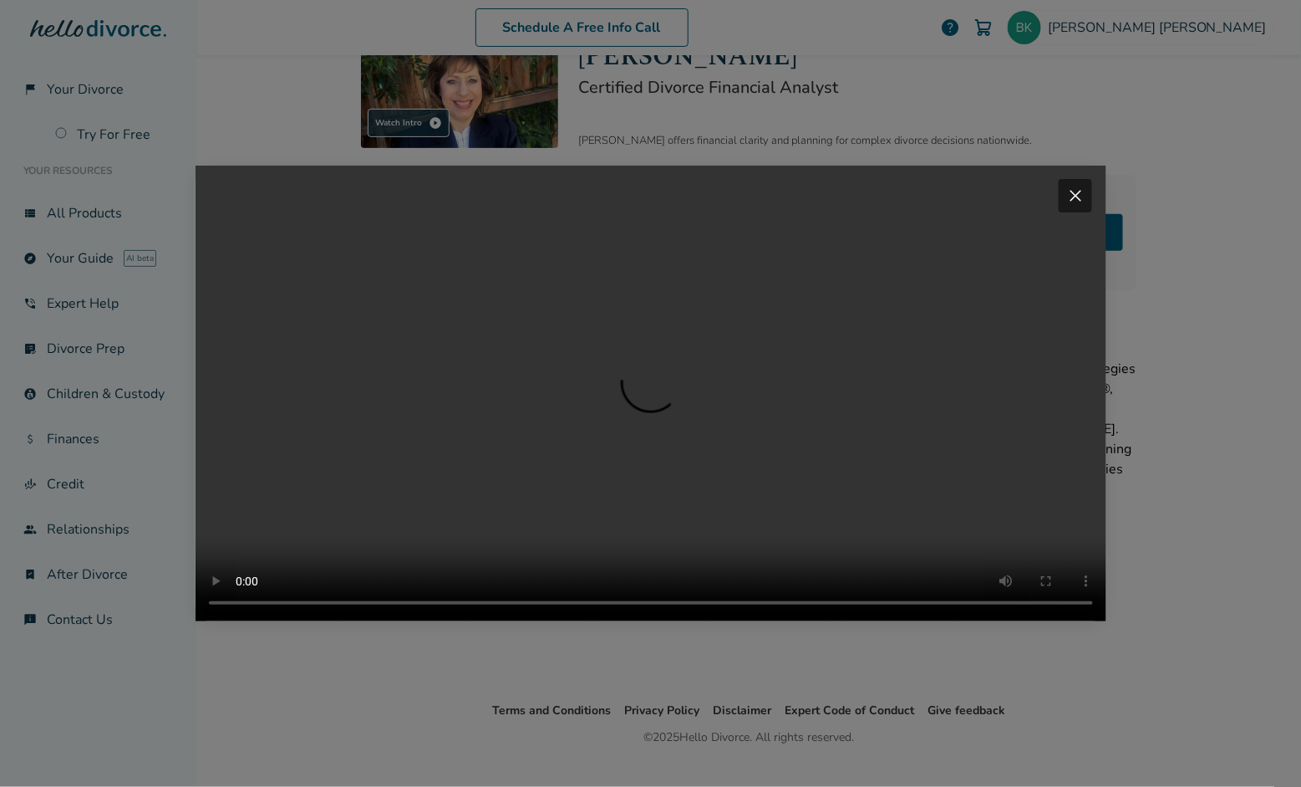
click at [339, 621] on video "Your browser does not support the video tag." at bounding box center [651, 394] width 911 height 456
click at [395, 621] on video "Your browser does not support the video tag." at bounding box center [651, 394] width 911 height 456
click at [1080, 186] on span "close" at bounding box center [1076, 196] width 20 height 20
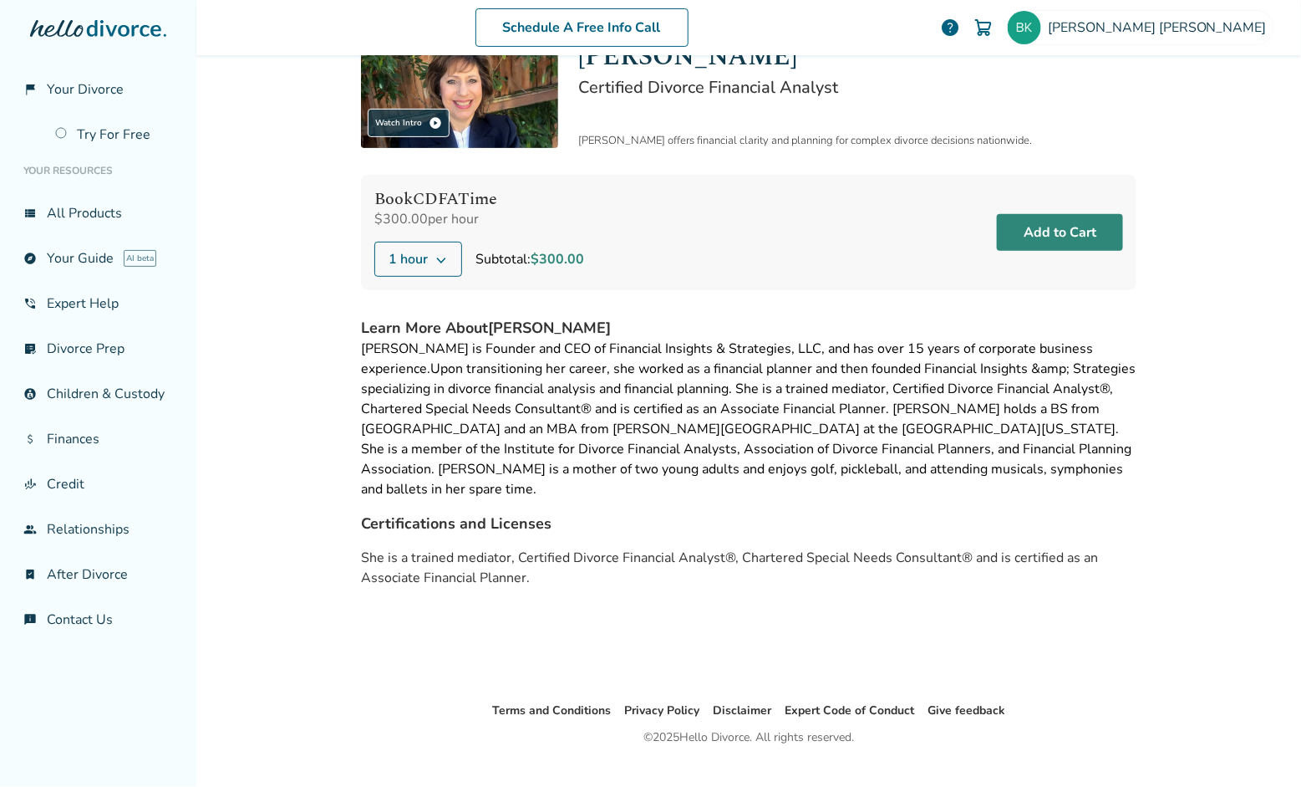
click at [1035, 227] on button "Add to Cart" at bounding box center [1060, 232] width 126 height 37
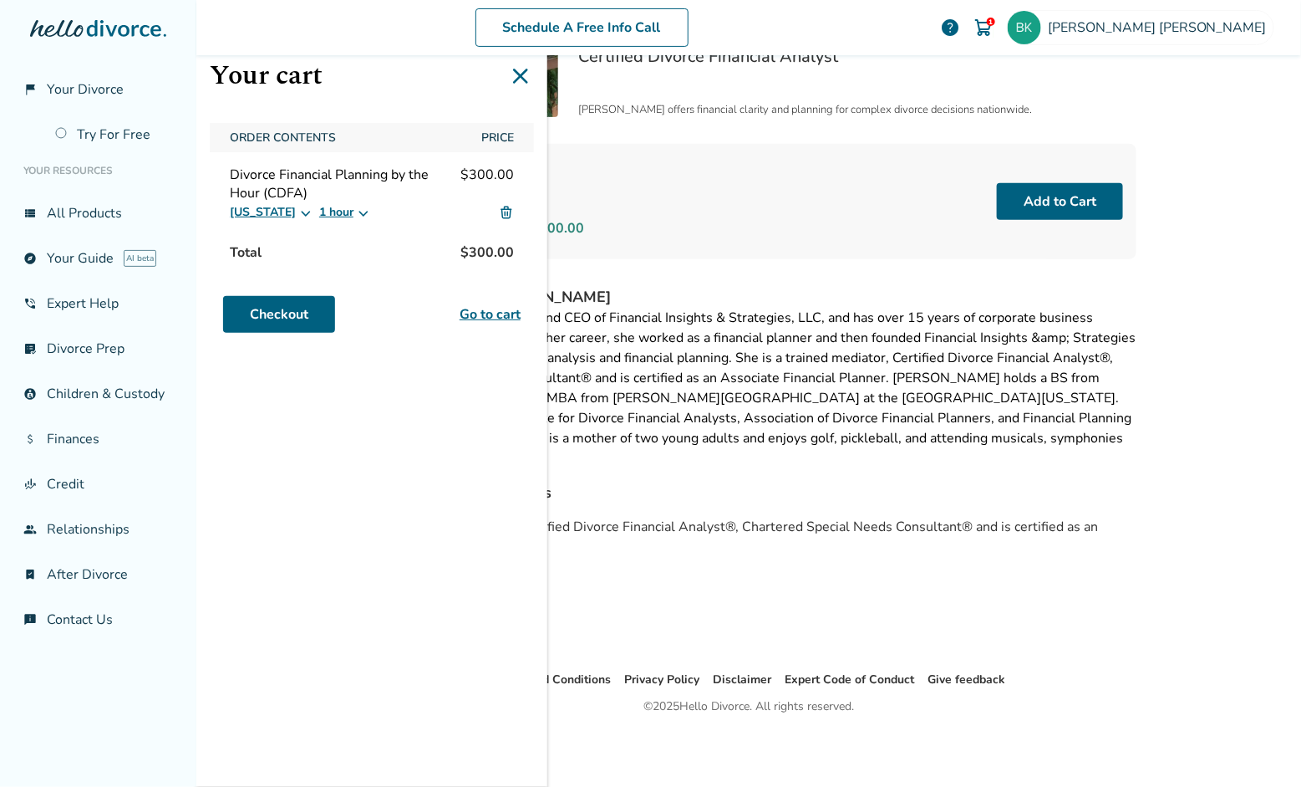
scroll to position [110, 0]
click at [283, 315] on link "Checkout" at bounding box center [279, 314] width 112 height 37
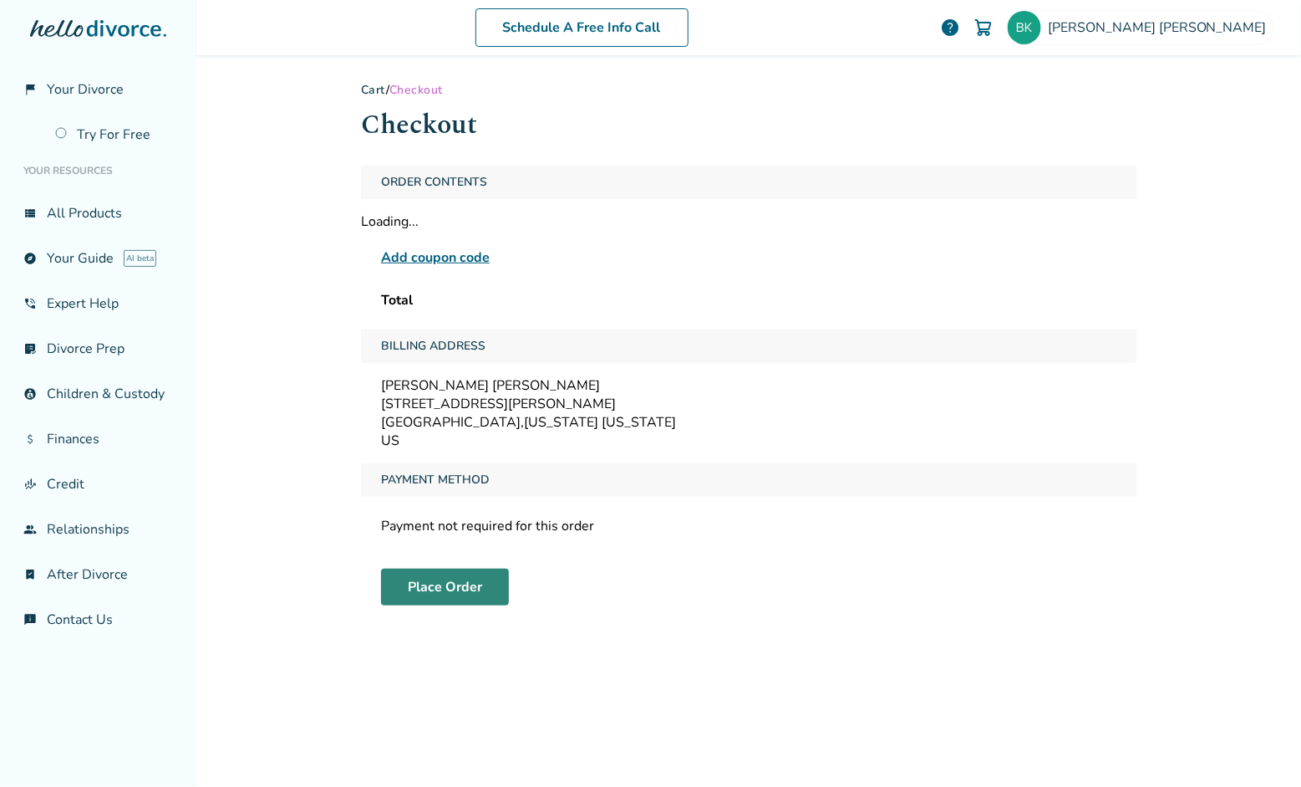
click at [453, 583] on button "Place Order" at bounding box center [445, 586] width 128 height 37
click at [427, 587] on button "Place Order" at bounding box center [445, 586] width 128 height 37
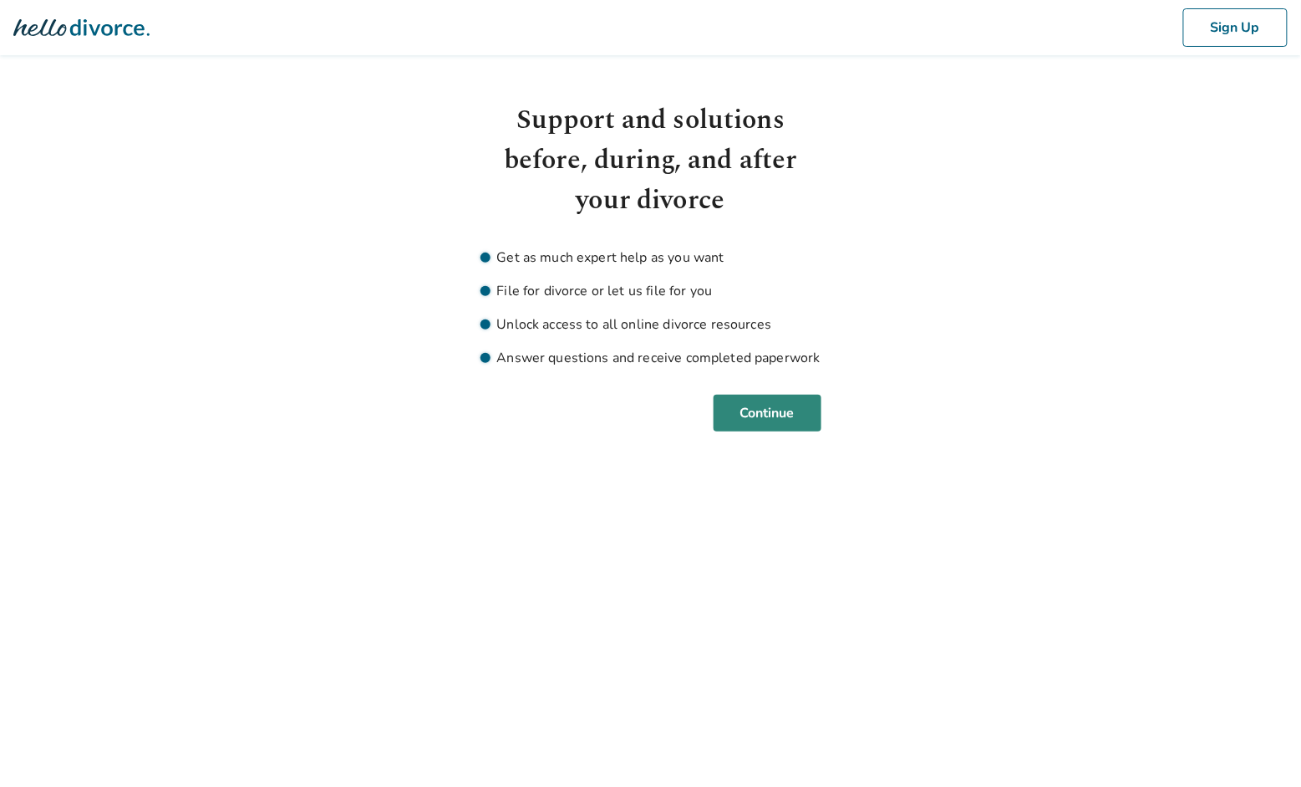
click at [746, 411] on button "Continue" at bounding box center [768, 413] width 108 height 37
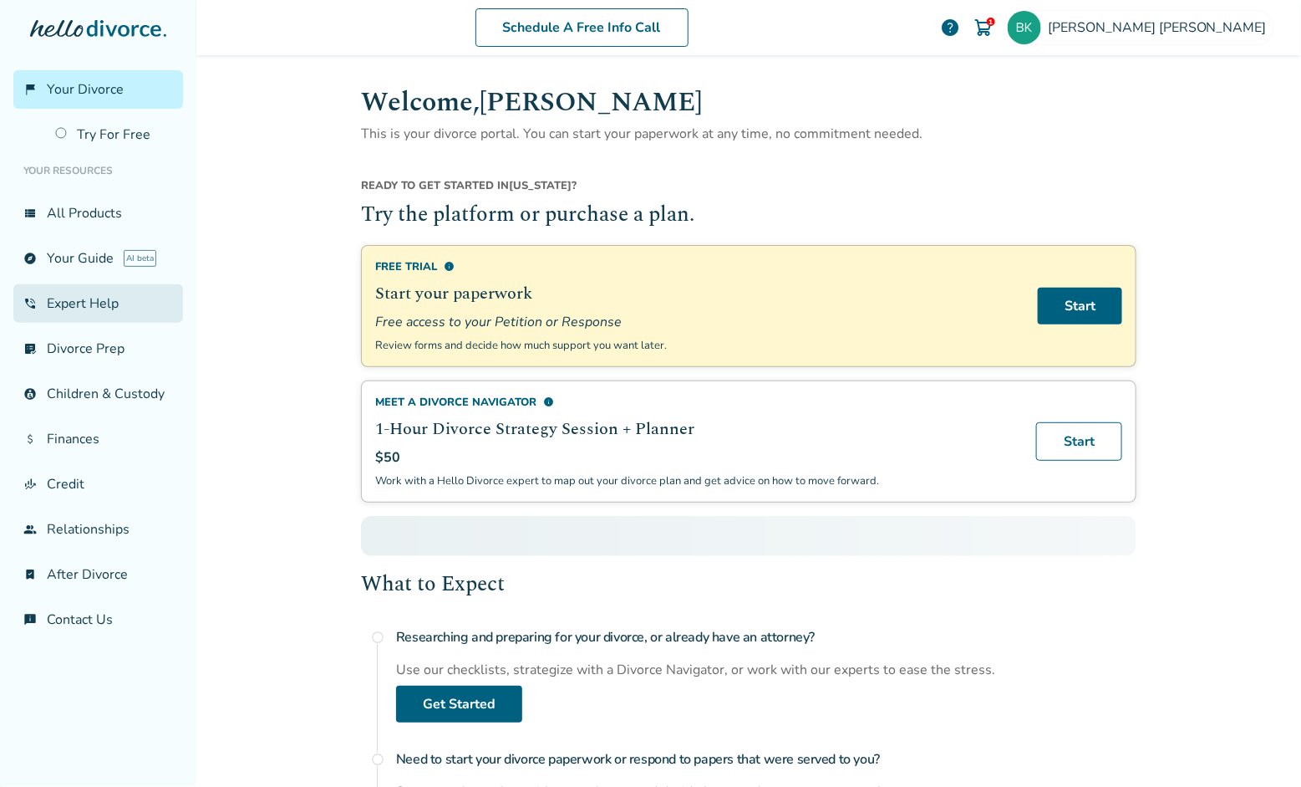
click at [84, 299] on link "phone_in_talk Expert Help" at bounding box center [98, 303] width 170 height 38
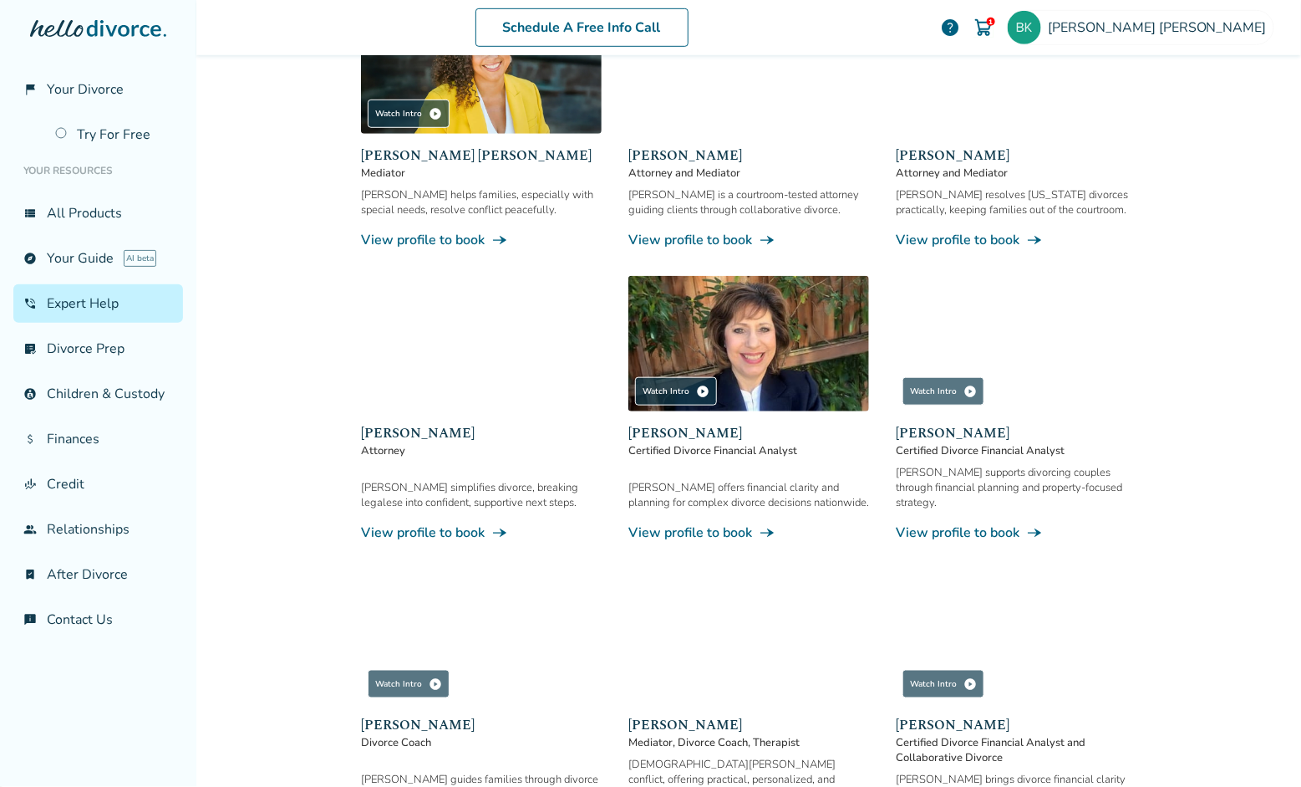
scroll to position [346, 0]
